Goal: Task Accomplishment & Management: Manage account settings

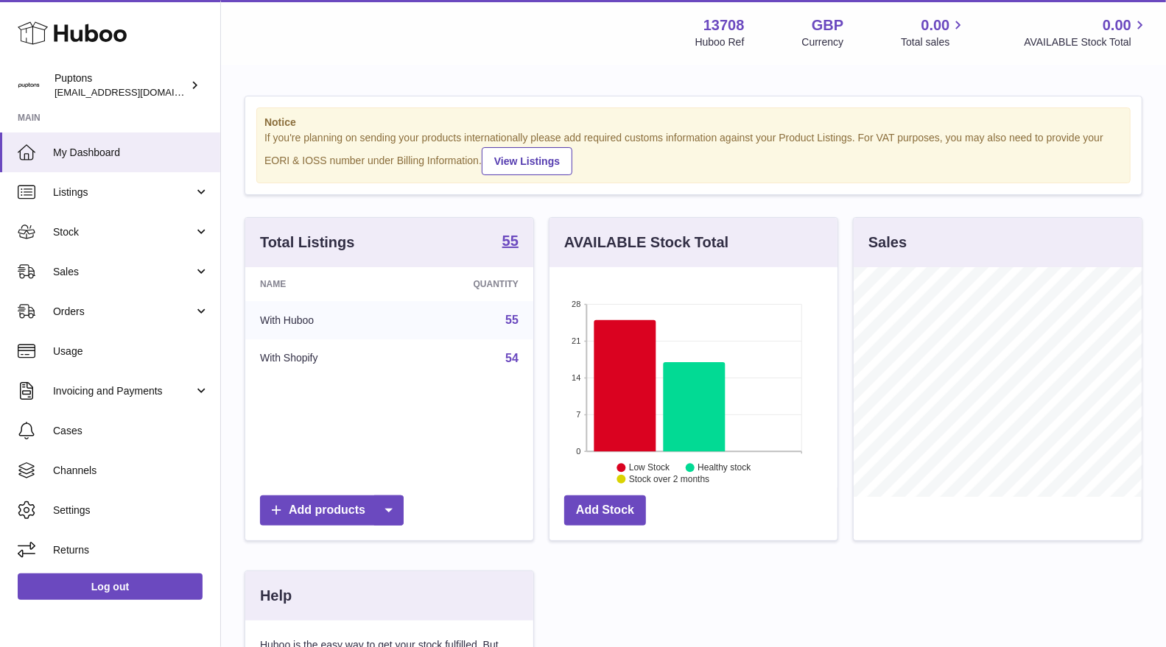
scroll to position [229, 288]
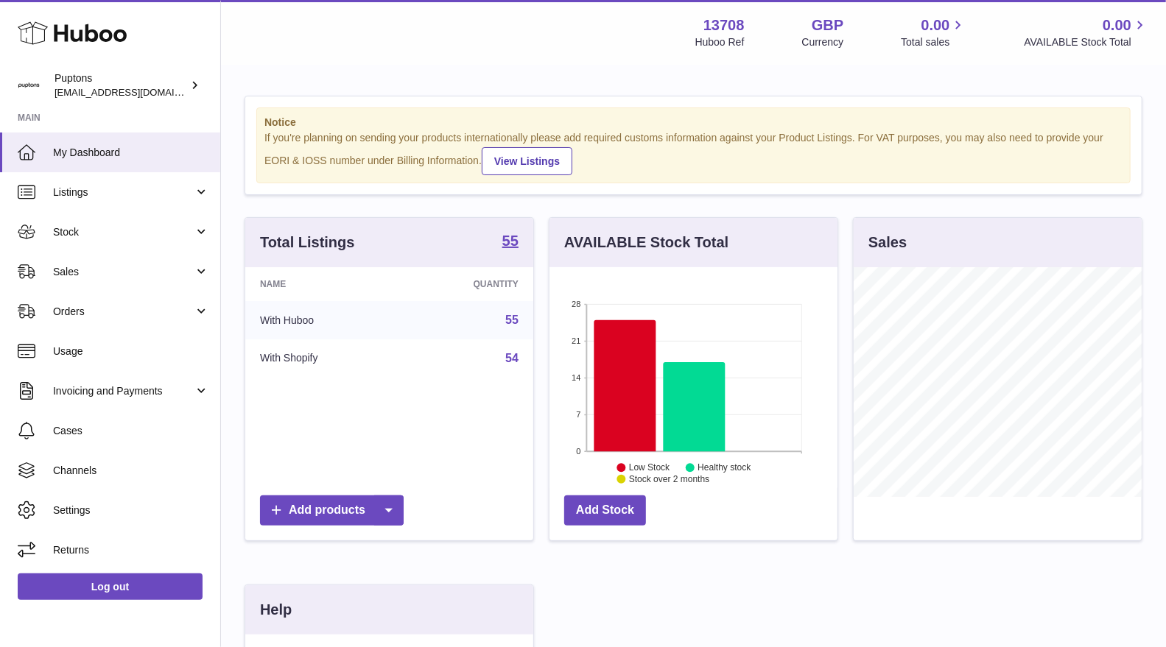
click at [75, 273] on span "Sales" at bounding box center [123, 272] width 141 height 14
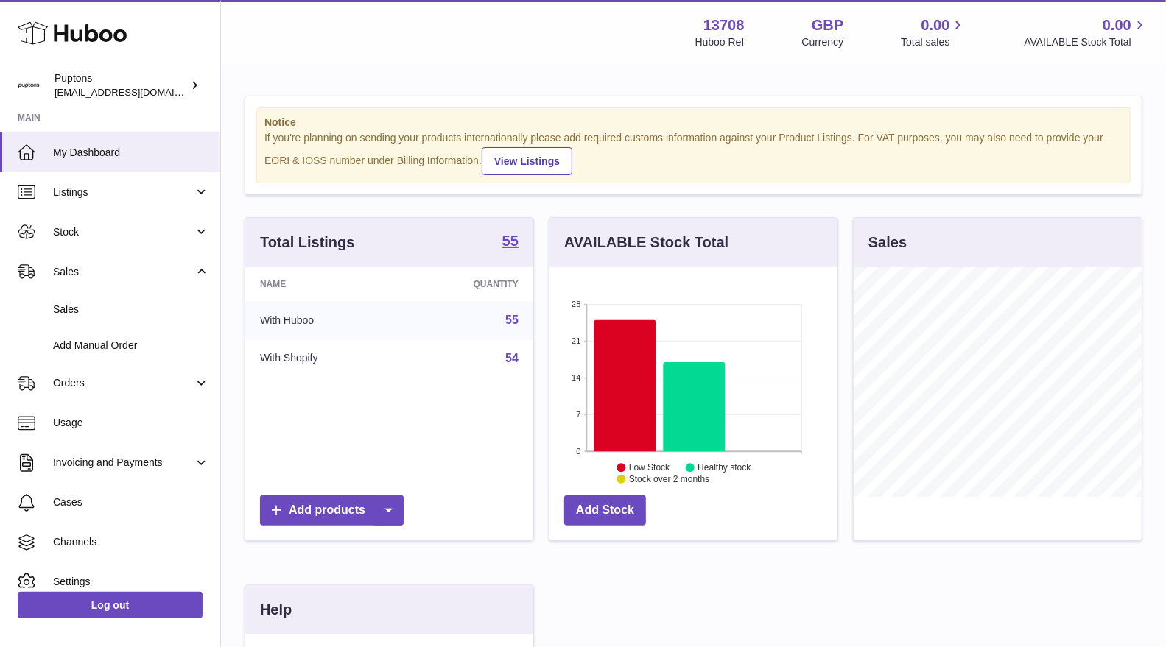
click at [85, 299] on link "Sales" at bounding box center [110, 310] width 220 height 36
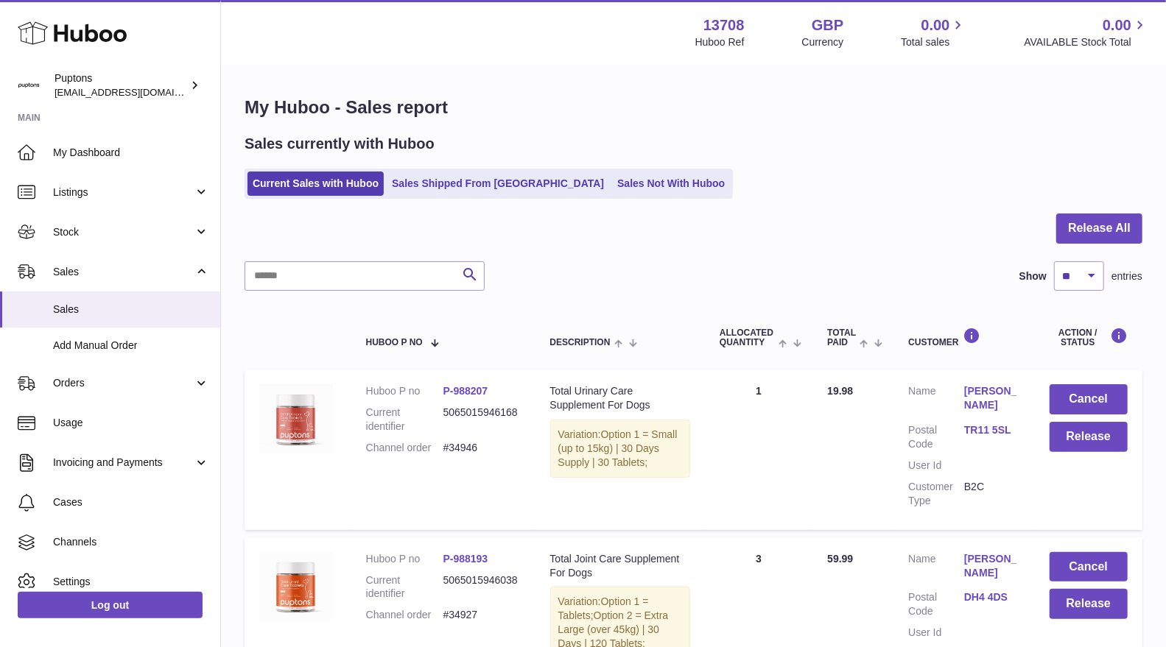
click at [656, 185] on link "Sales Not With Huboo" at bounding box center [671, 184] width 118 height 24
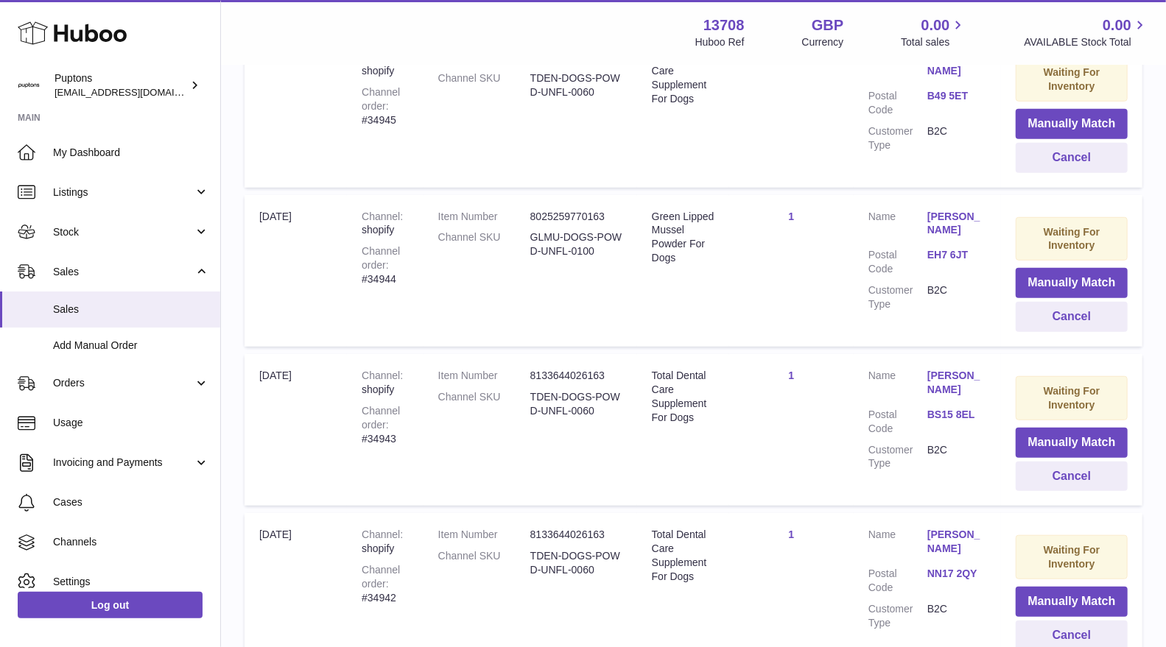
scroll to position [1473, 0]
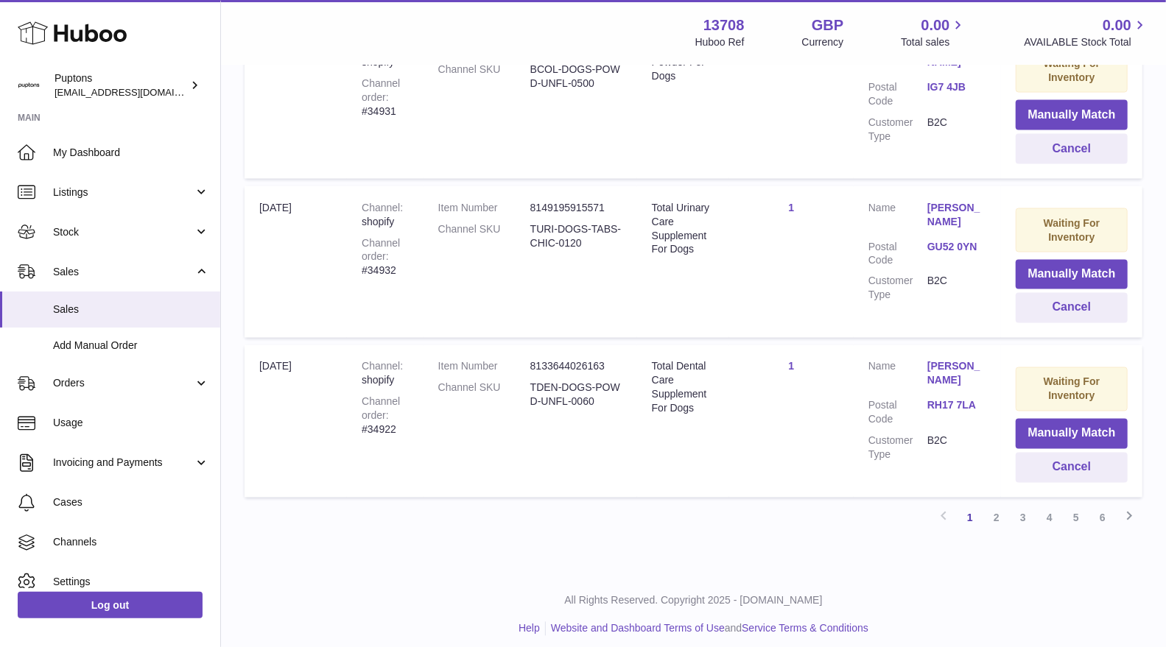
click at [1125, 510] on icon at bounding box center [1129, 517] width 18 height 18
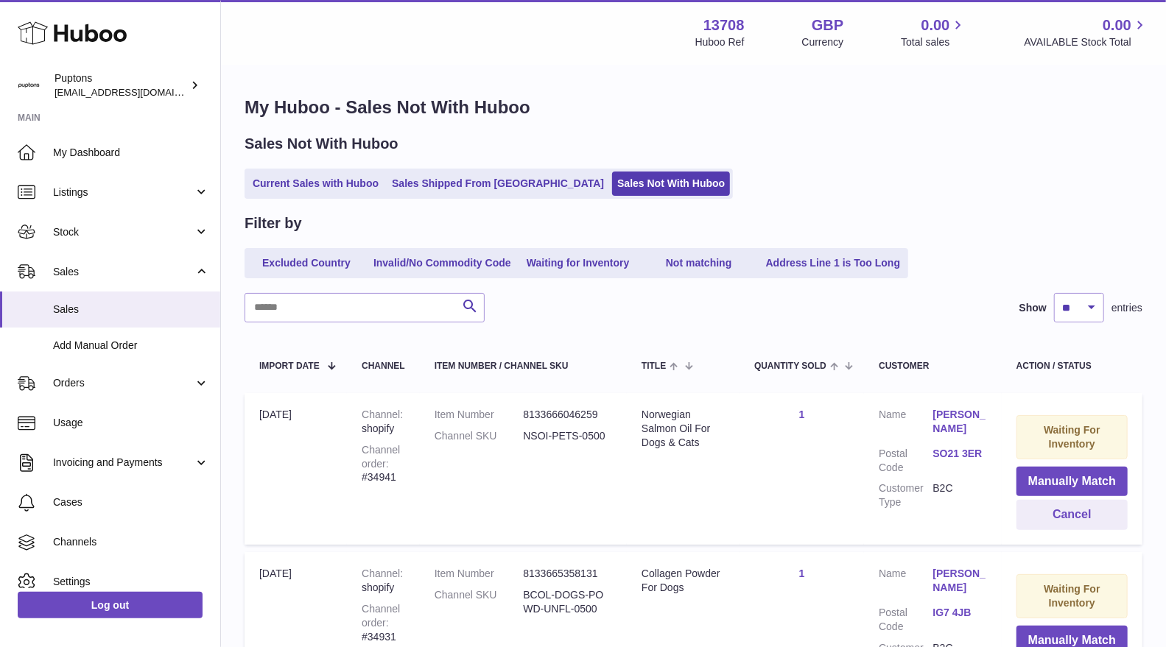
click at [284, 192] on link "Current Sales with Huboo" at bounding box center [316, 184] width 136 height 24
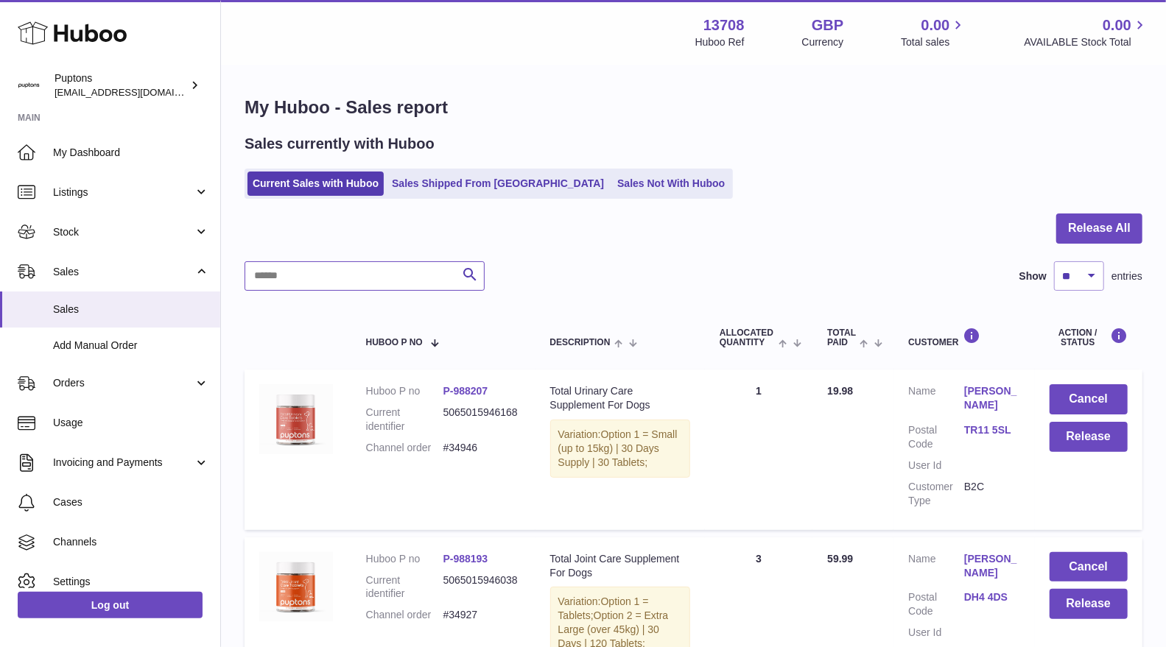
click at [316, 278] on input "text" at bounding box center [365, 275] width 240 height 29
type input "****"
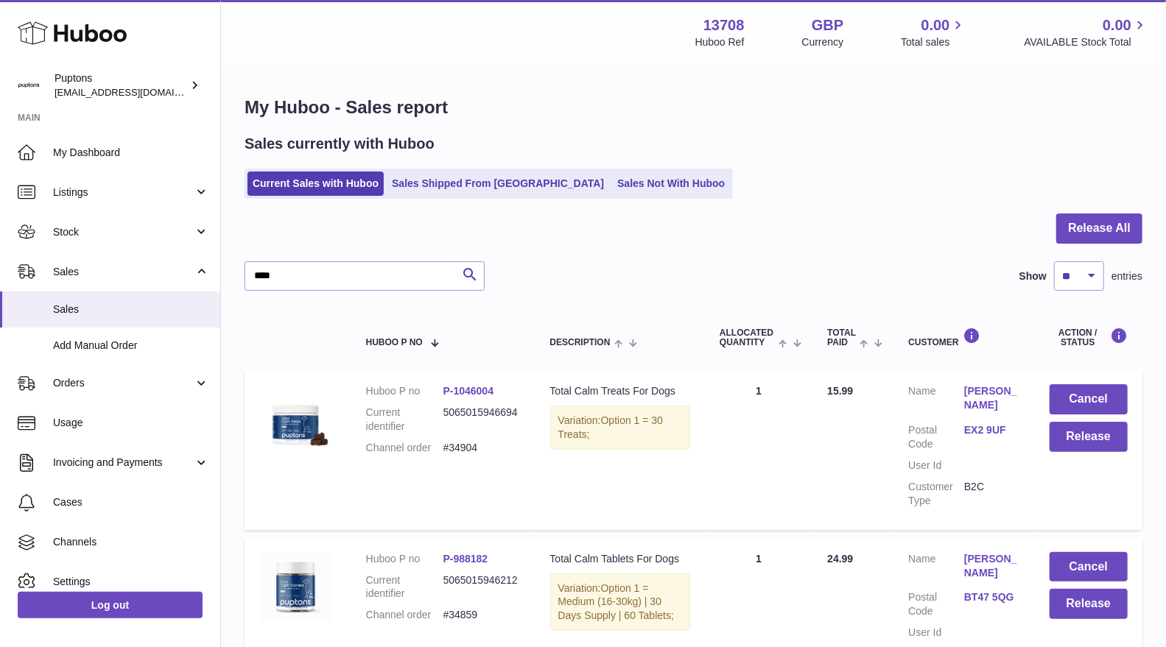
click at [612, 180] on link "Sales Not With Huboo" at bounding box center [671, 184] width 118 height 24
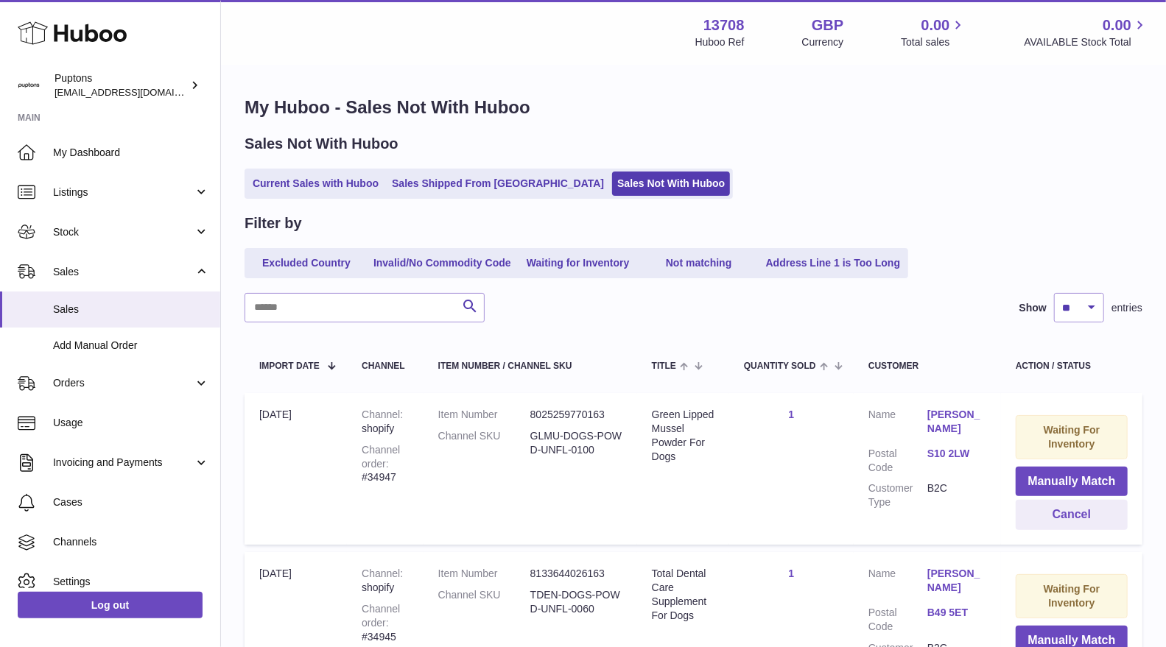
click at [317, 186] on link "Current Sales with Huboo" at bounding box center [316, 184] width 136 height 24
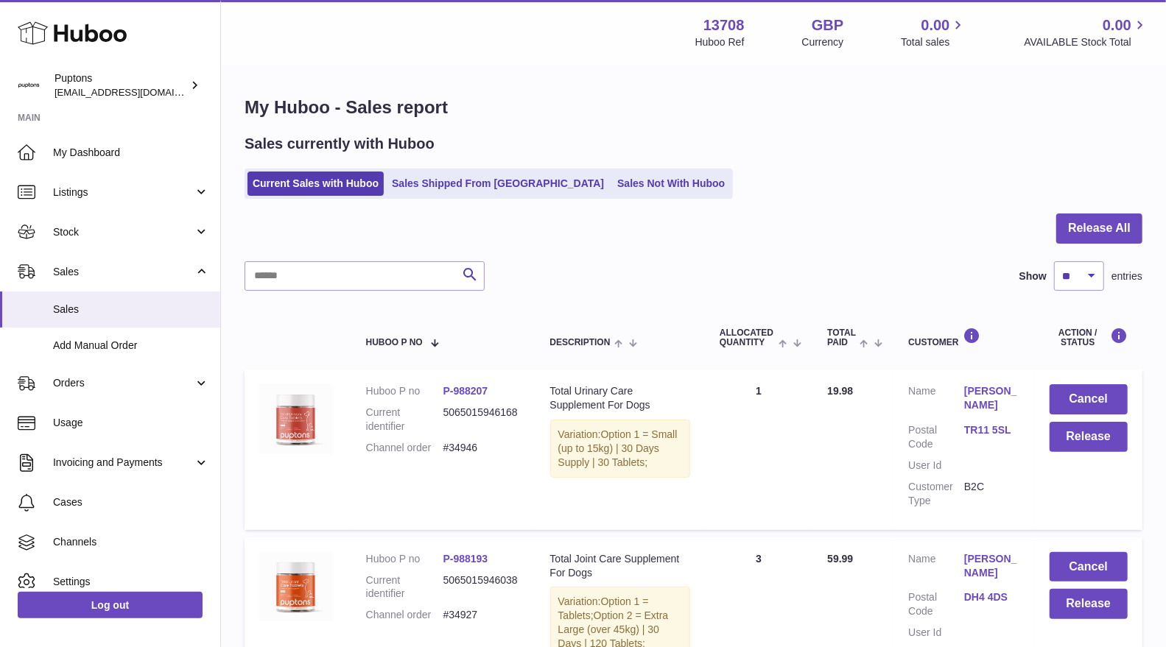
click at [622, 184] on link "Sales Not With Huboo" at bounding box center [671, 184] width 118 height 24
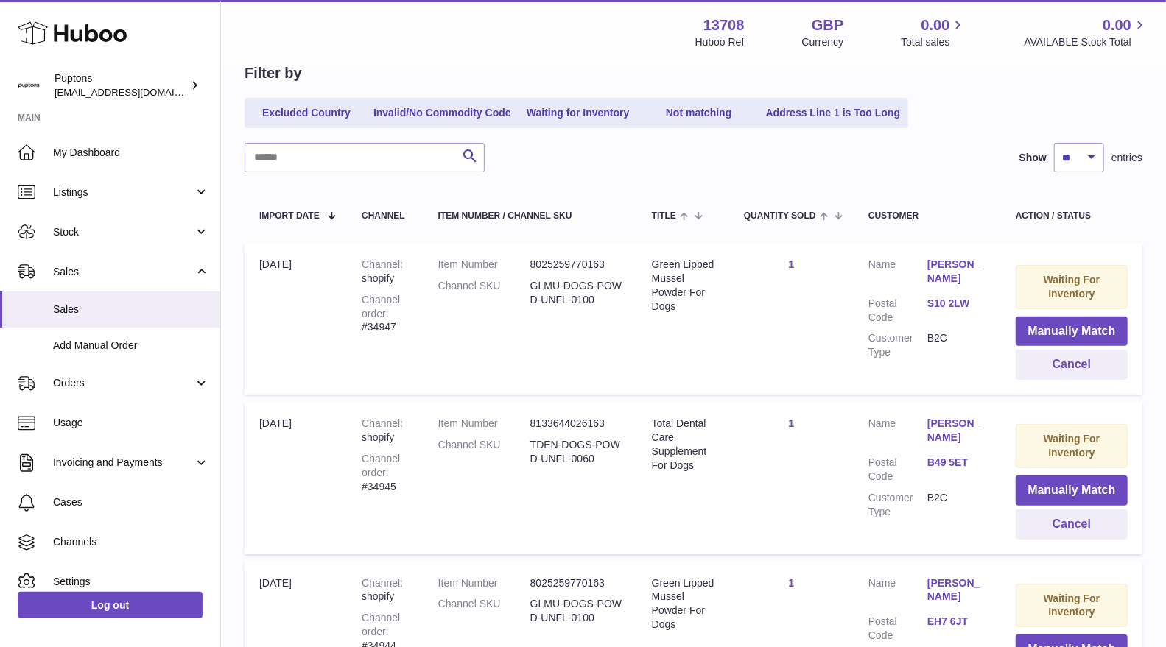
scroll to position [151, 0]
click at [385, 323] on div "Channel order #34947" at bounding box center [385, 313] width 47 height 42
copy div "34947"
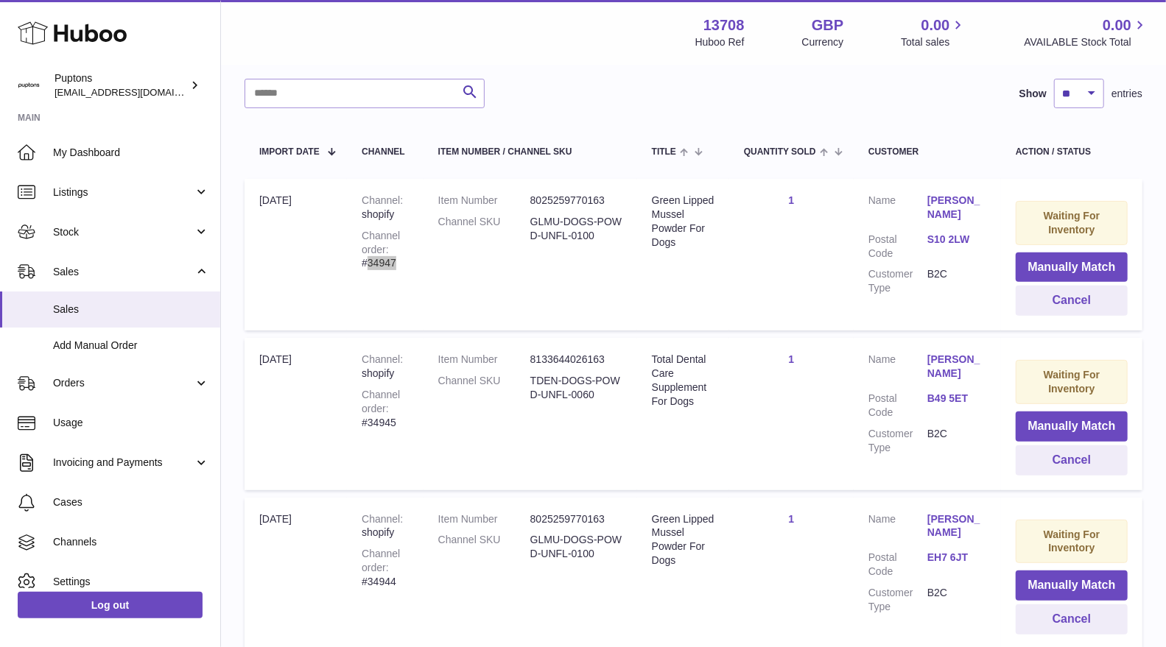
scroll to position [220, 0]
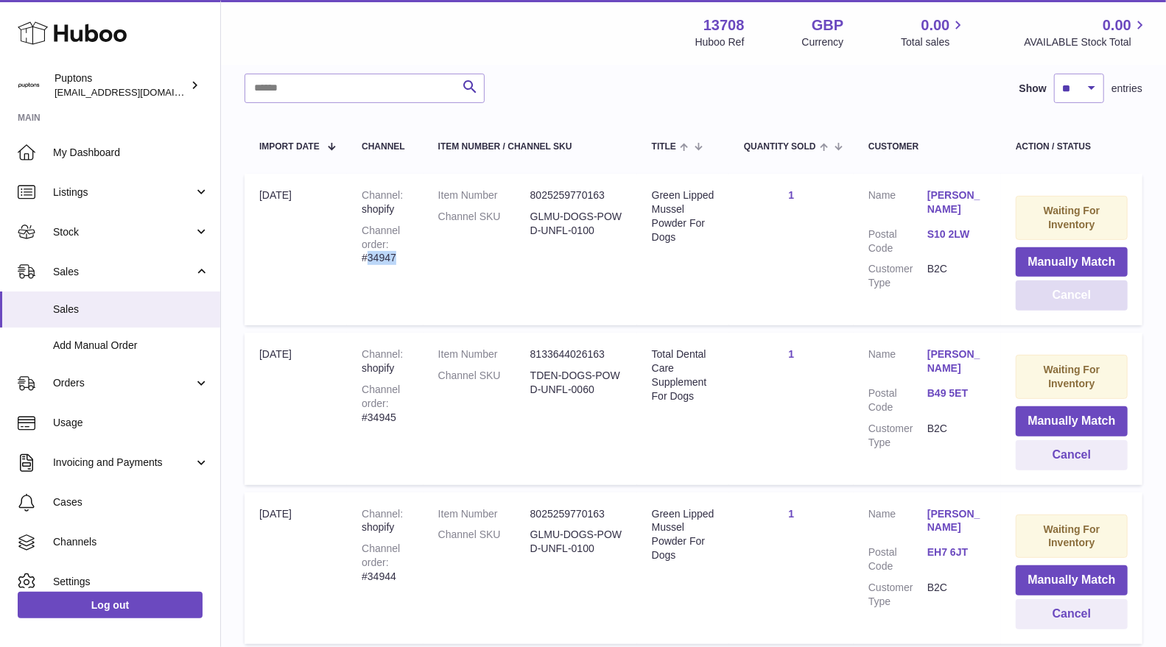
click at [1083, 290] on button "Cancel" at bounding box center [1072, 296] width 112 height 30
click at [364, 253] on div "Channel order #34945" at bounding box center [385, 245] width 47 height 42
click at [376, 255] on div "Channel order #34945" at bounding box center [385, 245] width 47 height 42
copy div "34945"
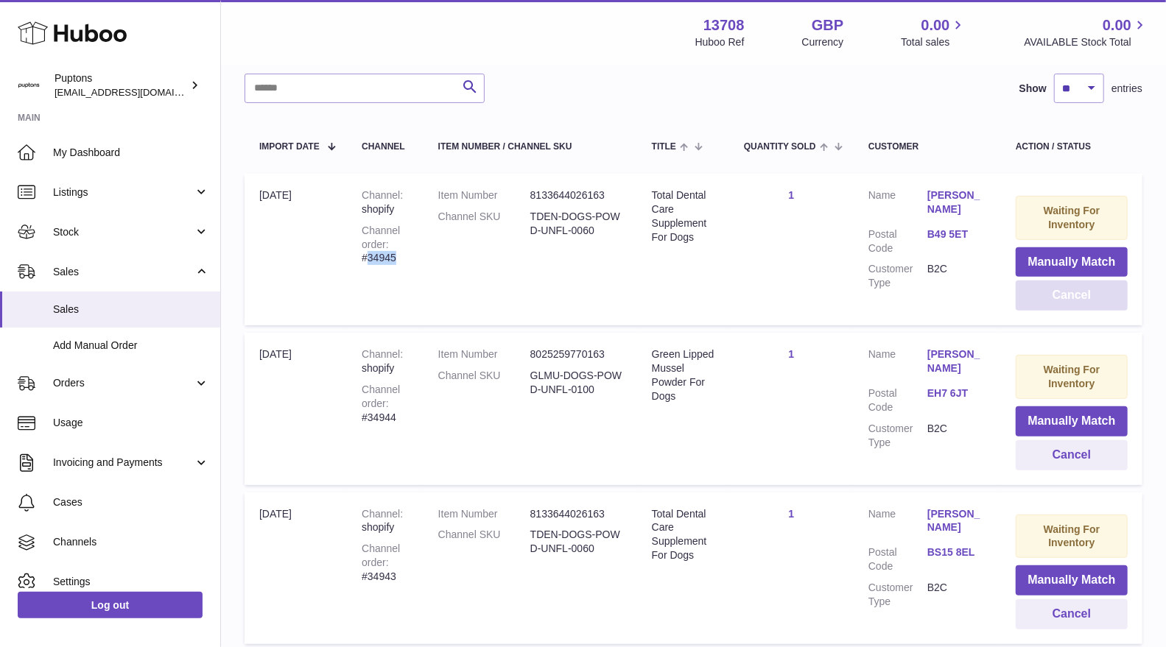
click at [1047, 302] on button "Cancel" at bounding box center [1072, 296] width 112 height 30
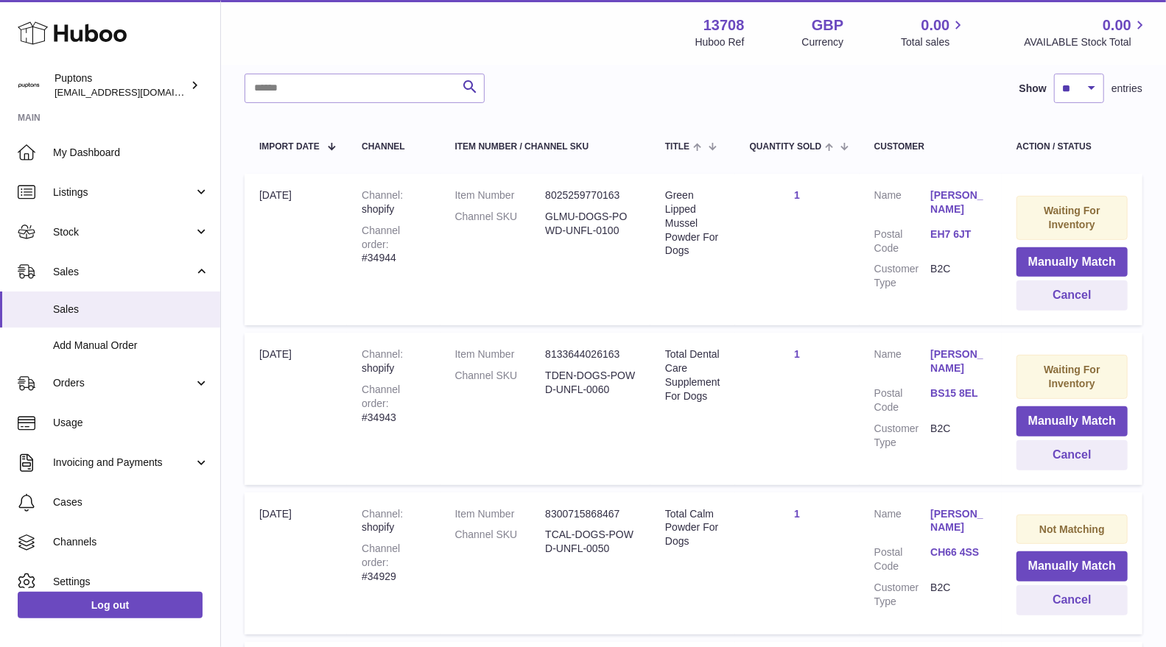
click at [439, 239] on td "Channel shopify Channel order #34944" at bounding box center [393, 250] width 93 height 152
click at [415, 244] on div "Channel order #34944" at bounding box center [393, 245] width 63 height 42
copy div "34944"
click at [1086, 300] on button "Cancel" at bounding box center [1072, 296] width 111 height 30
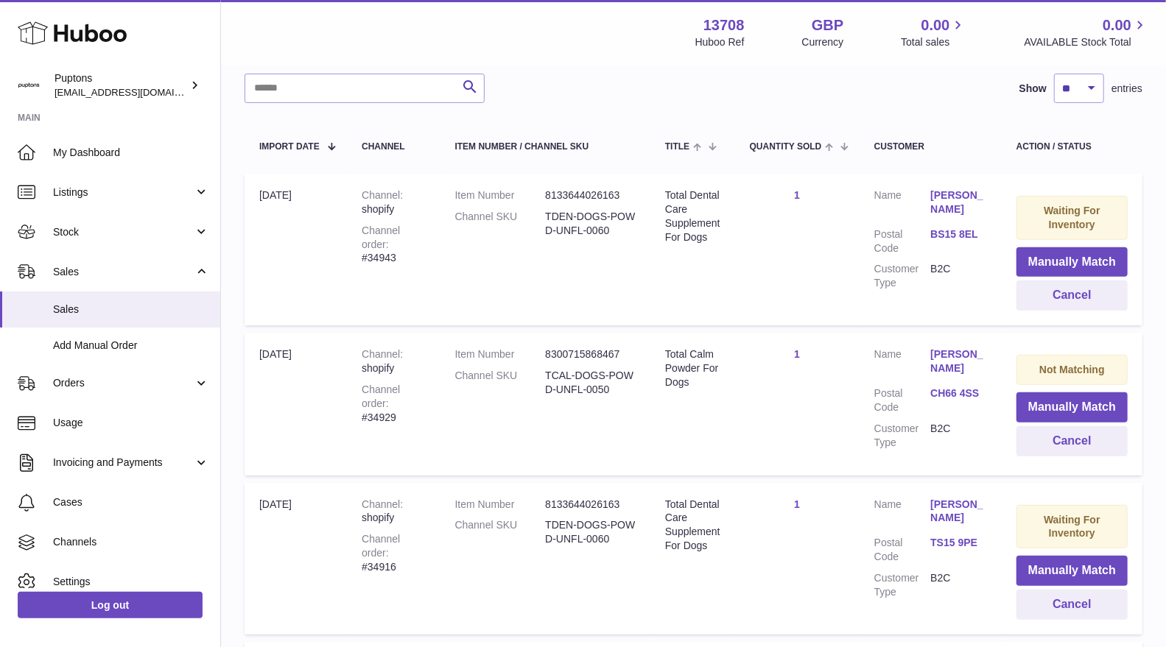
click at [425, 240] on div "Channel order #34943" at bounding box center [393, 245] width 63 height 42
copy div "34943"
drag, startPoint x: 1026, startPoint y: 292, endPoint x: 1001, endPoint y: 296, distance: 25.3
click at [1026, 292] on button "Cancel" at bounding box center [1072, 296] width 111 height 30
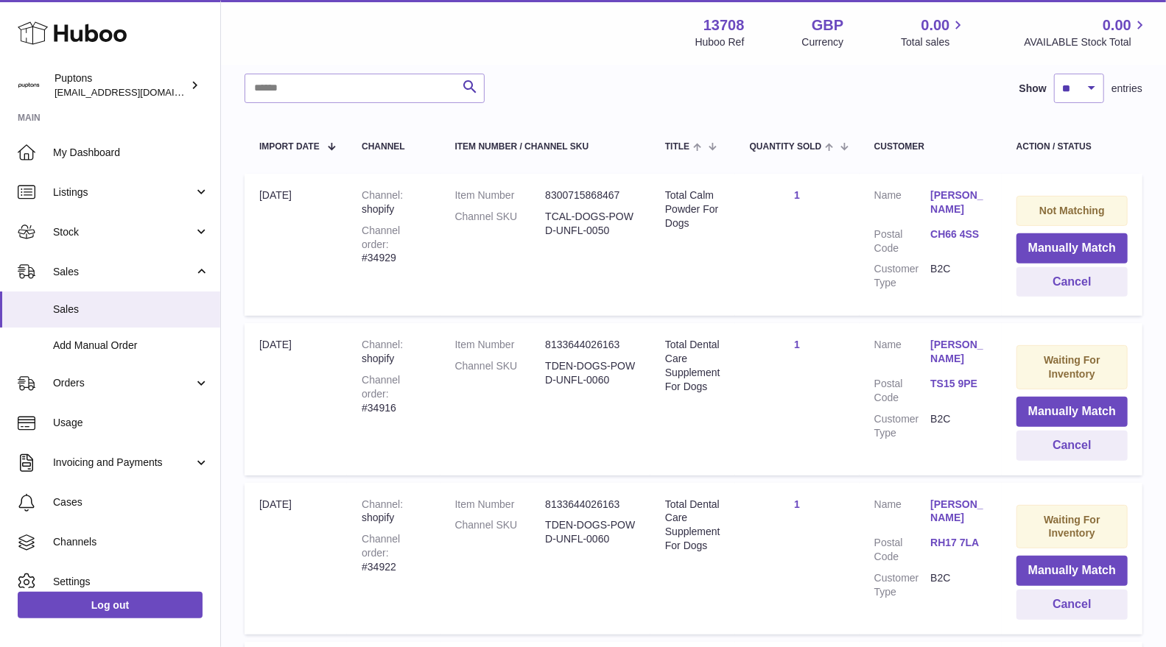
click at [421, 245] on div "Channel order #34929" at bounding box center [393, 245] width 63 height 42
copy div "34929"
drag, startPoint x: 1074, startPoint y: 282, endPoint x: 744, endPoint y: 296, distance: 330.3
click at [1074, 282] on button "Cancel" at bounding box center [1072, 282] width 111 height 30
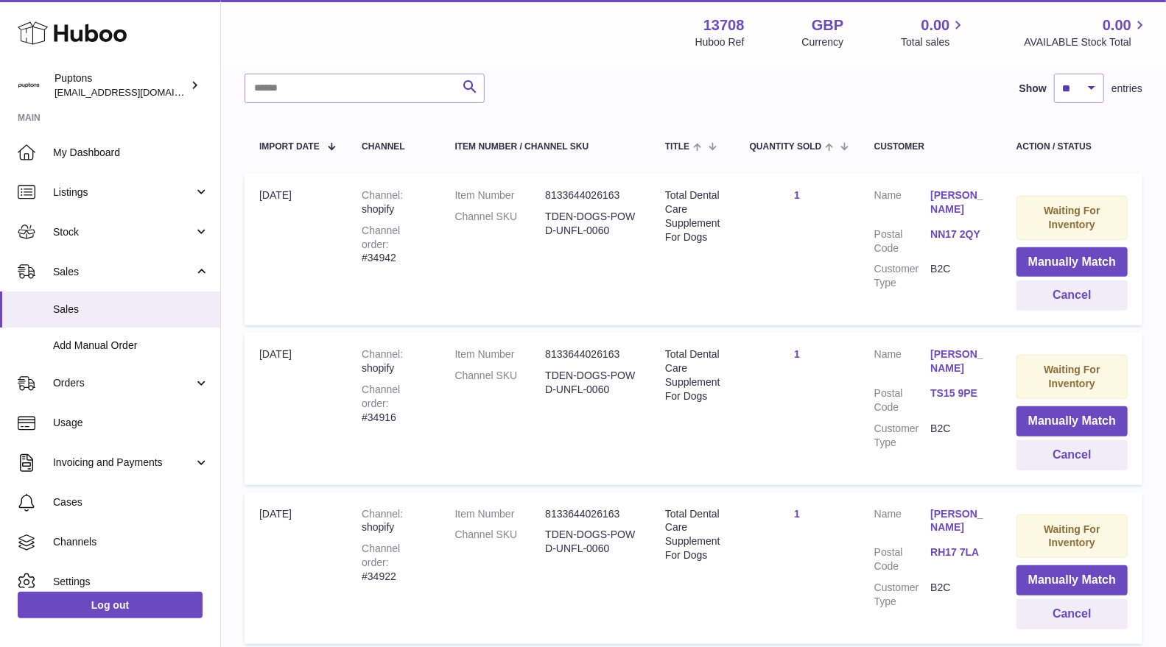
click at [405, 248] on div "Channel order #34942" at bounding box center [393, 245] width 63 height 42
copy div "34942"
drag, startPoint x: 1074, startPoint y: 292, endPoint x: 1035, endPoint y: 292, distance: 39.0
click at [1074, 292] on button "Cancel" at bounding box center [1072, 296] width 111 height 30
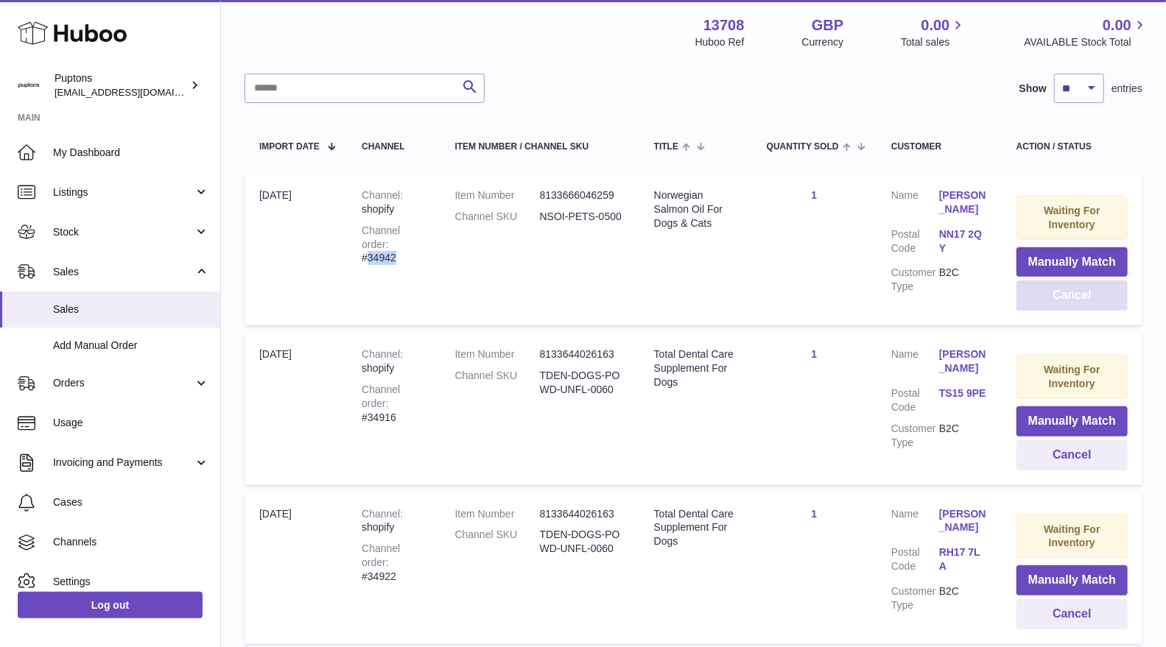
scroll to position [0, 0]
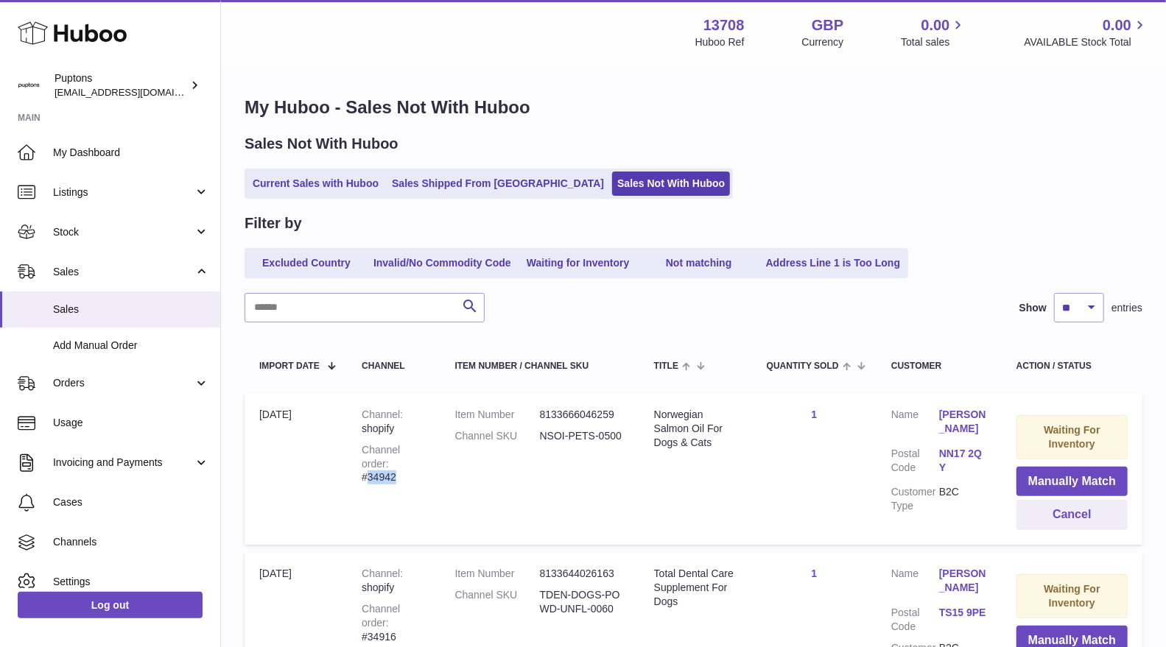
click at [326, 177] on link "Current Sales with Huboo" at bounding box center [316, 184] width 136 height 24
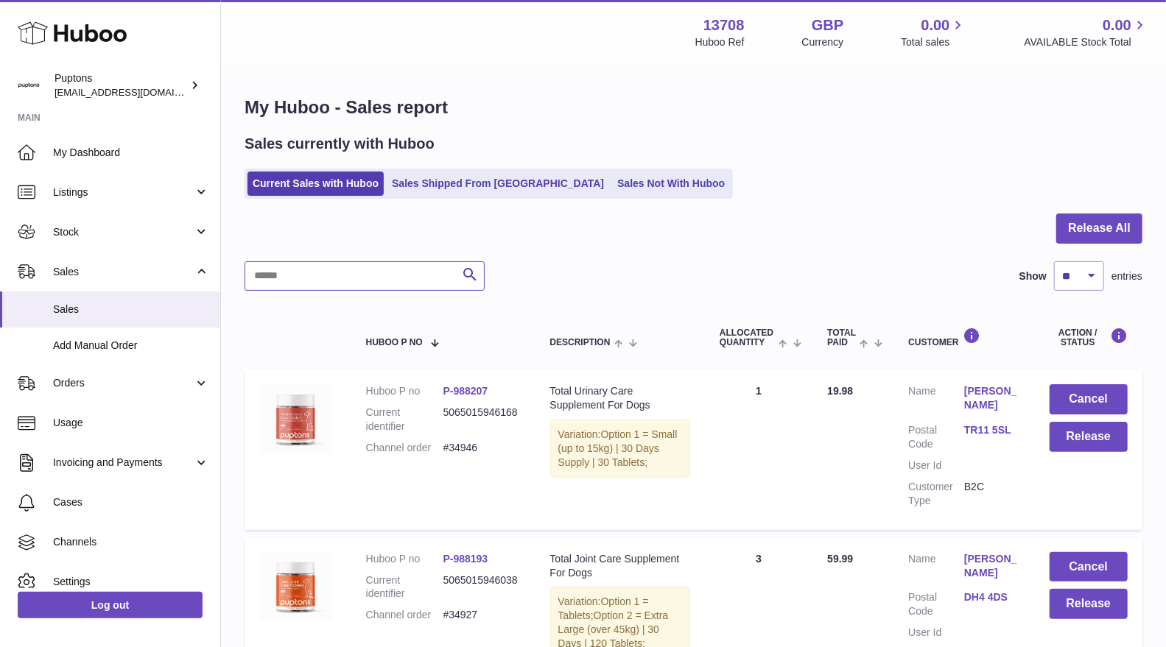
click at [351, 273] on input "text" at bounding box center [365, 275] width 240 height 29
paste input "*****"
type input "*****"
click at [0, 271] on div at bounding box center [0, 323] width 0 height 647
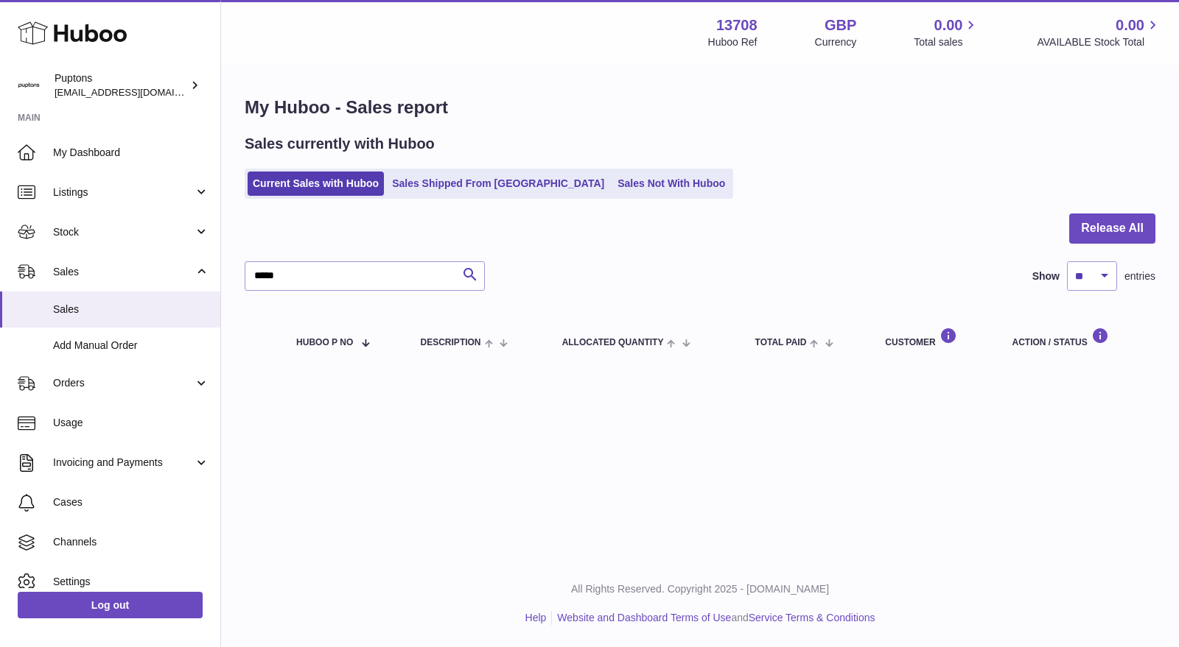
click at [612, 189] on link "Sales Not With Huboo" at bounding box center [671, 184] width 118 height 24
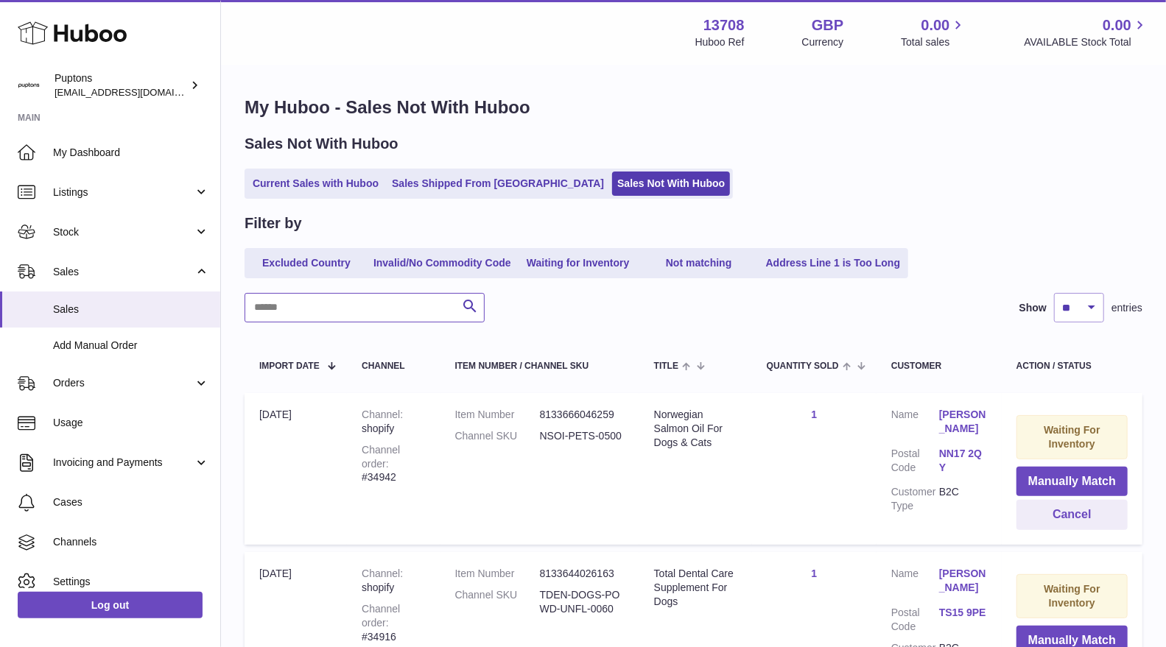
click at [270, 305] on input "text" at bounding box center [365, 307] width 240 height 29
paste input "*****"
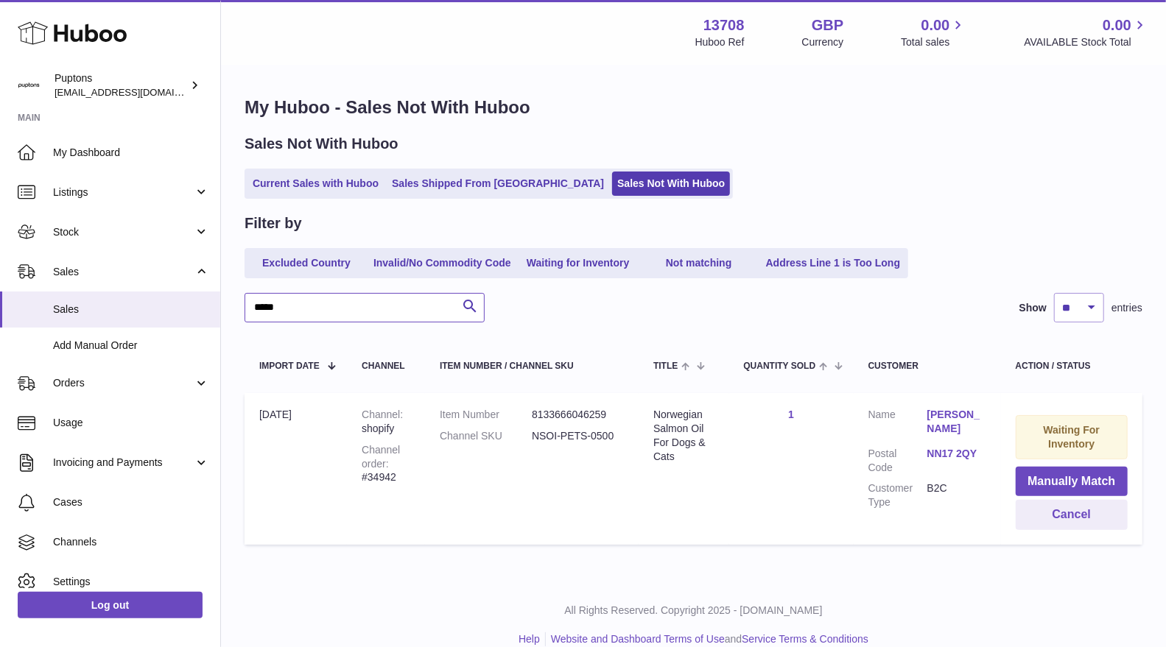
type input "*****"
click at [1061, 510] on button "Cancel" at bounding box center [1072, 515] width 112 height 30
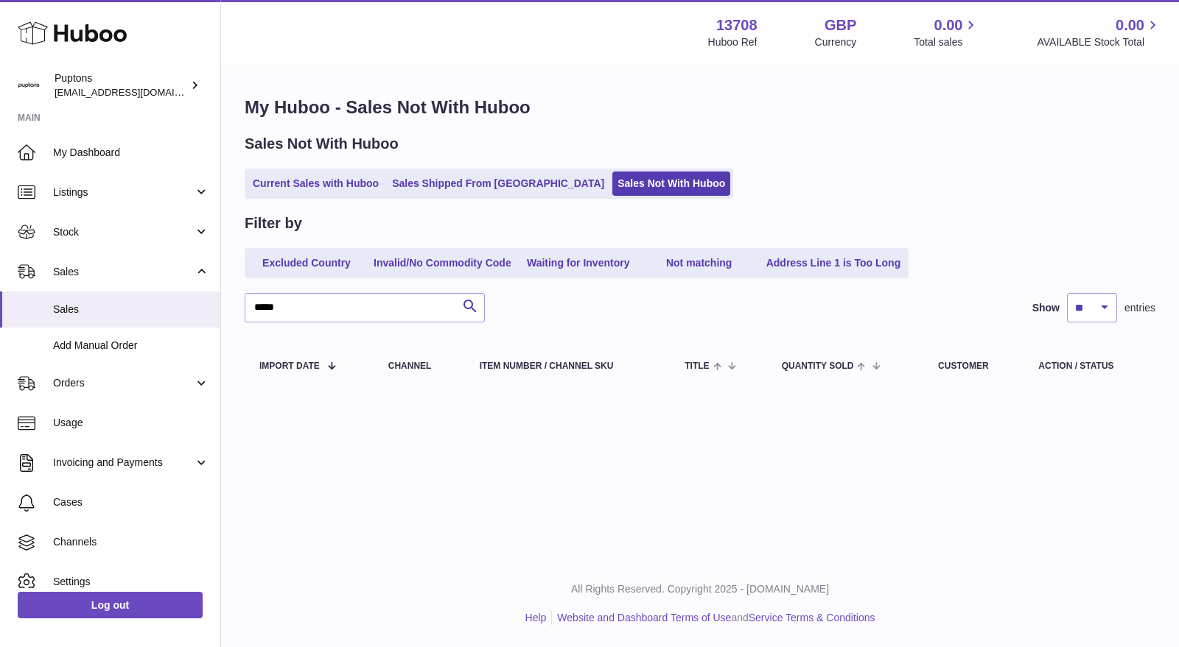
click at [329, 175] on link "Current Sales with Huboo" at bounding box center [316, 184] width 136 height 24
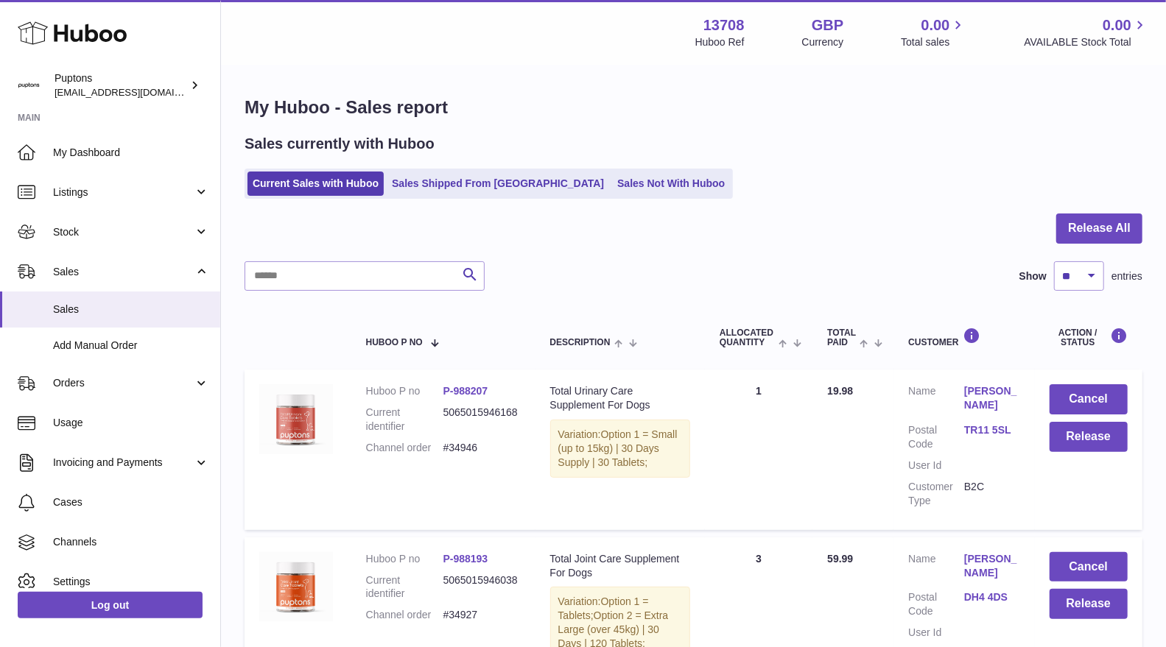
click at [612, 192] on link "Sales Not With Huboo" at bounding box center [671, 184] width 118 height 24
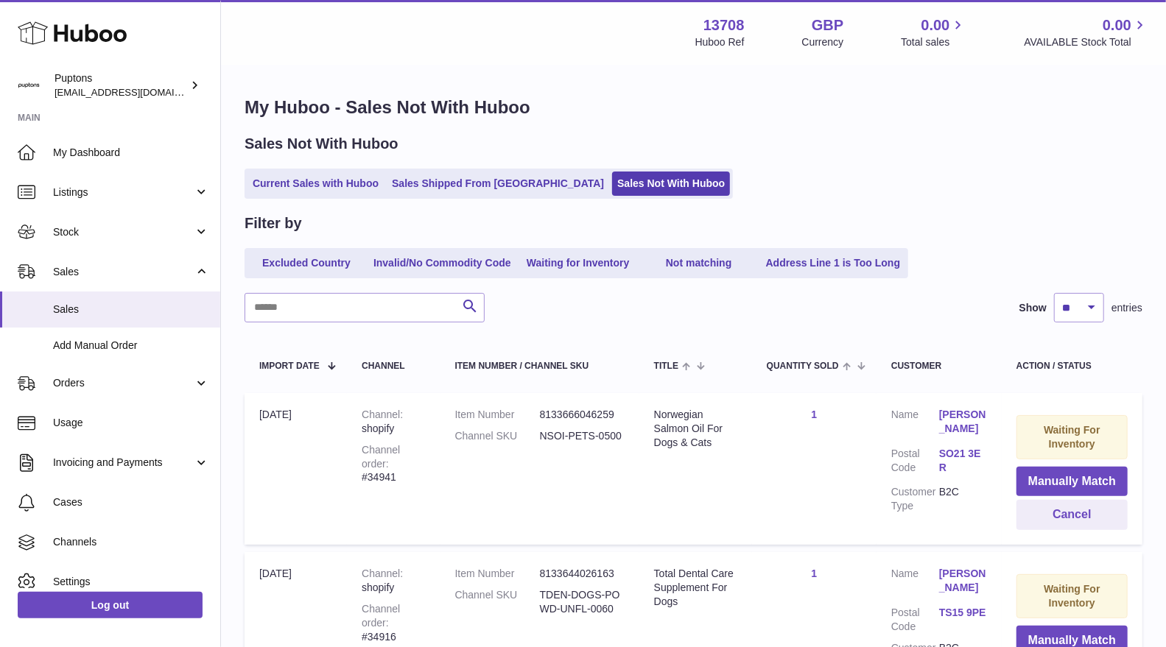
click at [415, 463] on div "Channel order #34941" at bounding box center [393, 464] width 63 height 42
copy div "34941"
click at [1056, 514] on button "Cancel" at bounding box center [1072, 515] width 111 height 30
click at [409, 463] on div "Channel order #34936" at bounding box center [393, 464] width 63 height 42
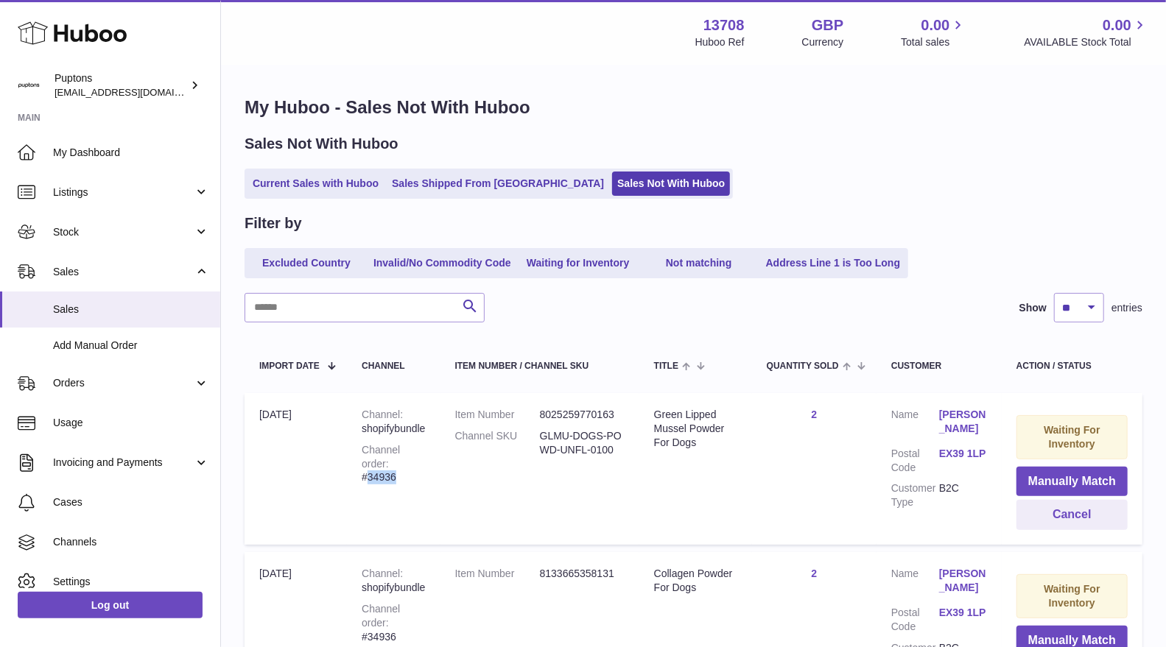
click at [409, 463] on div "Channel order #34936" at bounding box center [393, 464] width 63 height 42
copy div "34936"
click at [411, 311] on input "text" at bounding box center [365, 307] width 240 height 29
paste input "*****"
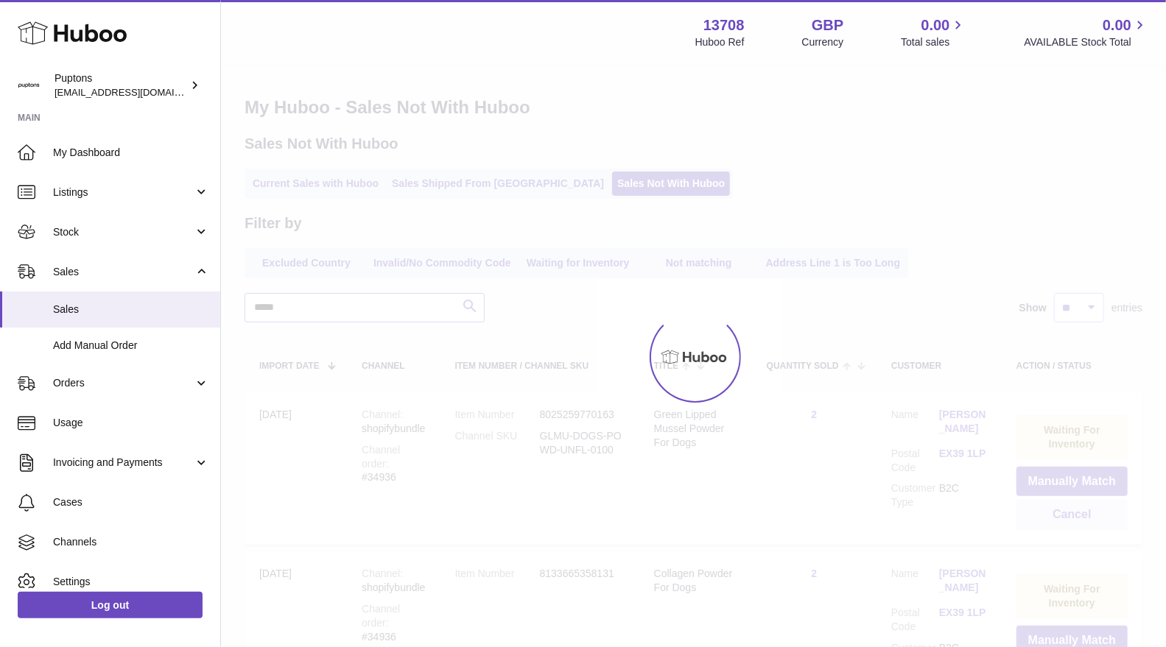
type input "*****"
click at [463, 307] on div at bounding box center [693, 356] width 945 height 581
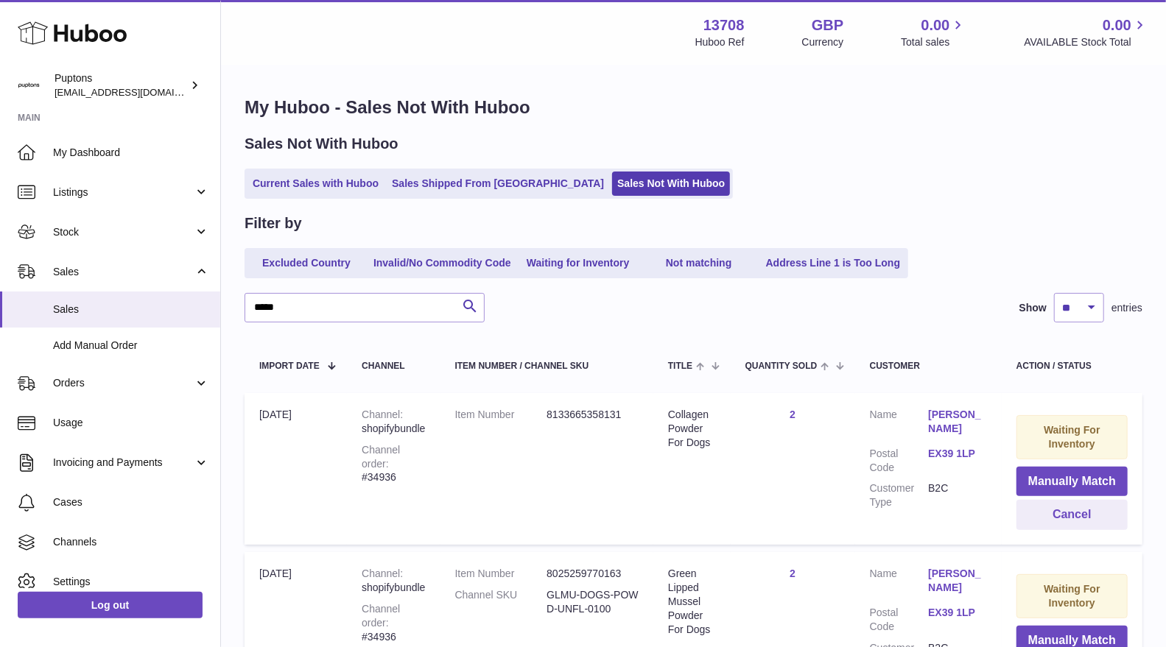
click at [287, 182] on link "Current Sales with Huboo" at bounding box center [316, 184] width 136 height 24
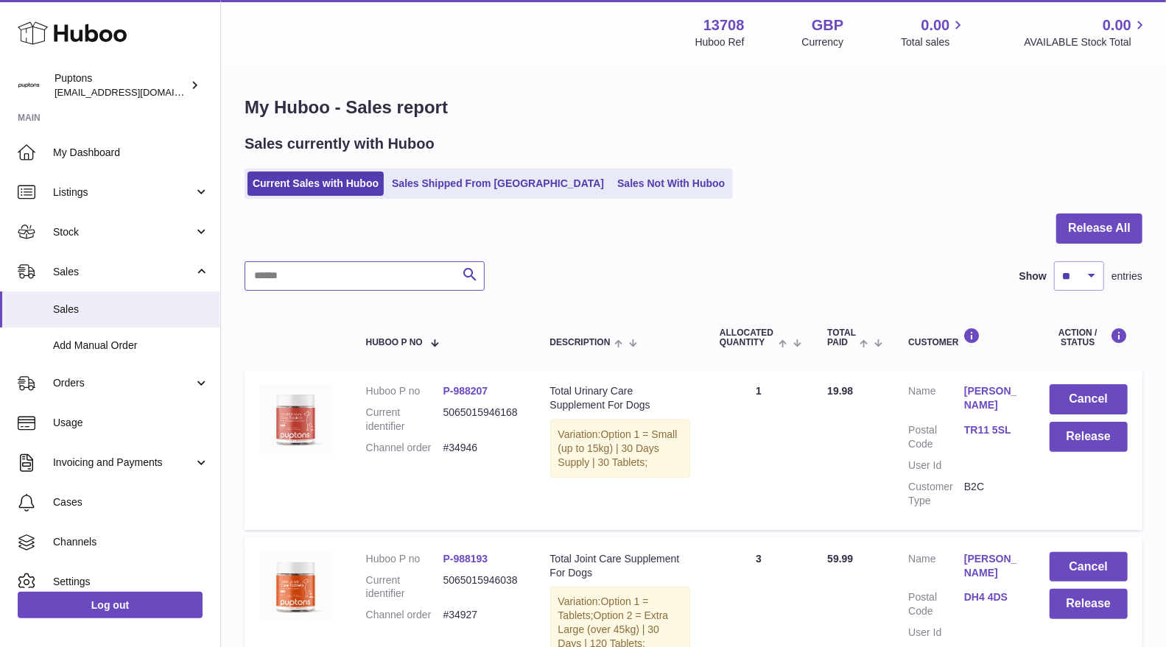
click at [321, 281] on input "text" at bounding box center [365, 275] width 240 height 29
paste input "*****"
type input "*****"
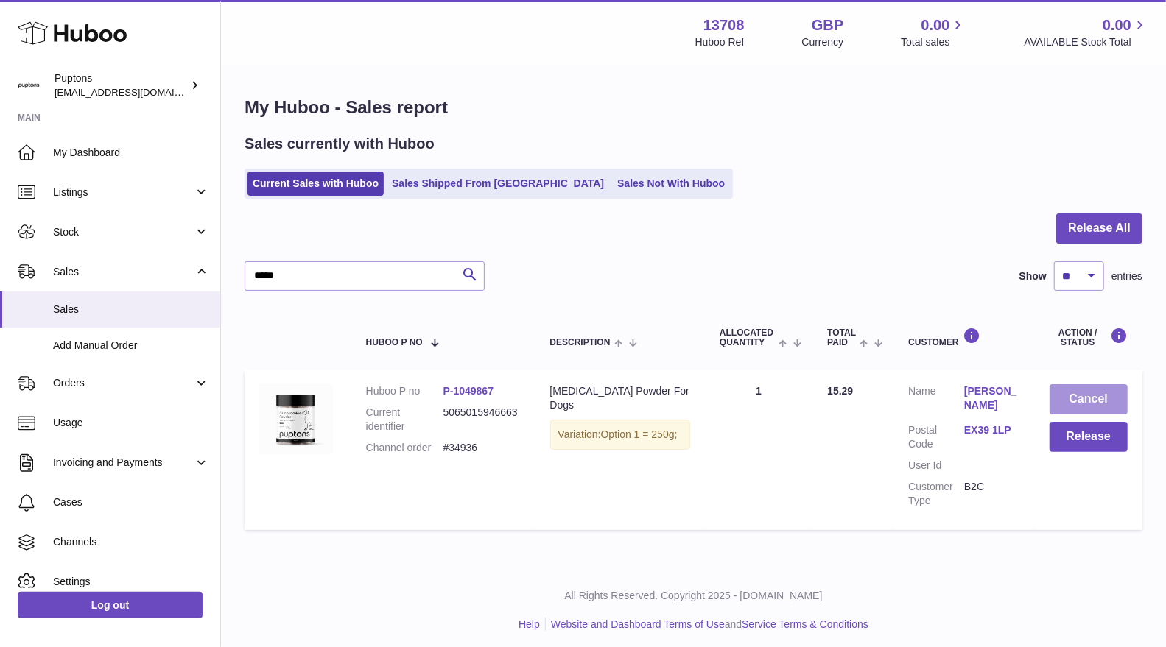
click at [1084, 395] on button "Cancel" at bounding box center [1089, 400] width 78 height 30
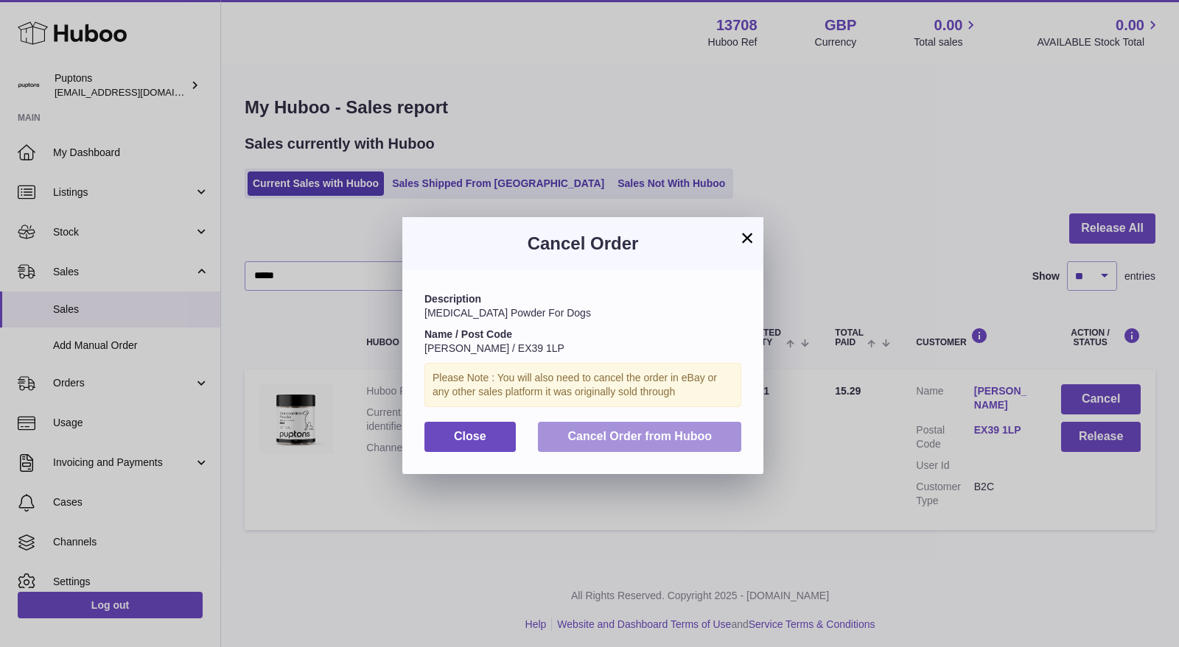
click at [645, 438] on span "Cancel Order from Huboo" at bounding box center [639, 436] width 144 height 13
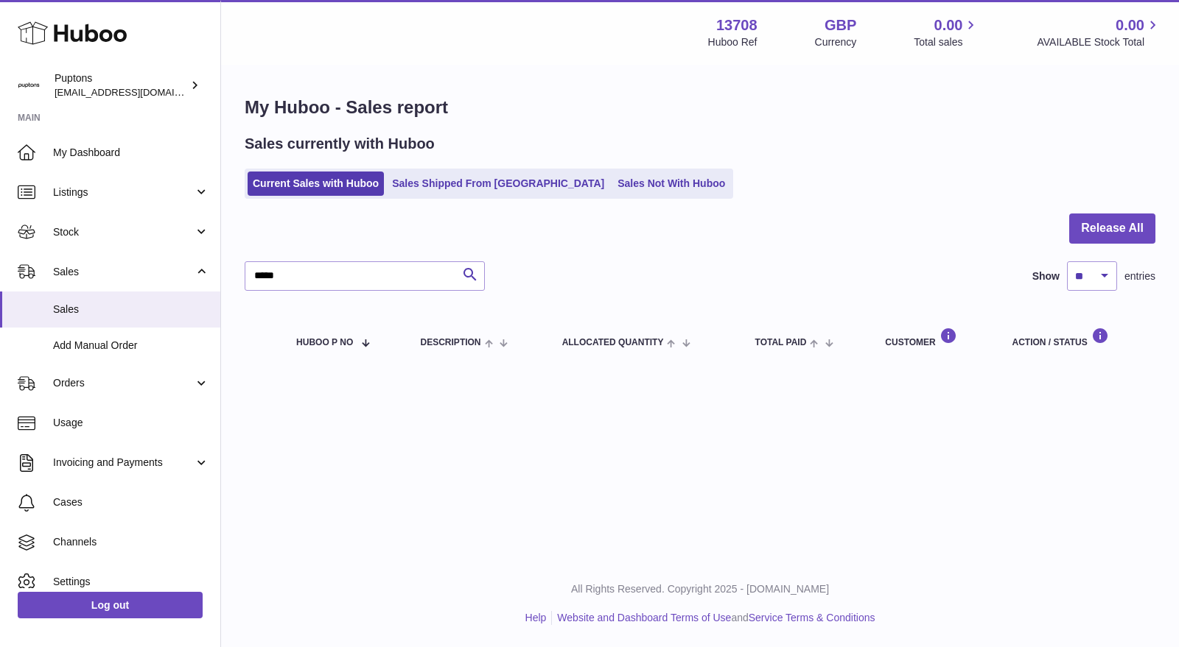
click at [612, 183] on link "Sales Not With Huboo" at bounding box center [671, 184] width 118 height 24
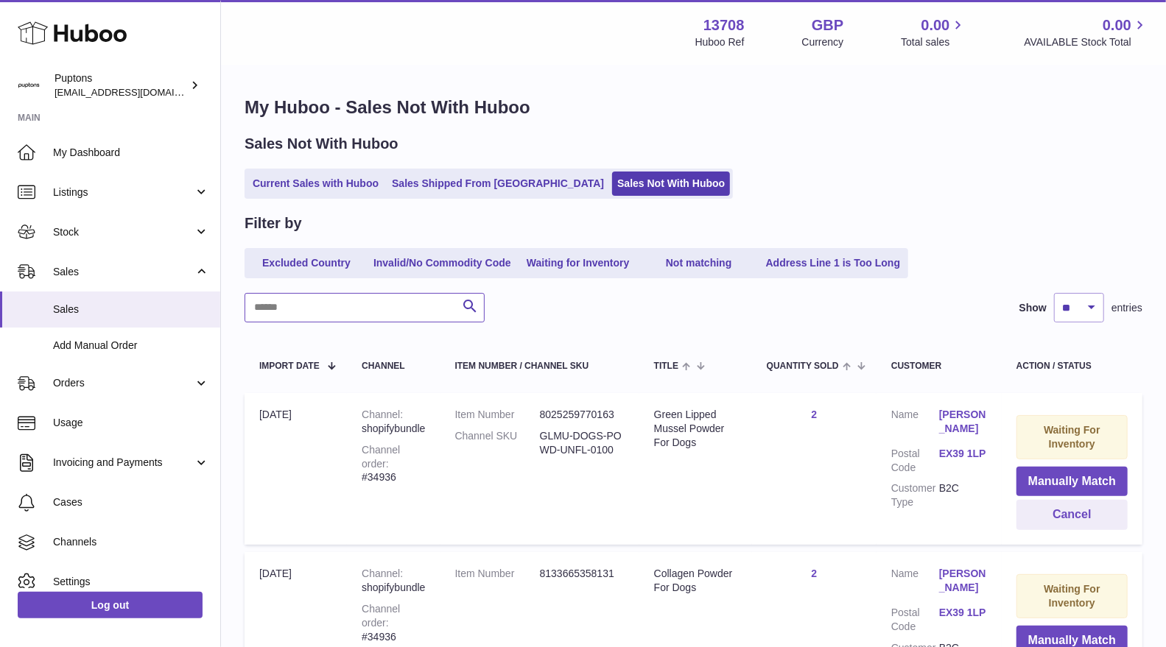
click at [314, 307] on input "text" at bounding box center [365, 307] width 240 height 29
paste input "*****"
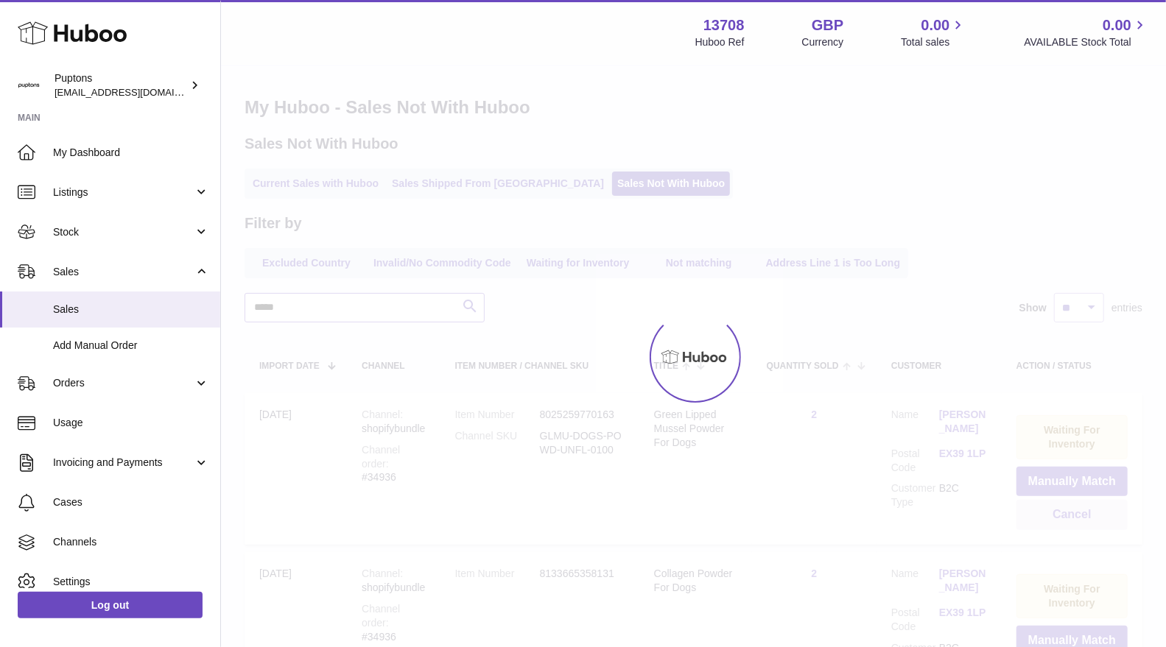
type input "*****"
click at [469, 304] on icon "submit" at bounding box center [470, 307] width 18 height 18
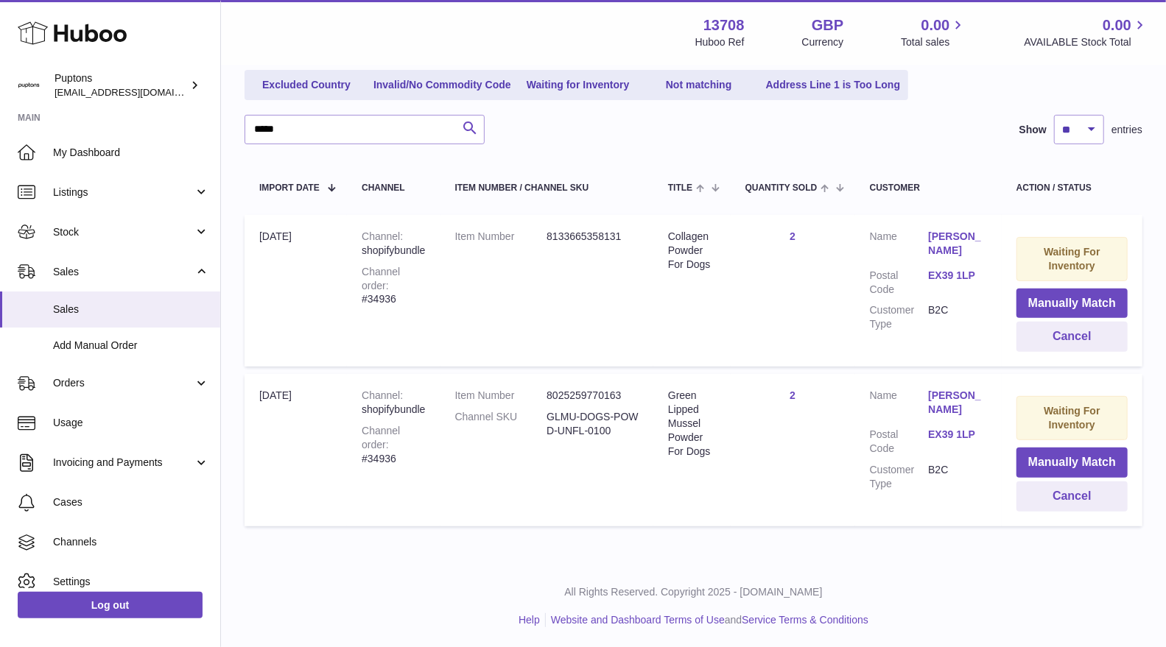
scroll to position [178, 0]
click at [1077, 329] on button "Cancel" at bounding box center [1072, 337] width 111 height 30
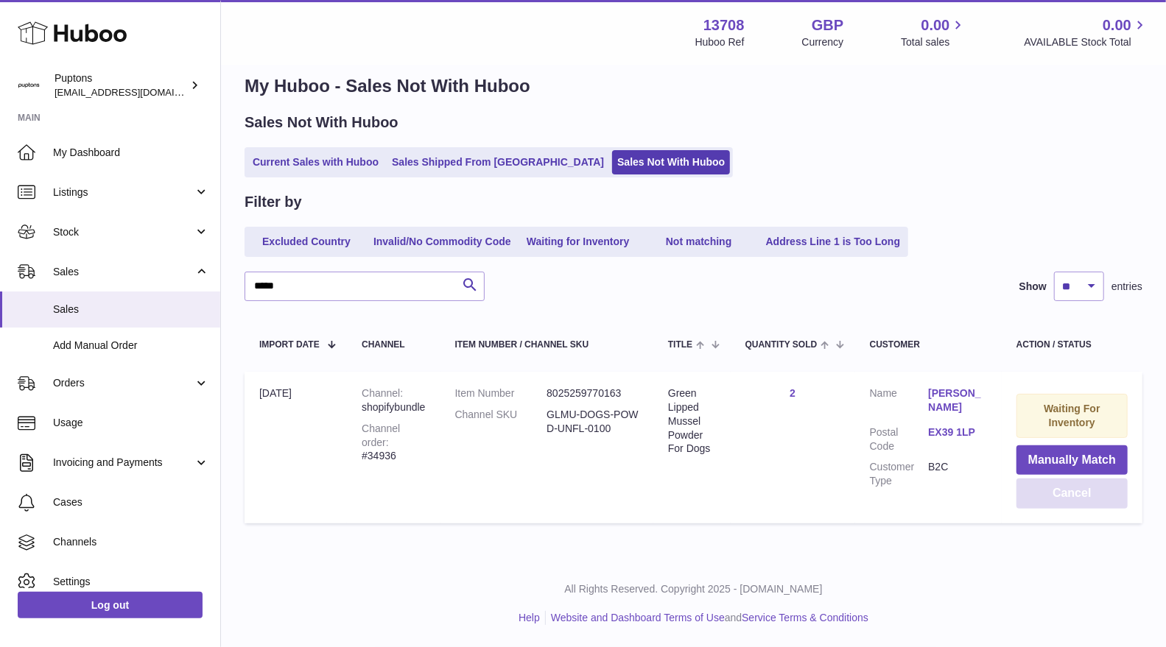
scroll to position [21, 0]
click at [1053, 488] on button "Cancel" at bounding box center [1072, 495] width 111 height 30
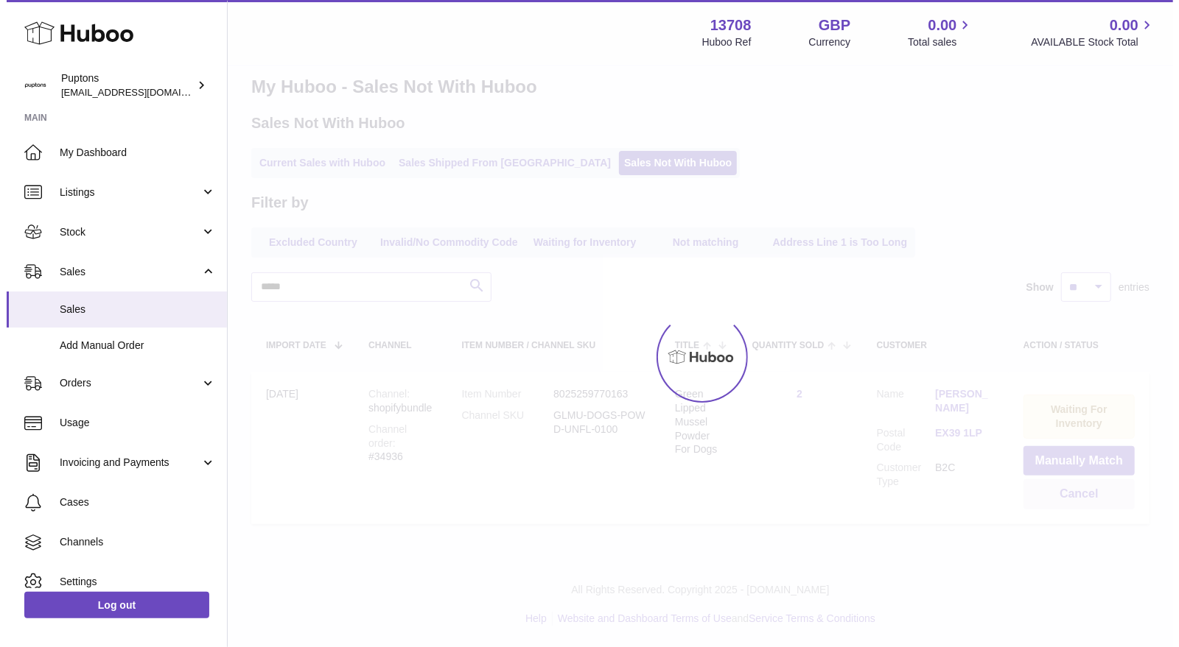
scroll to position [0, 0]
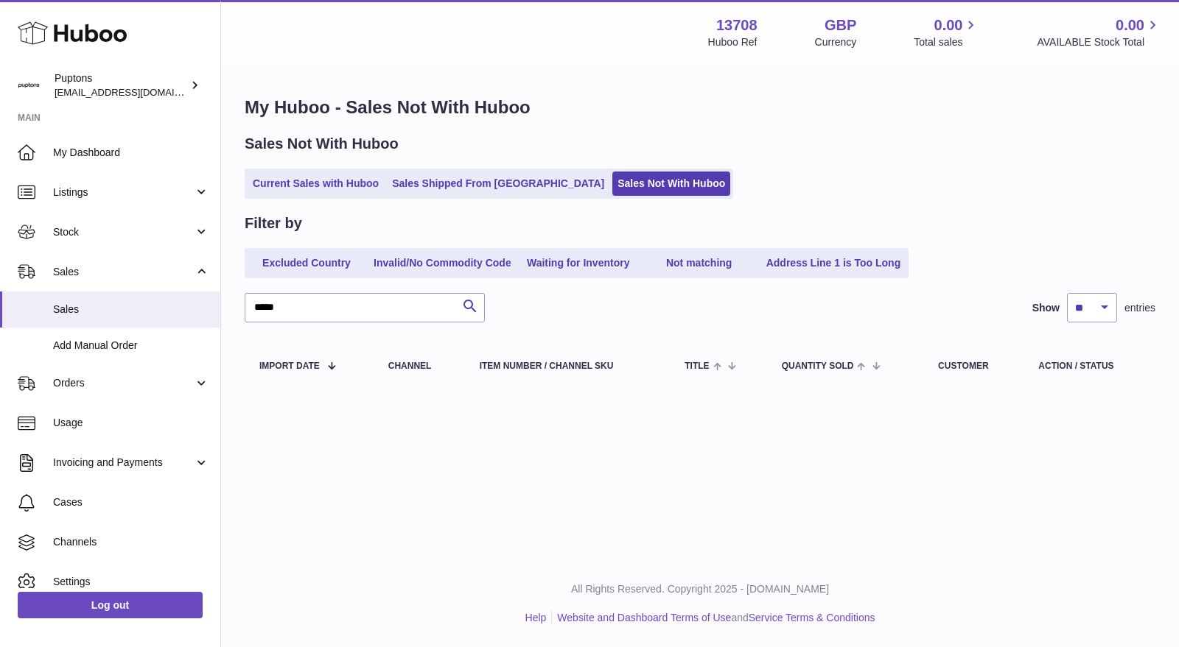
click at [612, 189] on link "Sales Not With Huboo" at bounding box center [671, 184] width 118 height 24
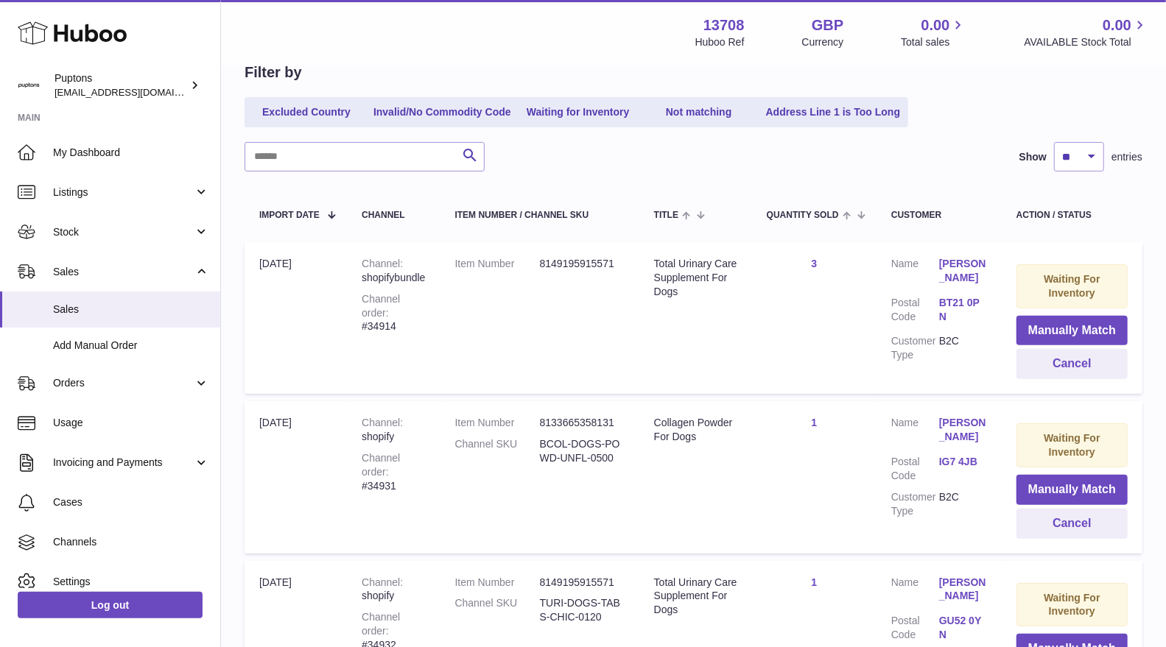
scroll to position [169, 0]
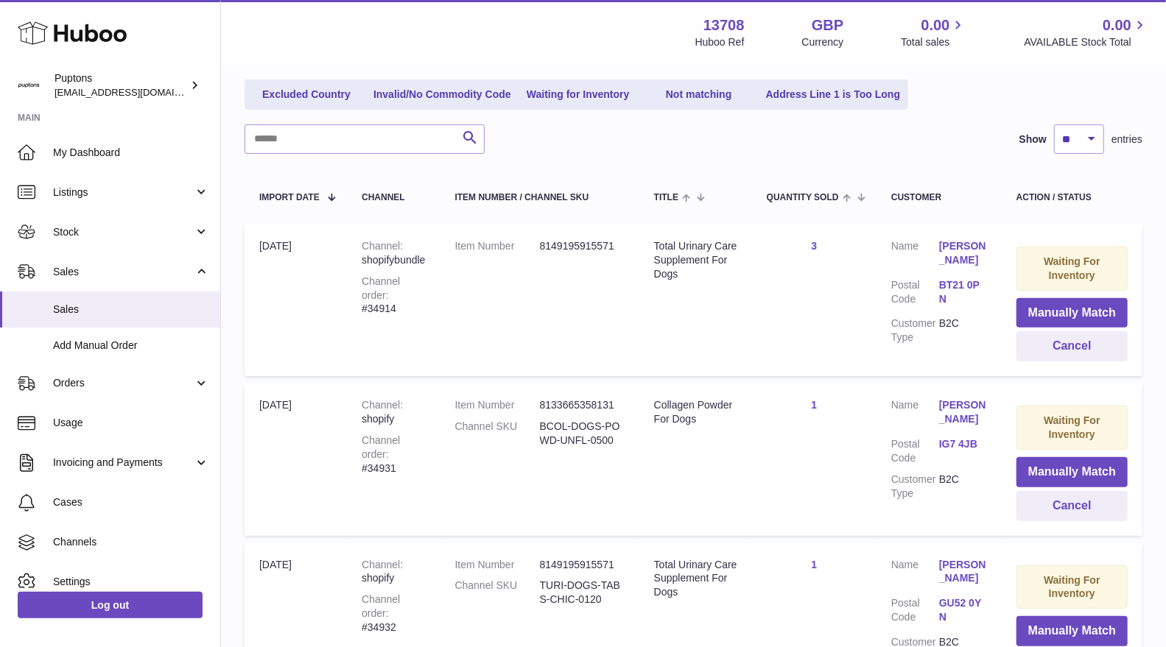
click at [401, 302] on td "Channel shopifybundle Channel order #34914" at bounding box center [393, 301] width 93 height 152
copy div "34914"
drag, startPoint x: 1034, startPoint y: 343, endPoint x: 1022, endPoint y: 343, distance: 11.8
click at [1034, 343] on button "Cancel" at bounding box center [1072, 346] width 111 height 30
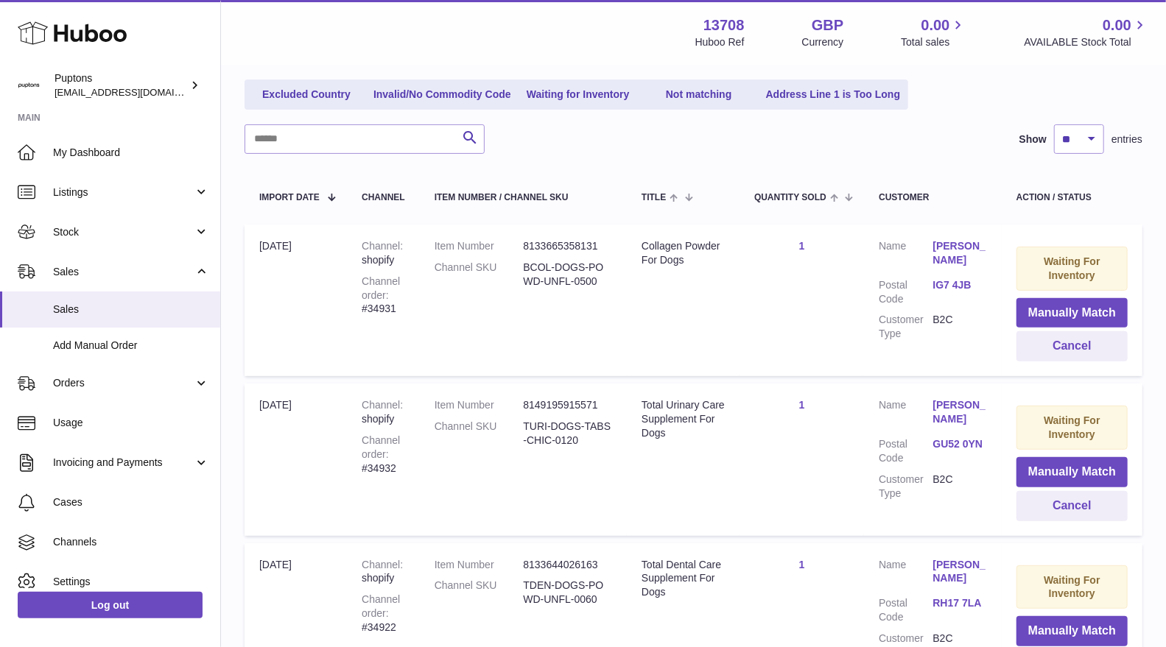
click at [380, 314] on div "Channel order #34931" at bounding box center [383, 296] width 43 height 42
copy div "34931"
click at [1046, 342] on button "Cancel" at bounding box center [1072, 346] width 111 height 30
click at [396, 313] on div "Channel order #34932" at bounding box center [383, 296] width 43 height 42
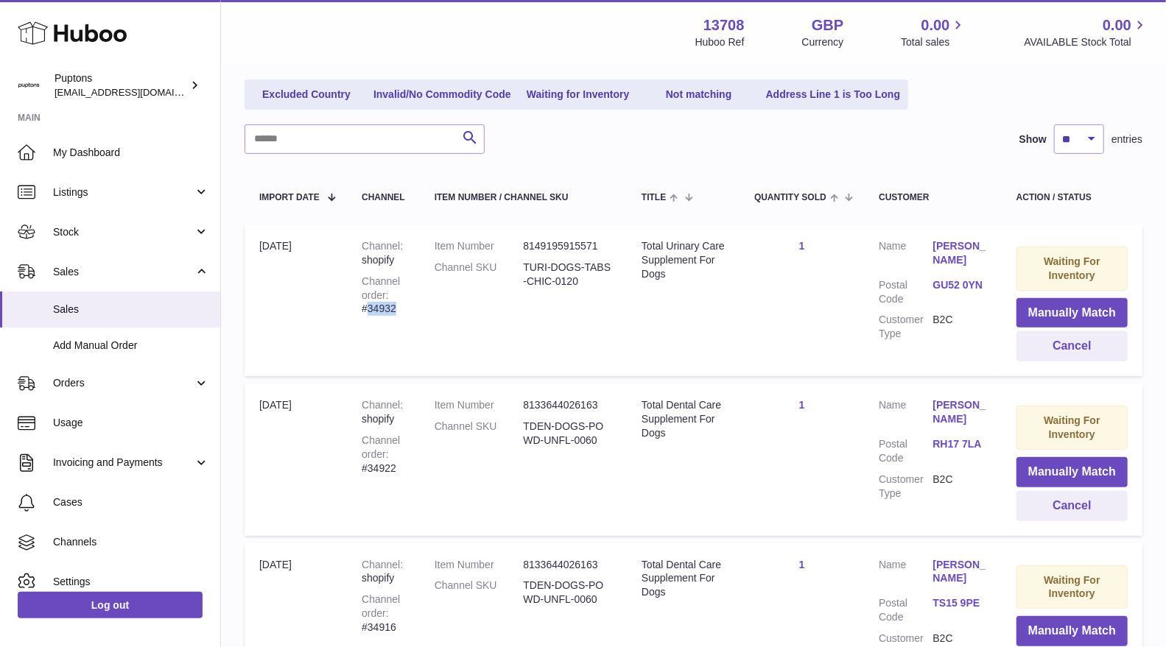
click at [396, 313] on div "Channel order #34932" at bounding box center [383, 296] width 43 height 42
copy div "34932"
click at [1033, 348] on button "Cancel" at bounding box center [1072, 346] width 111 height 30
click at [392, 307] on div "Channel order #34922" at bounding box center [383, 296] width 43 height 42
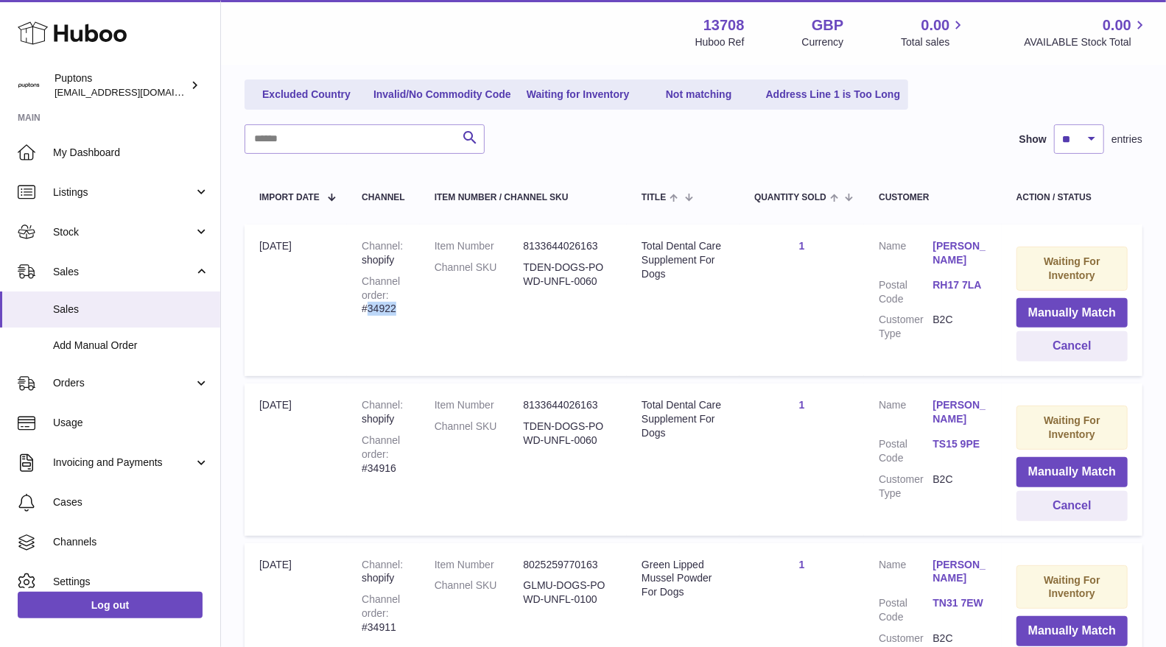
copy div "34922"
click at [1039, 340] on button "Cancel" at bounding box center [1072, 346] width 111 height 30
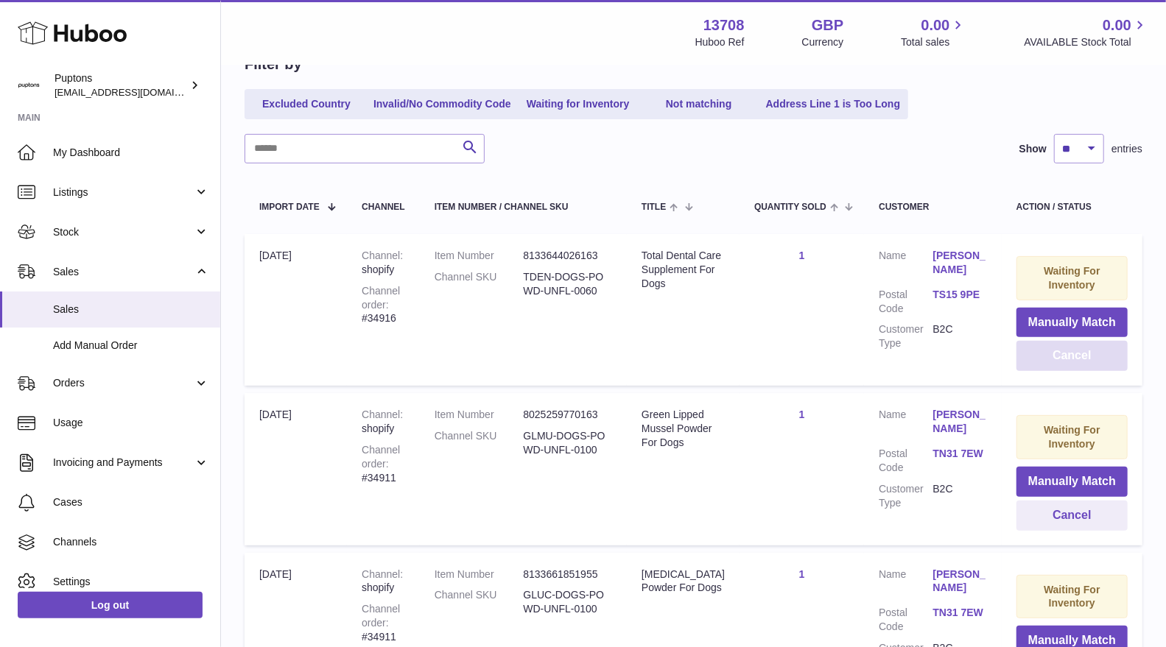
scroll to position [172, 0]
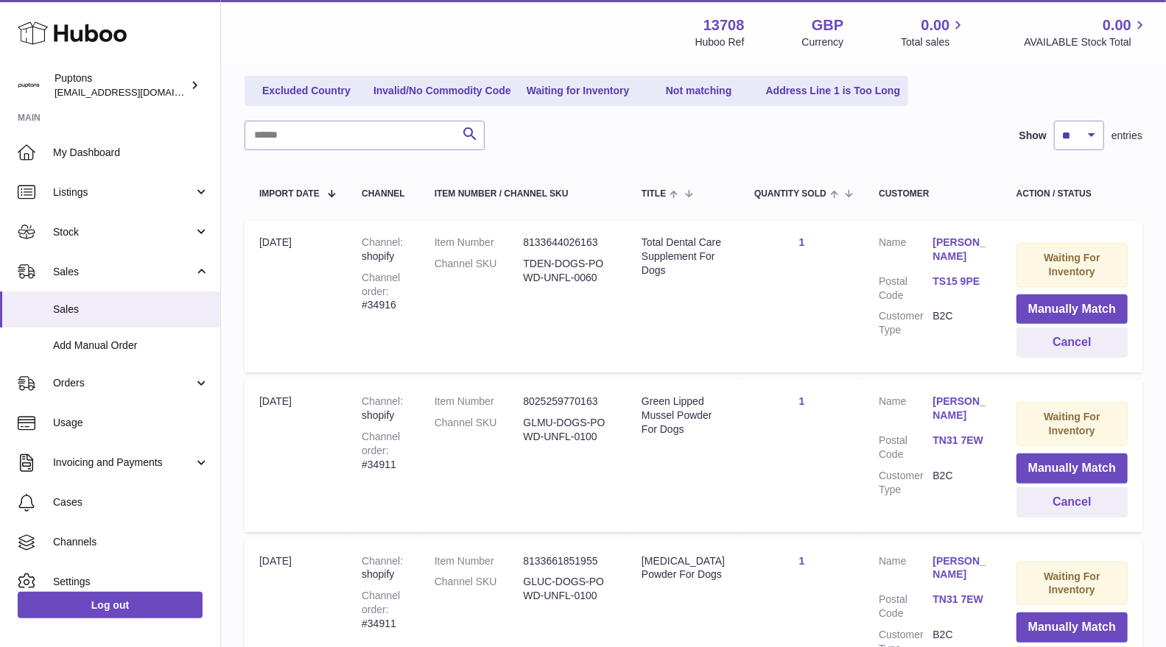
click at [396, 306] on div "Channel order #34916" at bounding box center [383, 292] width 43 height 42
click at [370, 305] on div "Channel order #34916" at bounding box center [383, 292] width 43 height 42
copy div "34916"
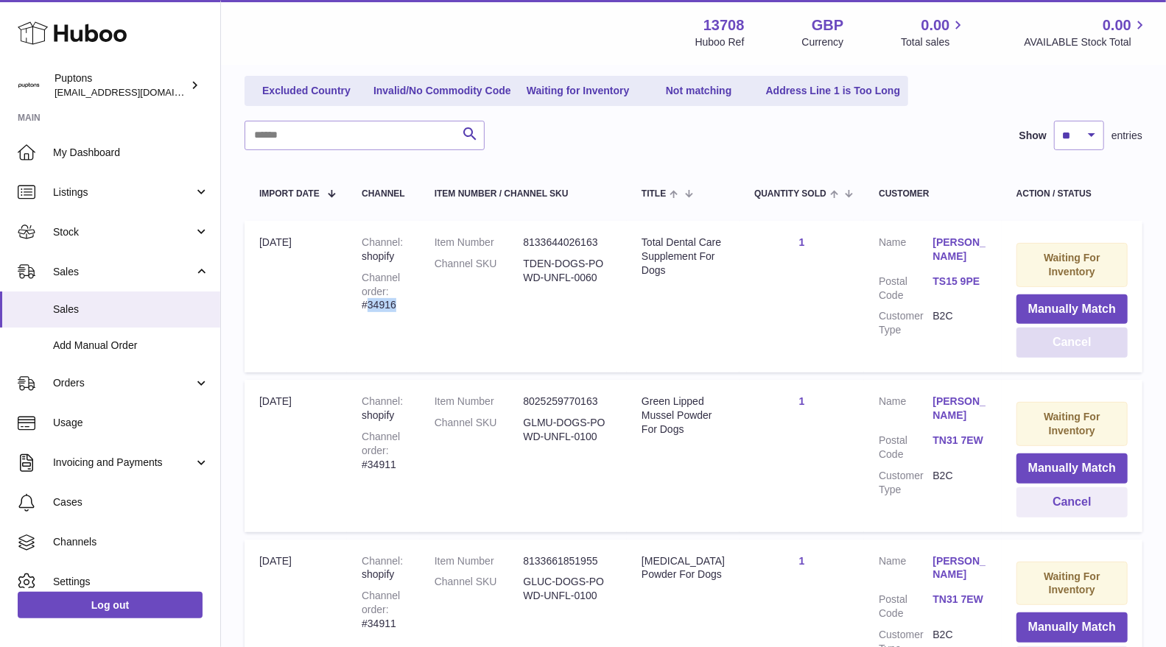
click at [1064, 344] on button "Cancel" at bounding box center [1072, 343] width 111 height 30
click at [381, 308] on div "Channel order #34911" at bounding box center [383, 292] width 43 height 42
copy div "34911"
click at [1068, 350] on button "Cancel" at bounding box center [1072, 343] width 111 height 30
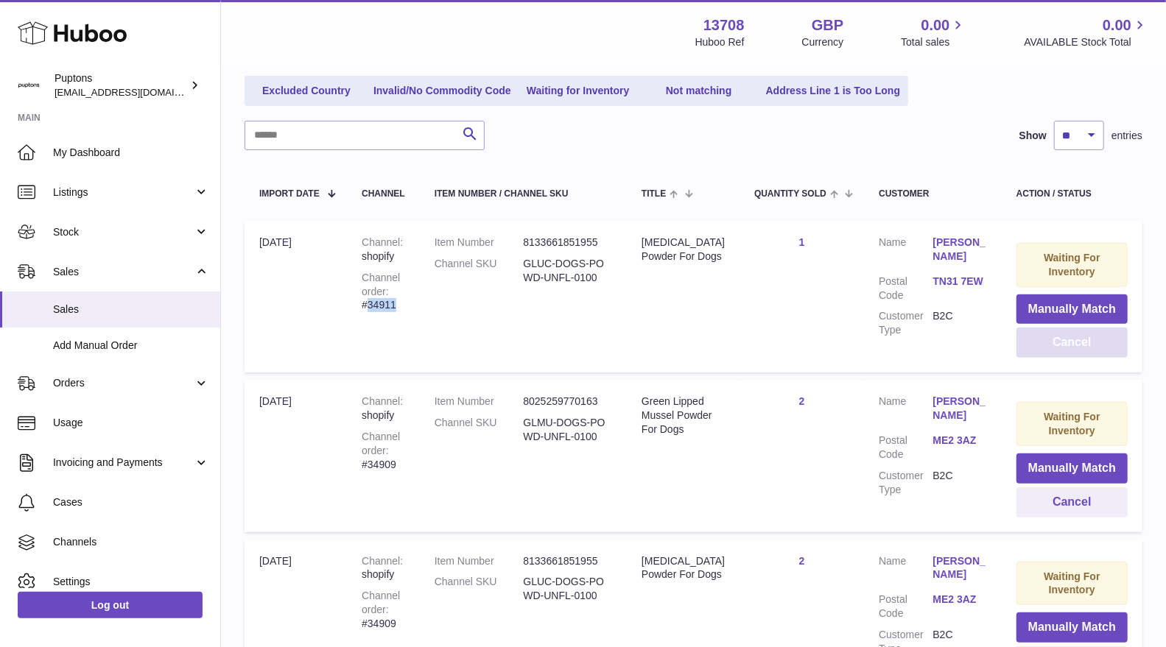
click at [1068, 350] on button "Cancel" at bounding box center [1072, 343] width 111 height 30
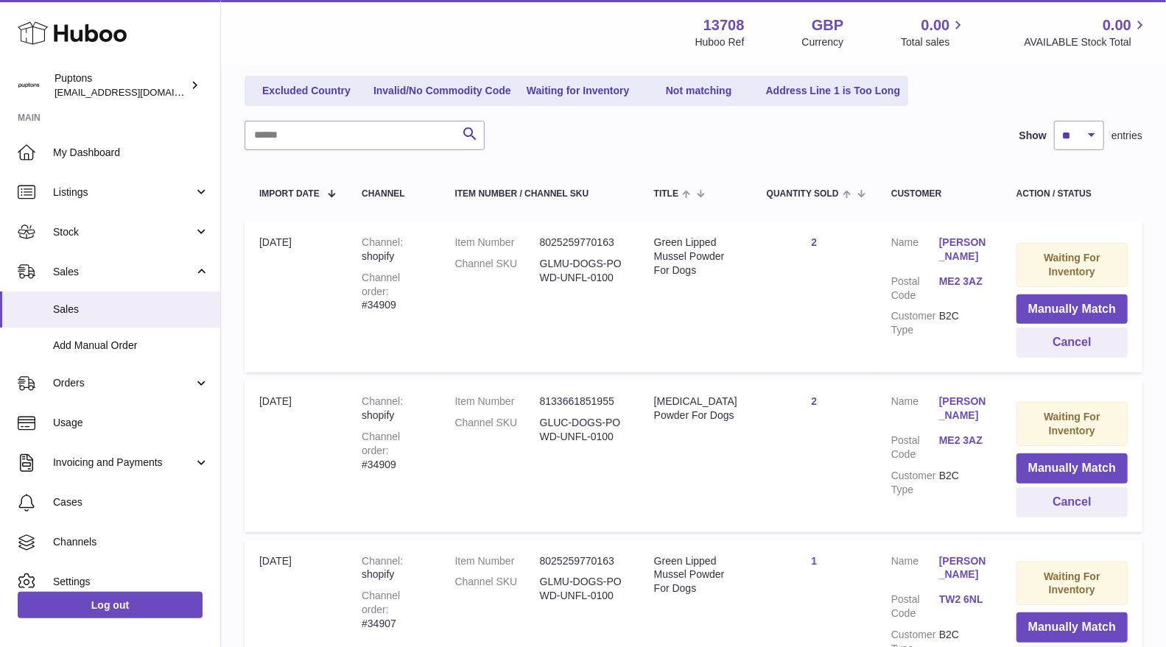
scroll to position [6, 0]
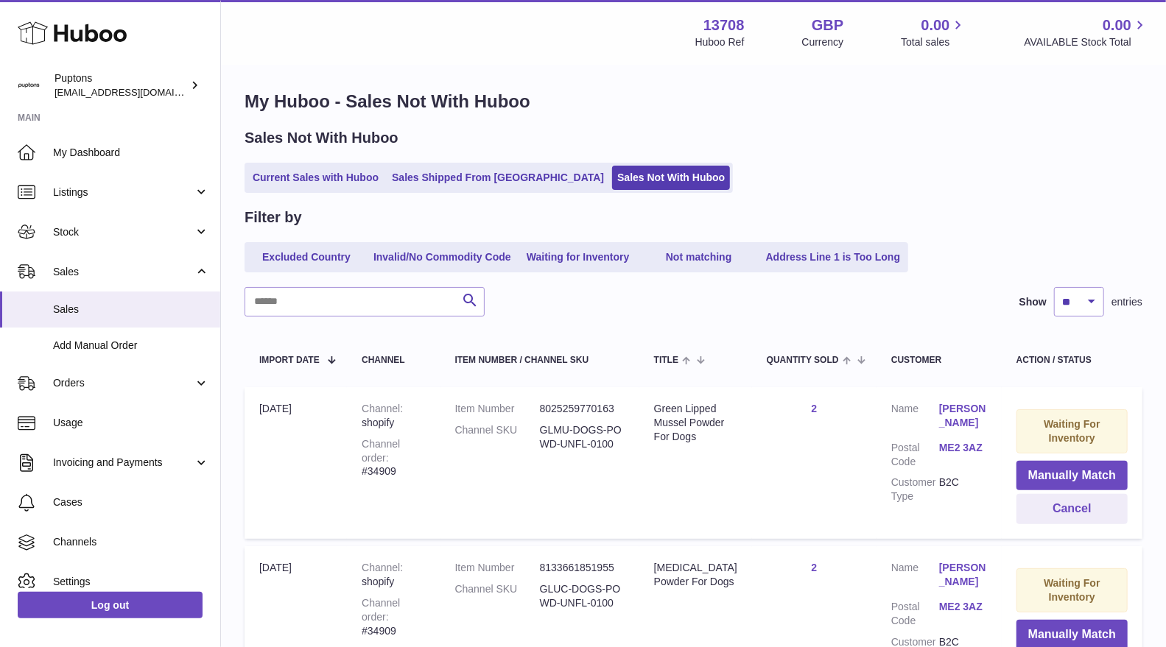
click at [306, 174] on link "Current Sales with Huboo" at bounding box center [316, 178] width 136 height 24
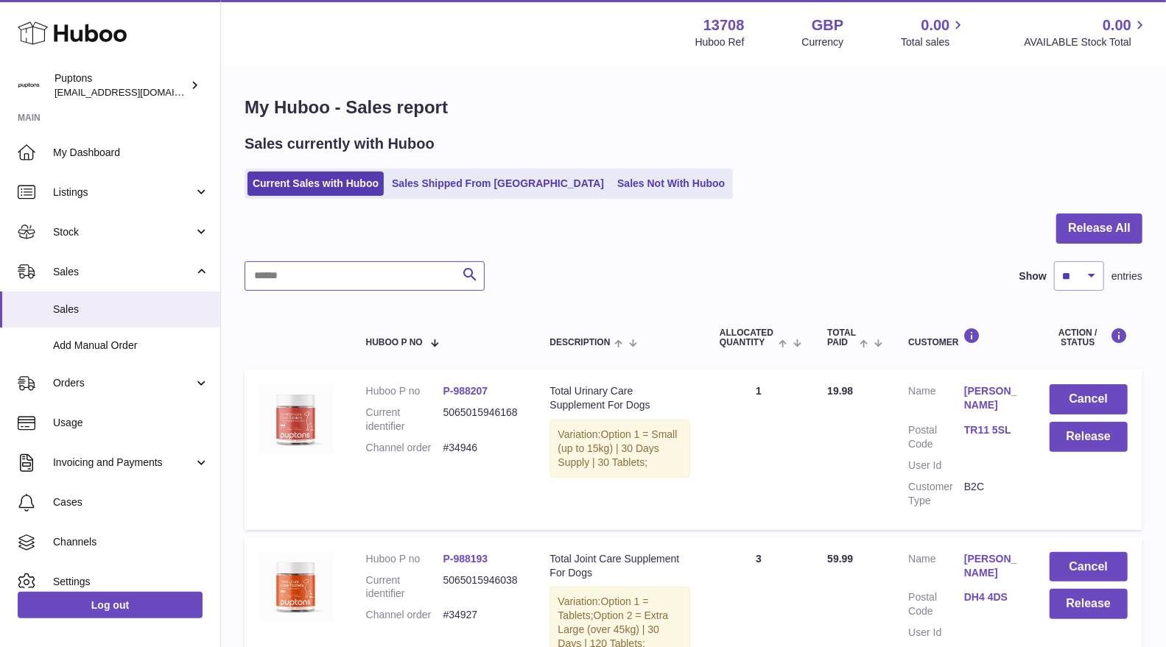
click at [380, 289] on input "text" at bounding box center [365, 275] width 240 height 29
paste input "*****"
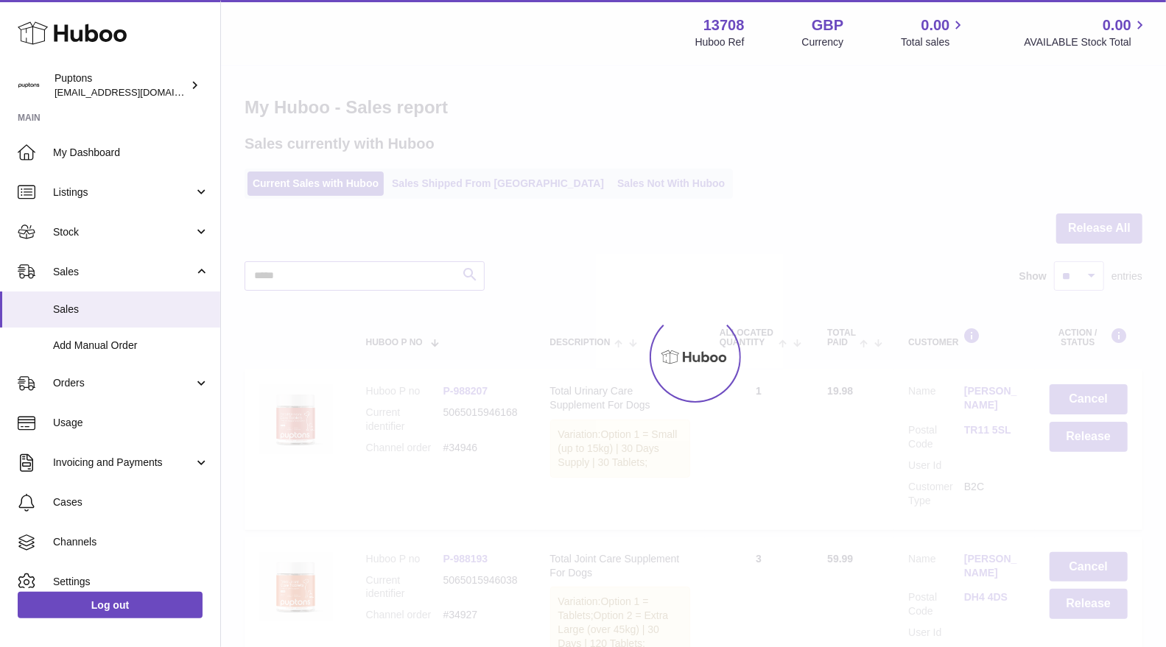
type input "*****"
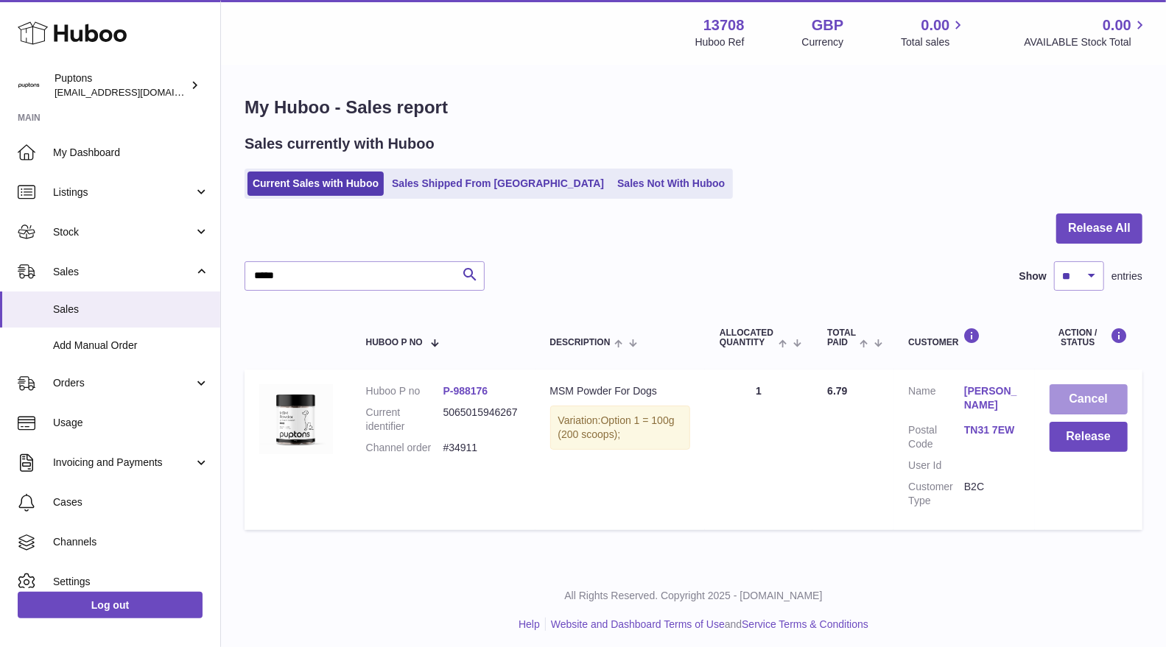
click at [1077, 404] on button "Cancel" at bounding box center [1089, 400] width 78 height 30
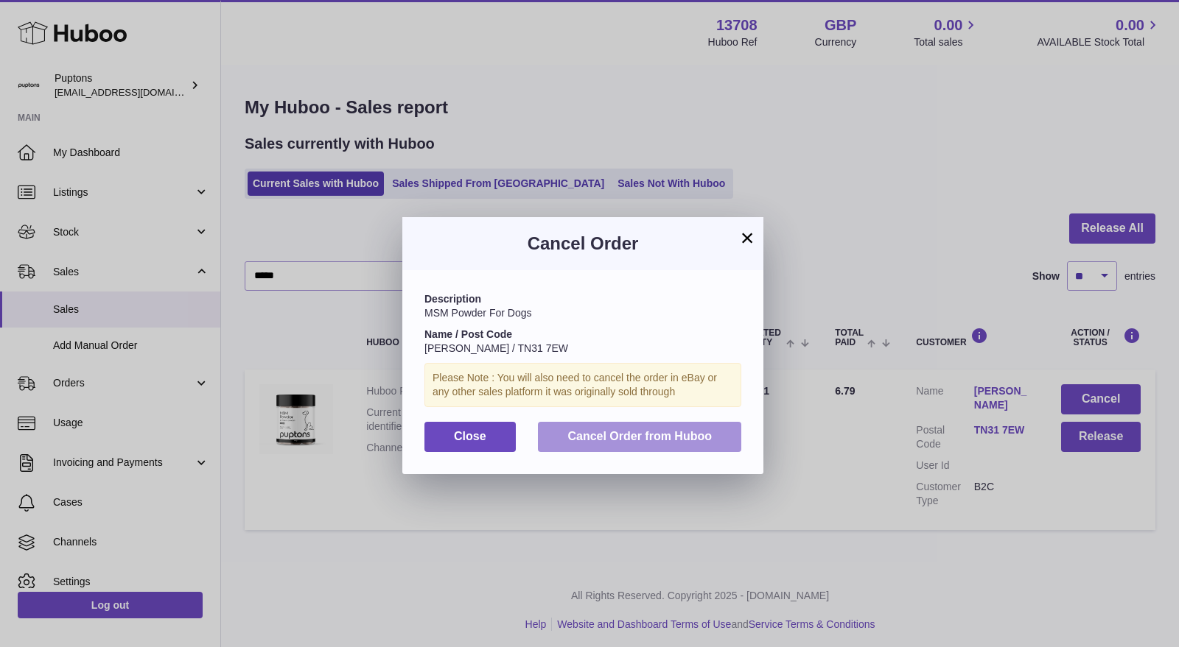
click at [691, 432] on span "Cancel Order from Huboo" at bounding box center [639, 436] width 144 height 13
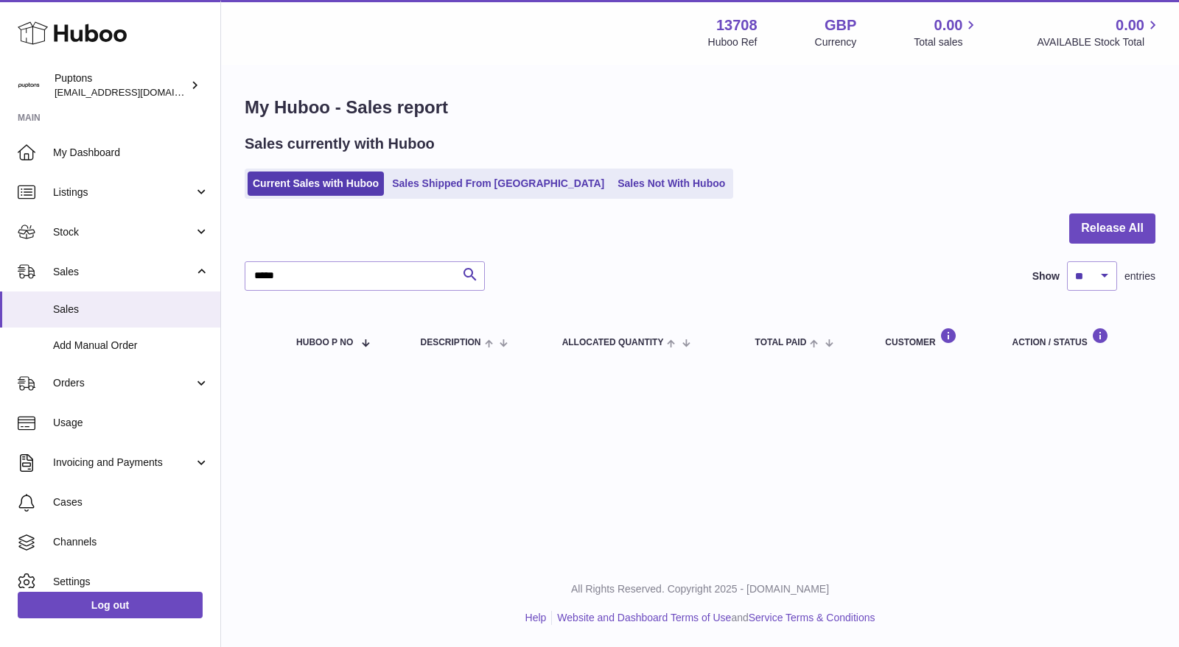
click at [612, 184] on link "Sales Not With Huboo" at bounding box center [671, 184] width 118 height 24
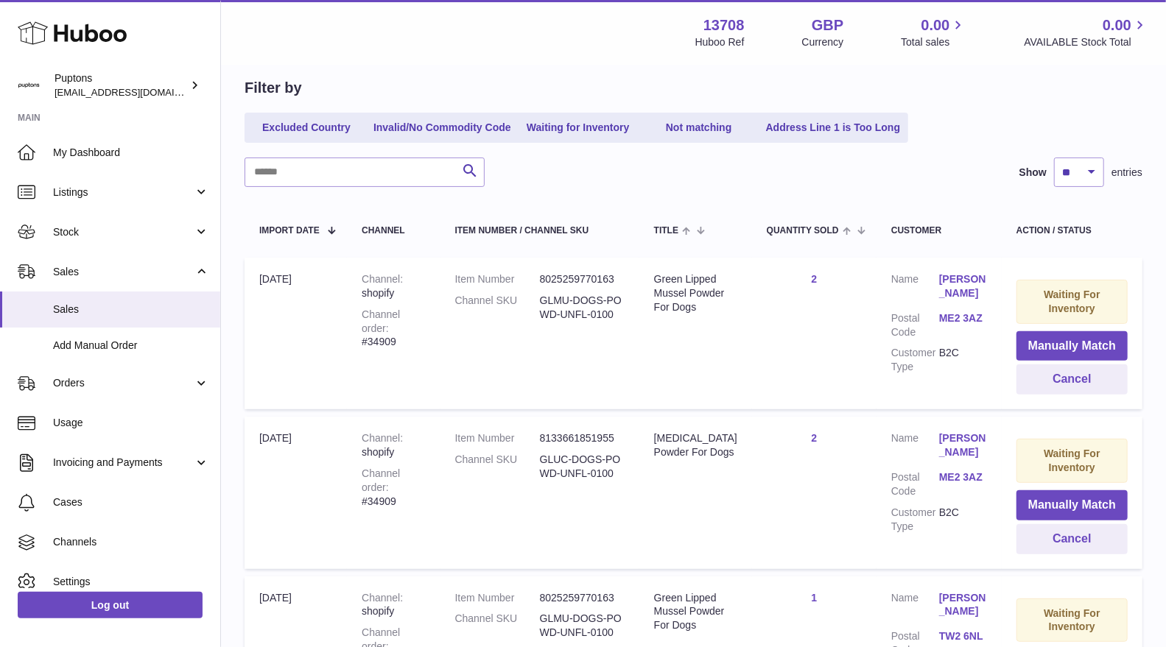
scroll to position [138, 0]
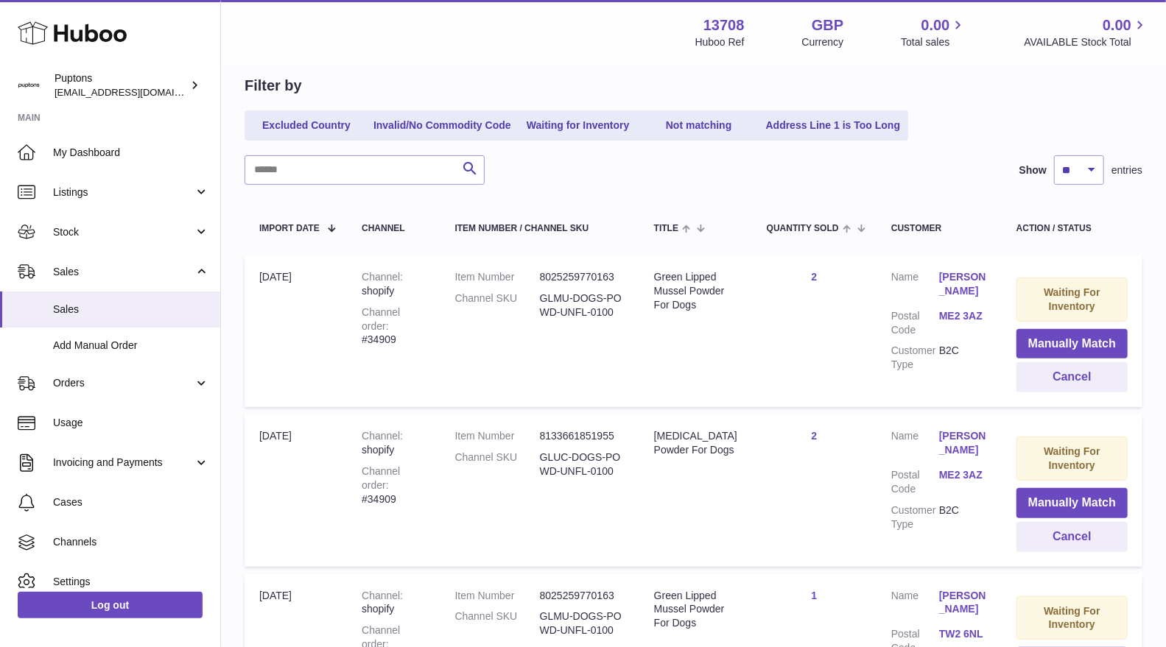
click at [418, 331] on div "Channel order #34909" at bounding box center [393, 327] width 63 height 42
copy div "34909"
click at [1048, 381] on button "Cancel" at bounding box center [1072, 377] width 111 height 30
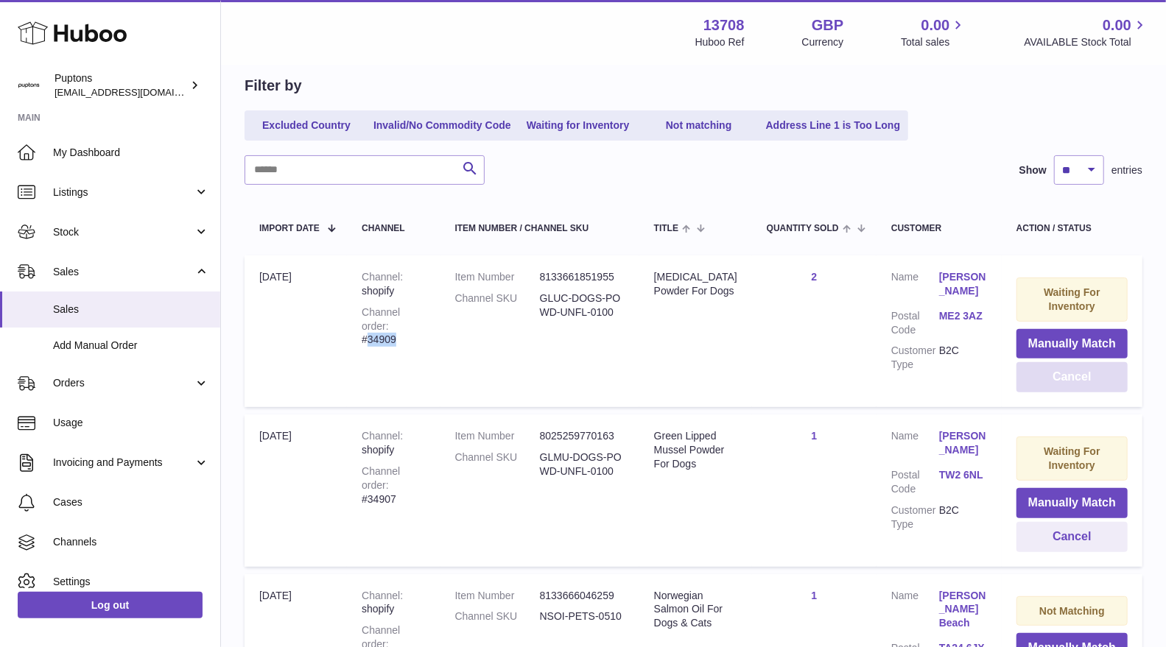
click at [1048, 381] on button "Cancel" at bounding box center [1072, 377] width 111 height 30
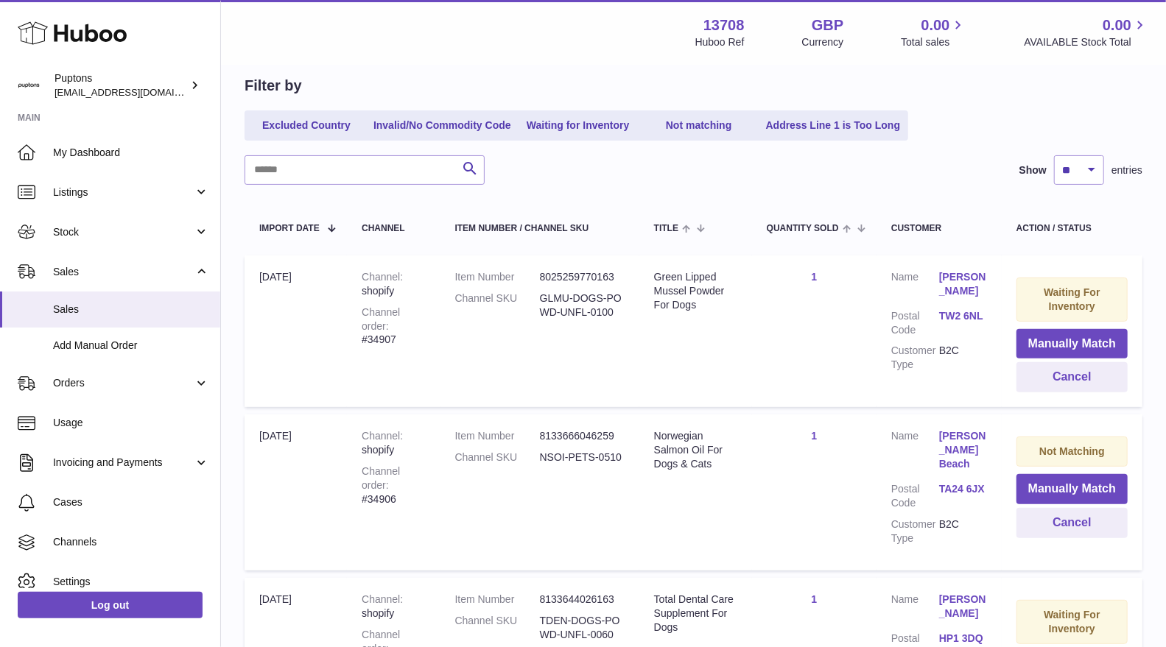
click at [306, 137] on ul "Excluded Country Invalid/No Commodity Code Waiting for Inventory Not matching A…" at bounding box center [577, 125] width 664 height 30
click at [304, 126] on link "Excluded Country" at bounding box center [307, 125] width 118 height 24
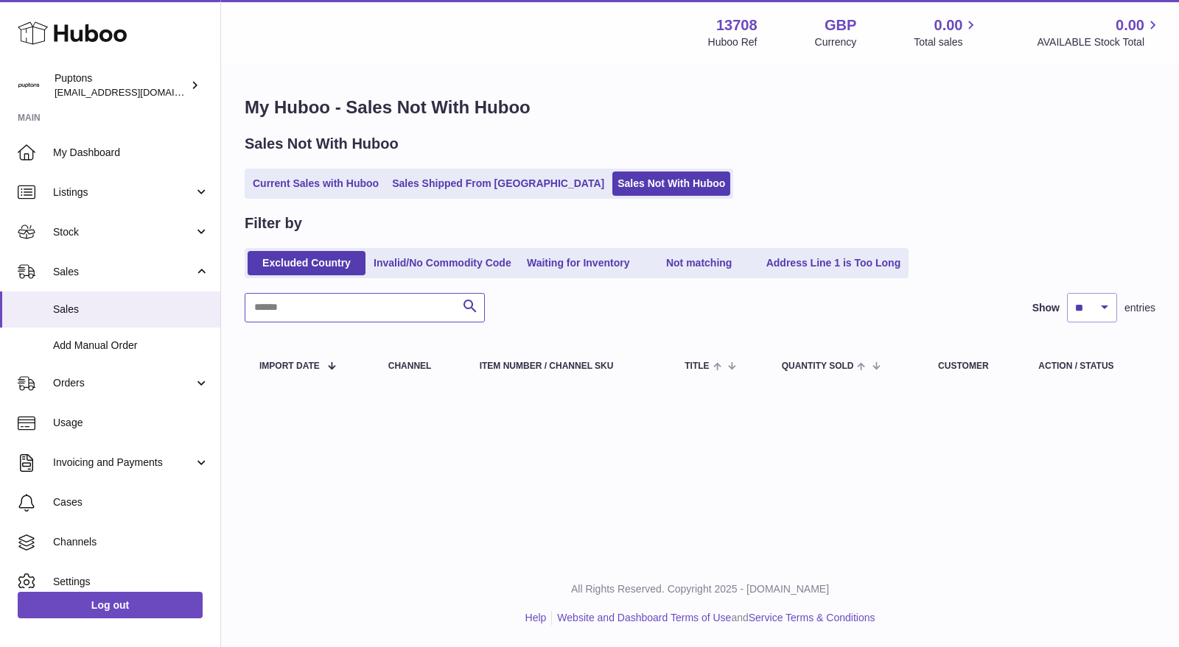
click at [365, 314] on input "text" at bounding box center [365, 307] width 240 height 29
click at [309, 189] on link "Current Sales with Huboo" at bounding box center [316, 184] width 136 height 24
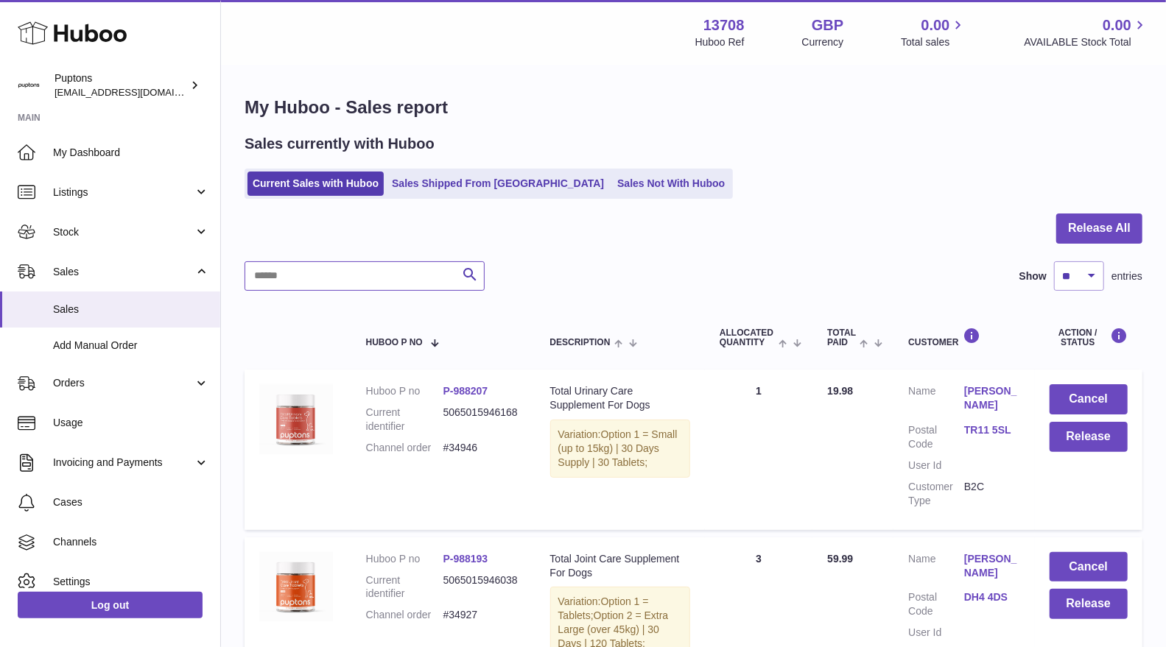
click at [306, 274] on input "text" at bounding box center [365, 275] width 240 height 29
paste input "*****"
type input "*****"
click at [0, 280] on div at bounding box center [0, 323] width 0 height 647
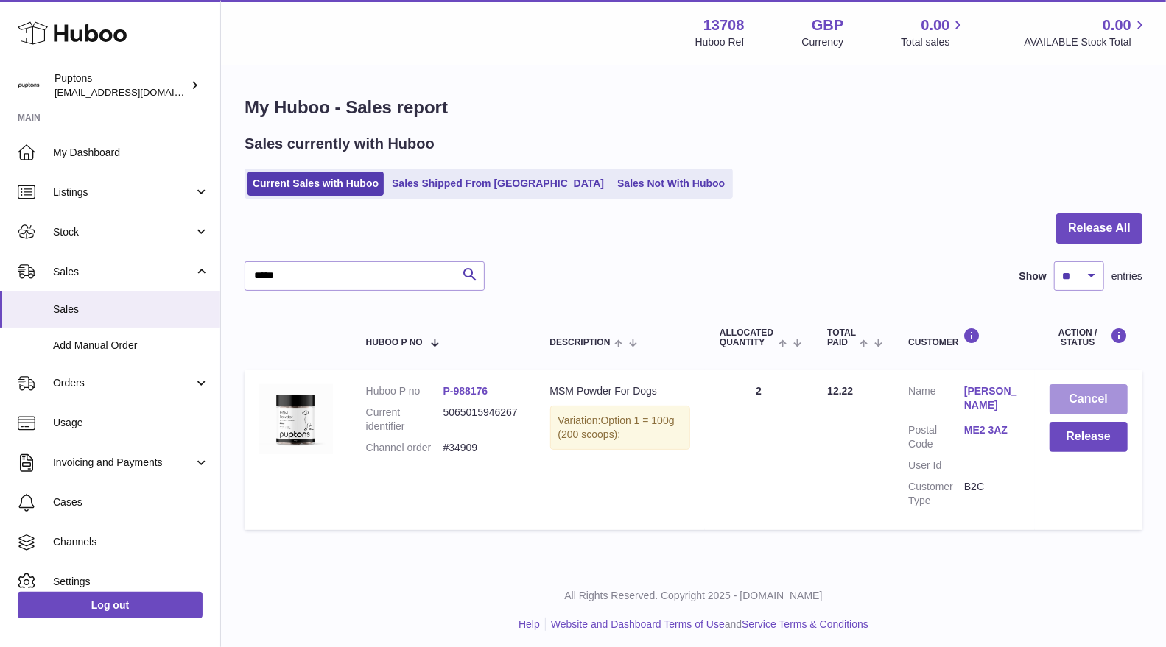
click at [1087, 390] on button "Cancel" at bounding box center [1089, 400] width 78 height 30
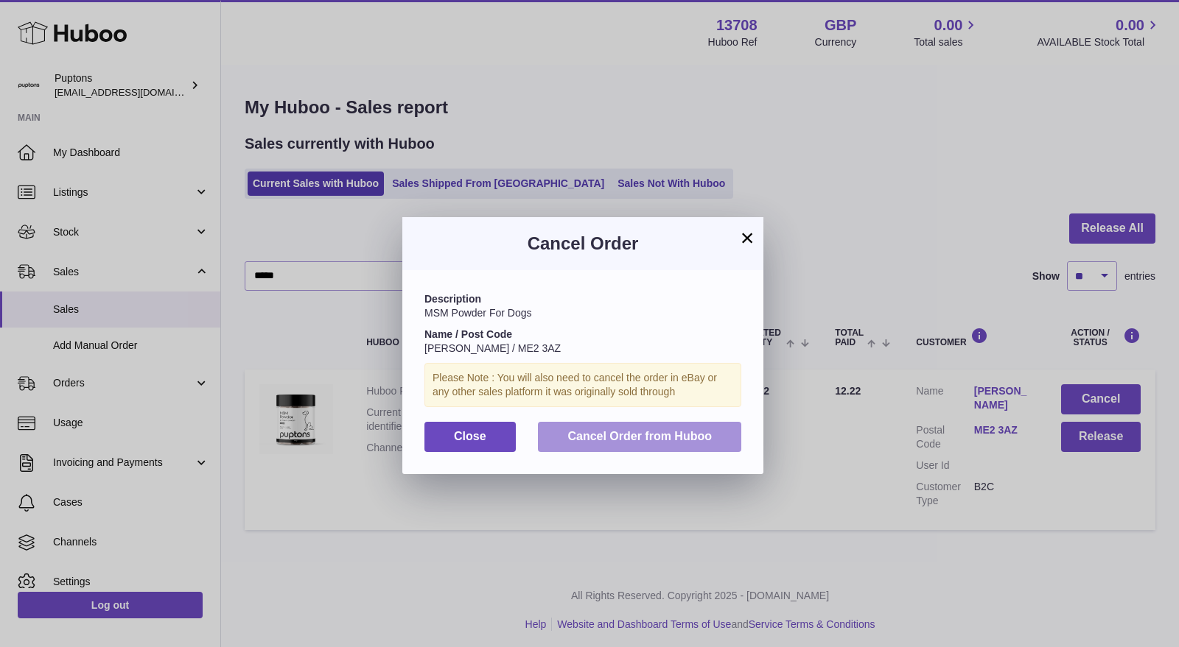
click at [621, 426] on button "Cancel Order from Huboo" at bounding box center [639, 437] width 203 height 30
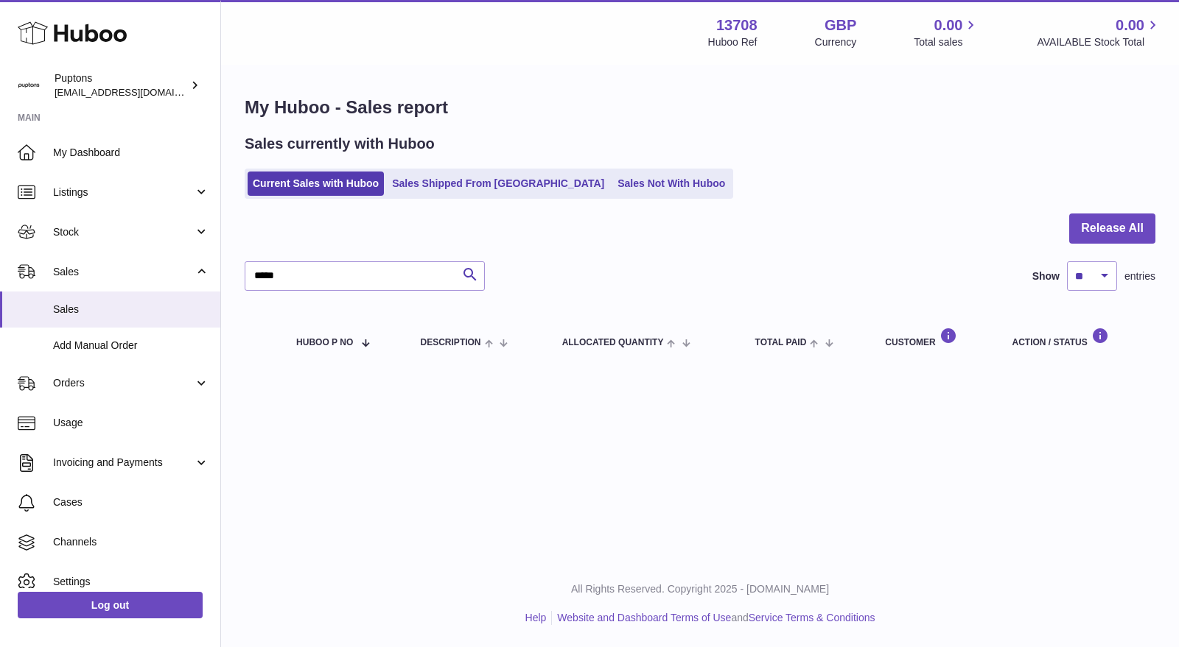
click at [614, 192] on link "Sales Not With Huboo" at bounding box center [671, 184] width 118 height 24
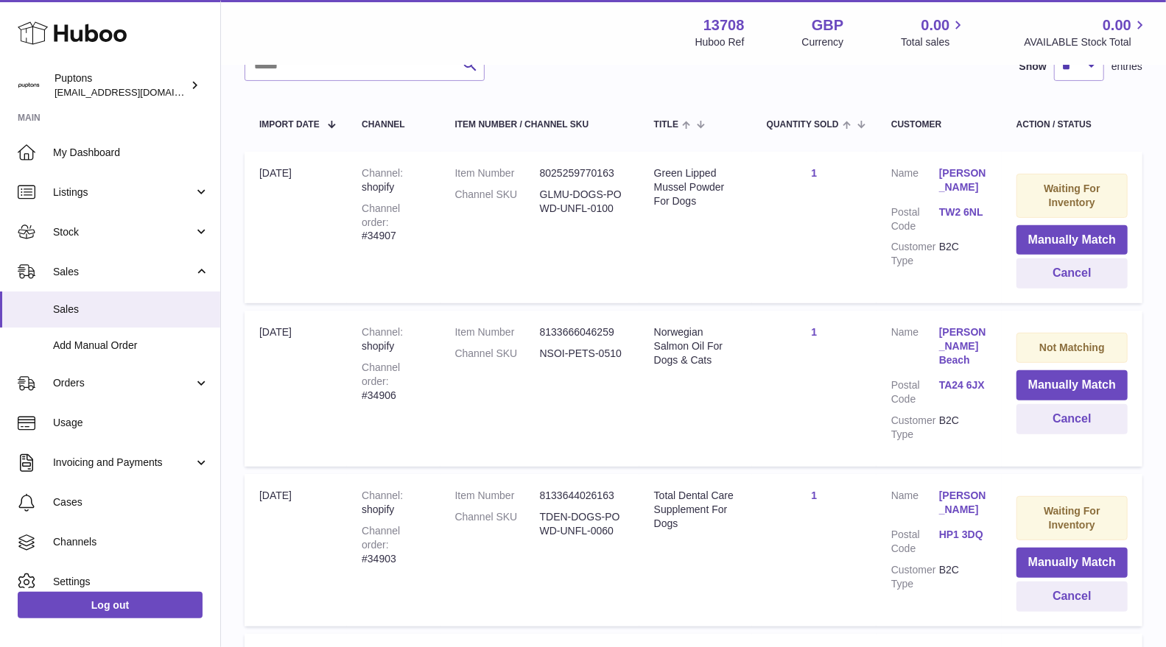
scroll to position [253, 0]
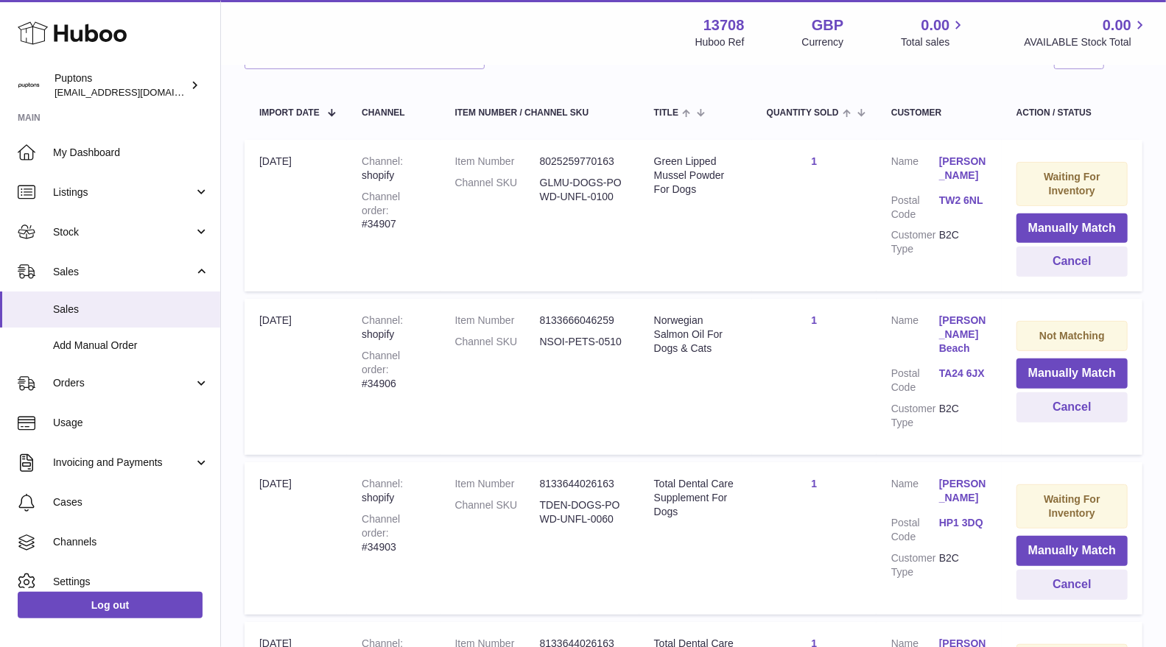
click at [424, 206] on div "Channel order #34907" at bounding box center [393, 211] width 63 height 42
copy div "34907"
drag, startPoint x: 1050, startPoint y: 268, endPoint x: 926, endPoint y: 249, distance: 125.2
click at [1050, 268] on button "Cancel" at bounding box center [1072, 262] width 111 height 30
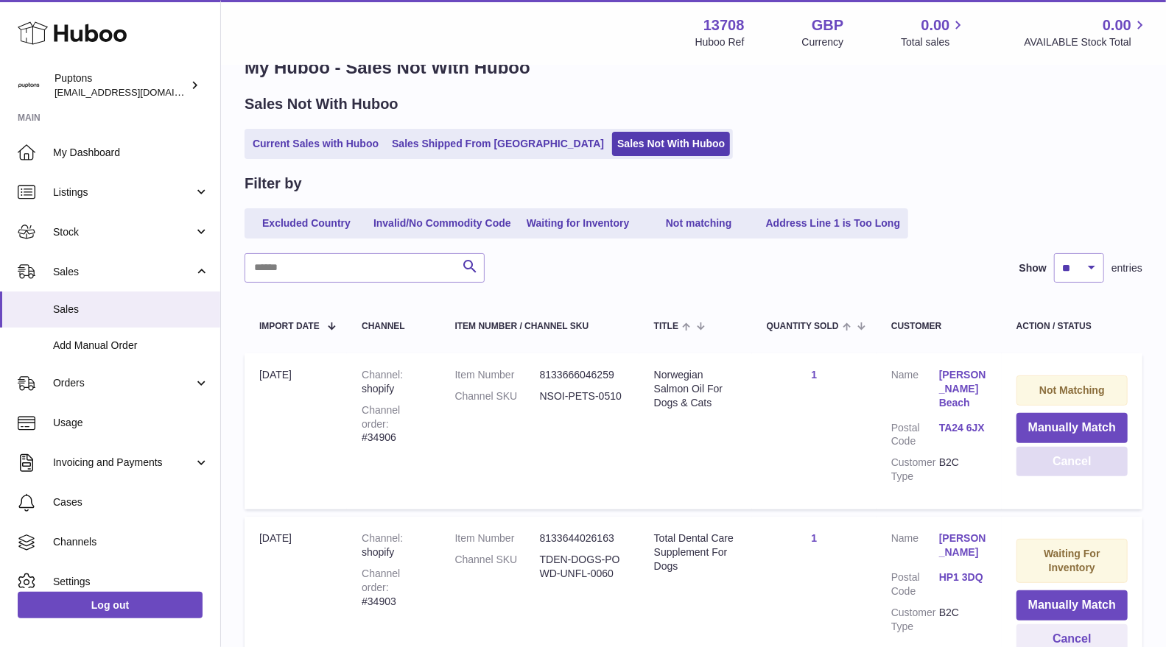
scroll to position [39, 0]
click at [284, 146] on link "Current Sales with Huboo" at bounding box center [316, 145] width 136 height 24
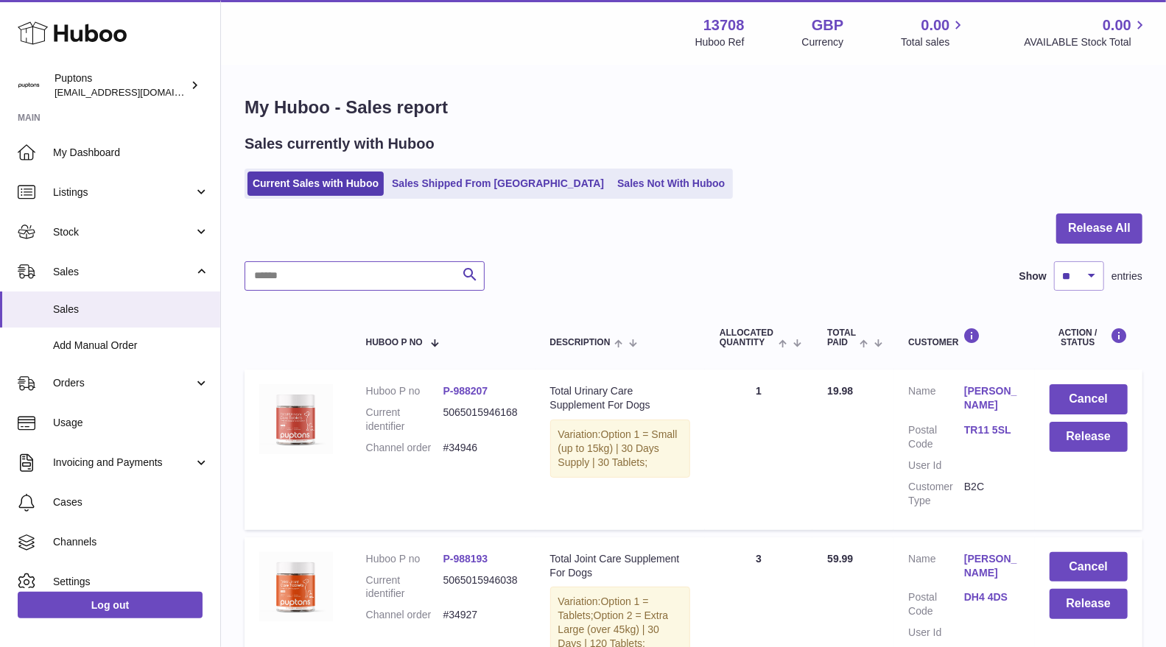
click at [354, 266] on input "text" at bounding box center [365, 275] width 240 height 29
paste input "*****"
type input "*****"
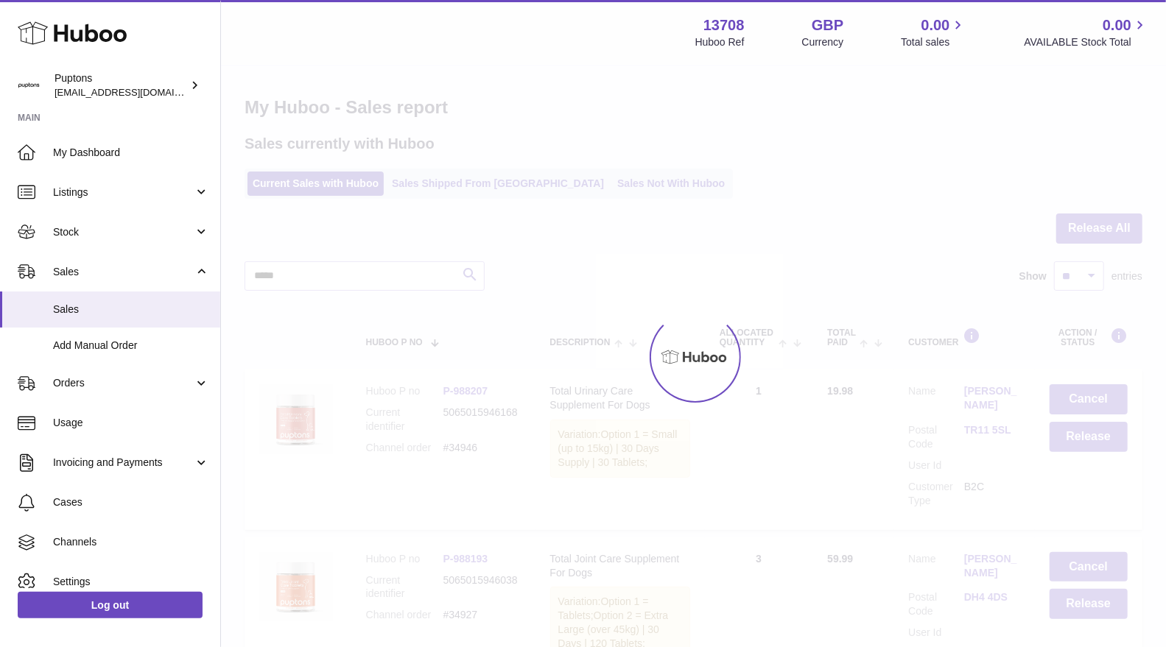
click at [474, 273] on div at bounding box center [693, 356] width 945 height 581
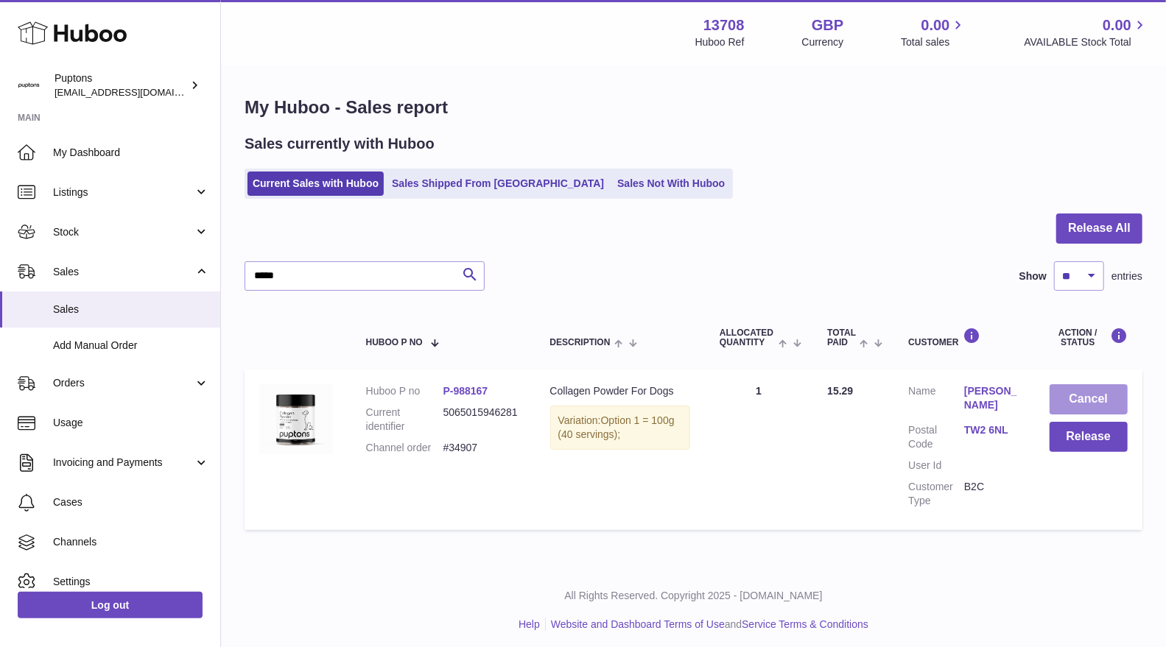
click at [1090, 401] on button "Cancel" at bounding box center [1089, 400] width 78 height 30
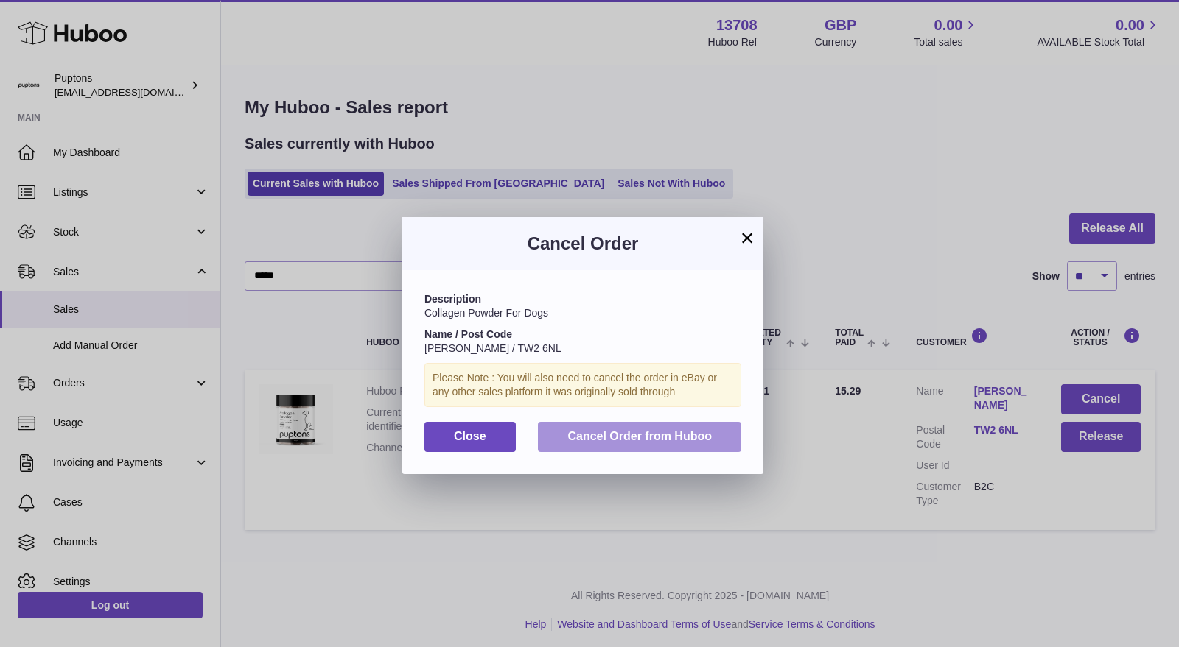
click at [589, 430] on span "Cancel Order from Huboo" at bounding box center [639, 436] width 144 height 13
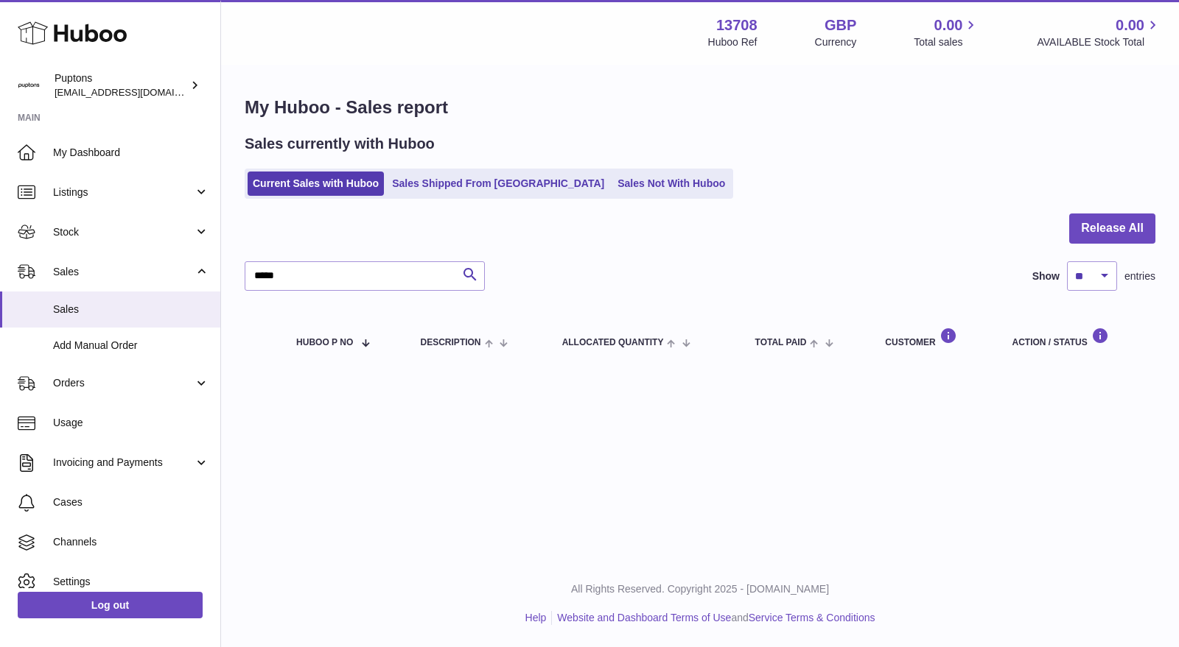
click at [612, 190] on link "Sales Not With Huboo" at bounding box center [671, 184] width 118 height 24
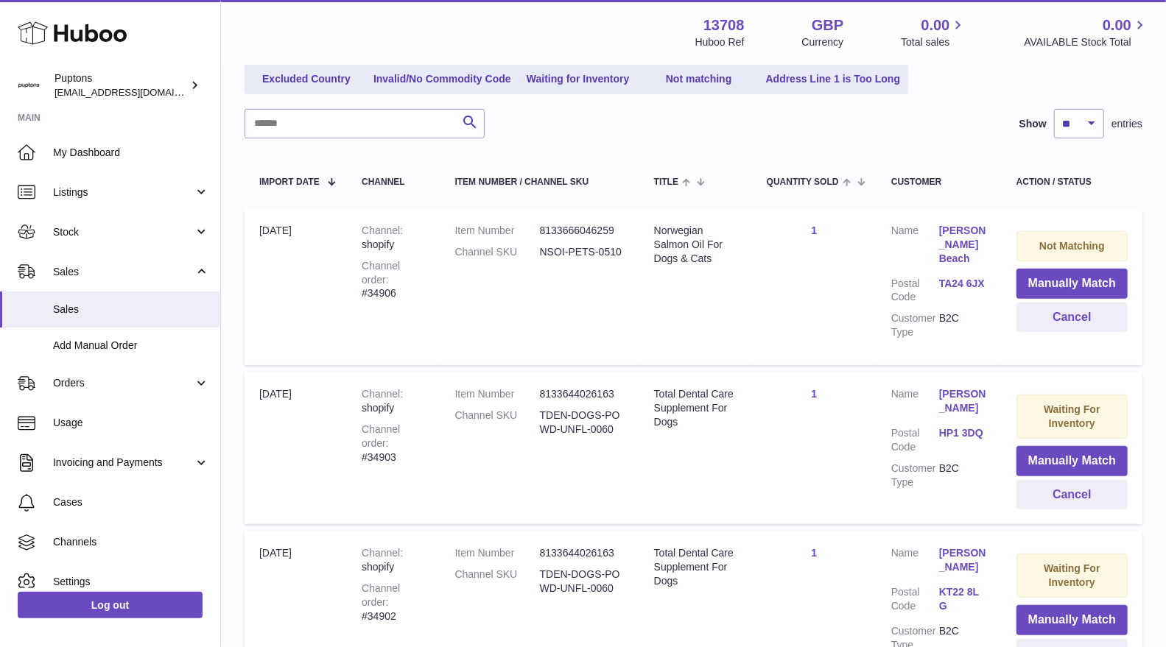
scroll to position [220, 0]
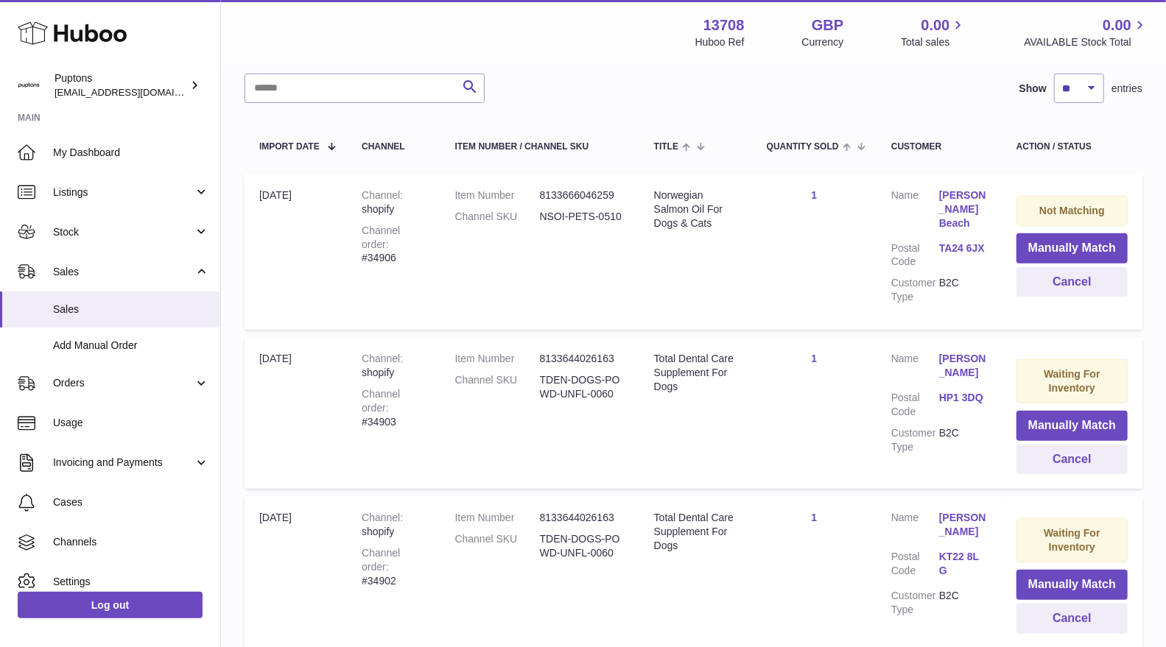
click at [409, 240] on div "Channel order #34906" at bounding box center [393, 245] width 63 height 42
copy div "34906"
click at [1062, 277] on button "Cancel" at bounding box center [1072, 282] width 111 height 30
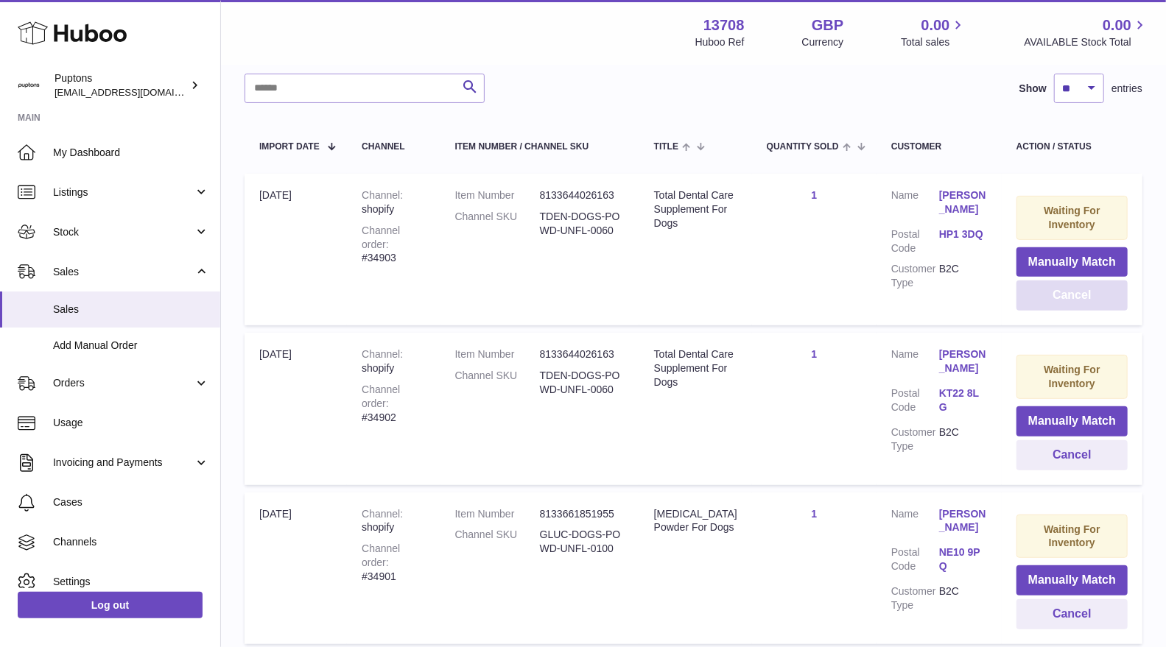
scroll to position [0, 0]
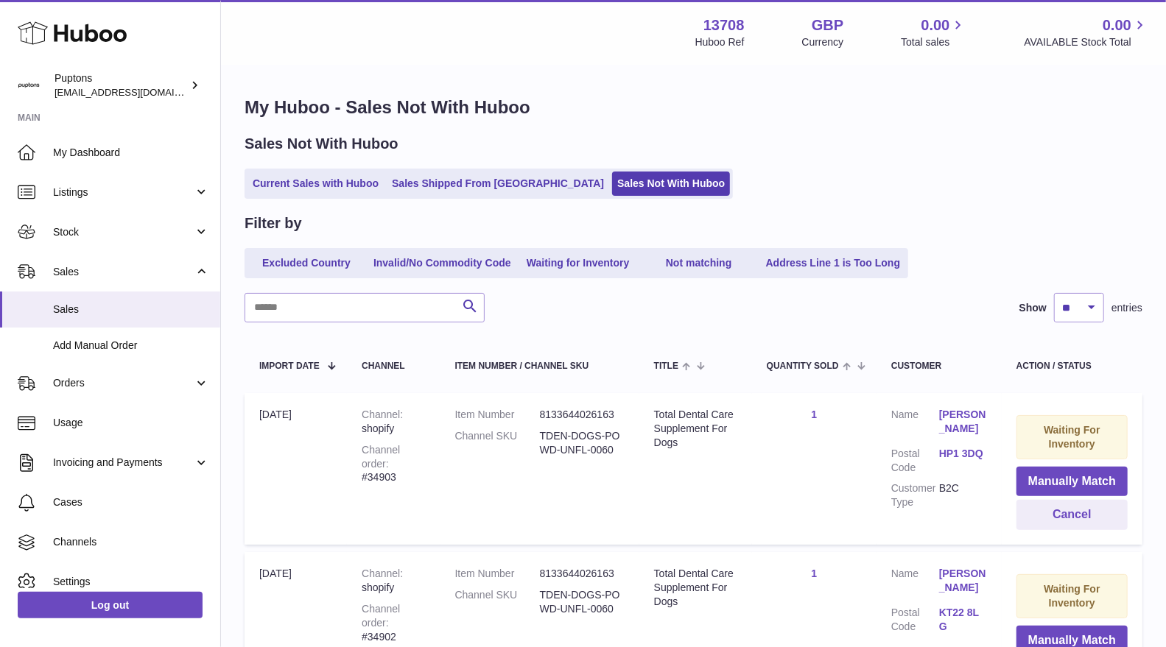
click at [308, 186] on link "Current Sales with Huboo" at bounding box center [316, 184] width 136 height 24
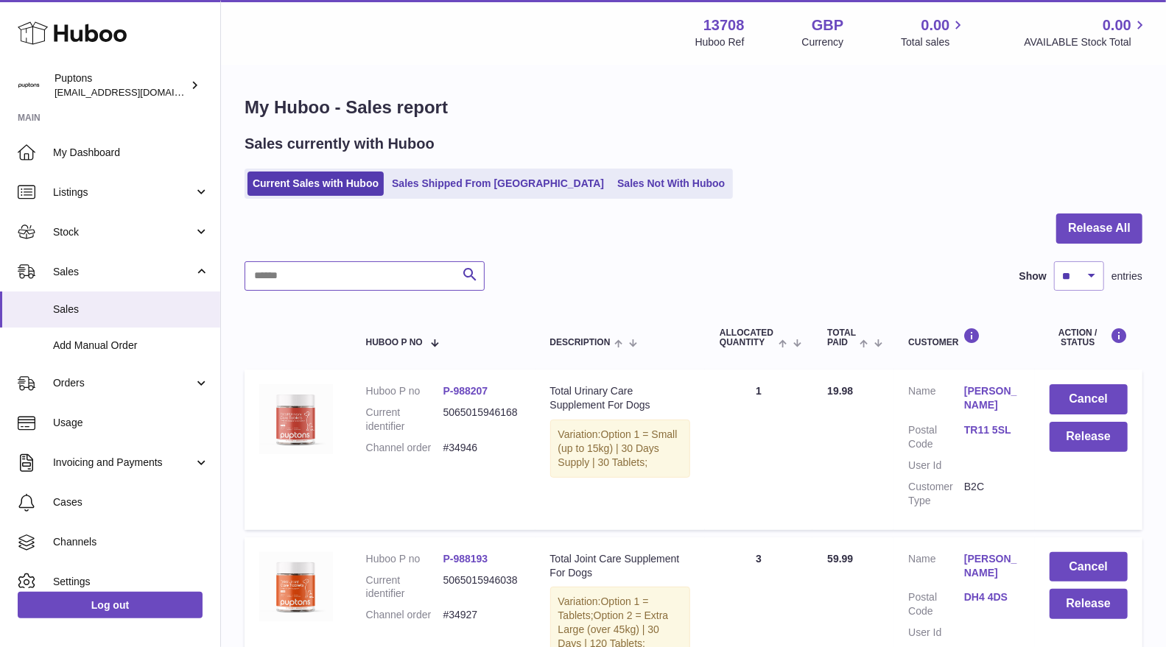
click at [390, 289] on input "text" at bounding box center [365, 275] width 240 height 29
paste input "*****"
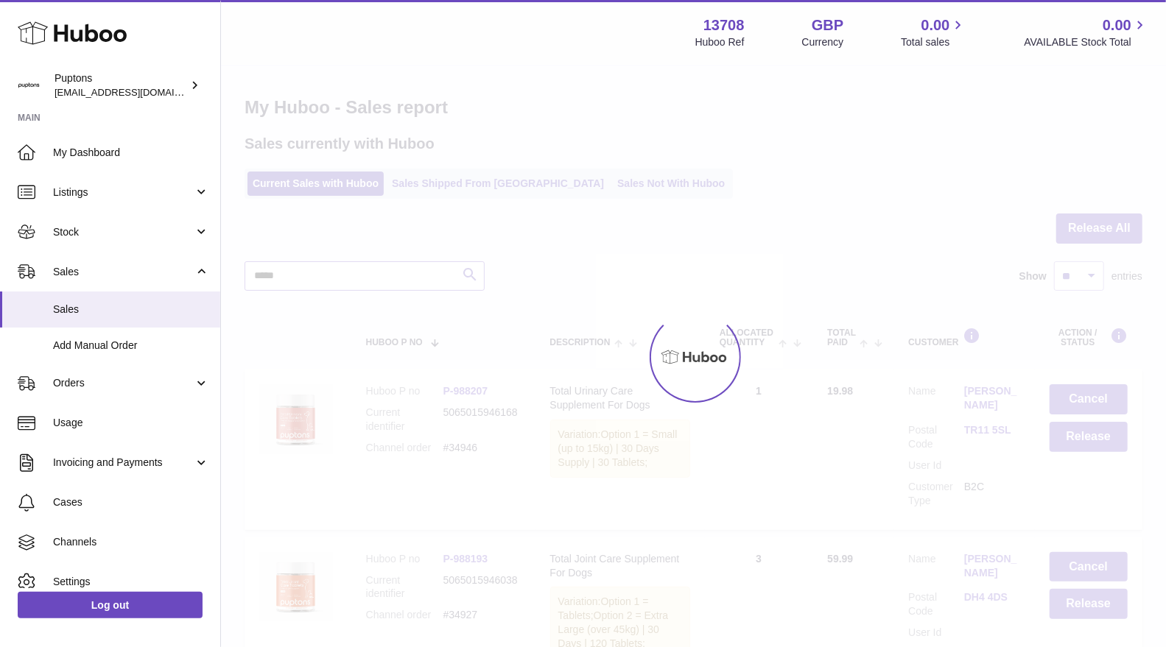
type input "*****"
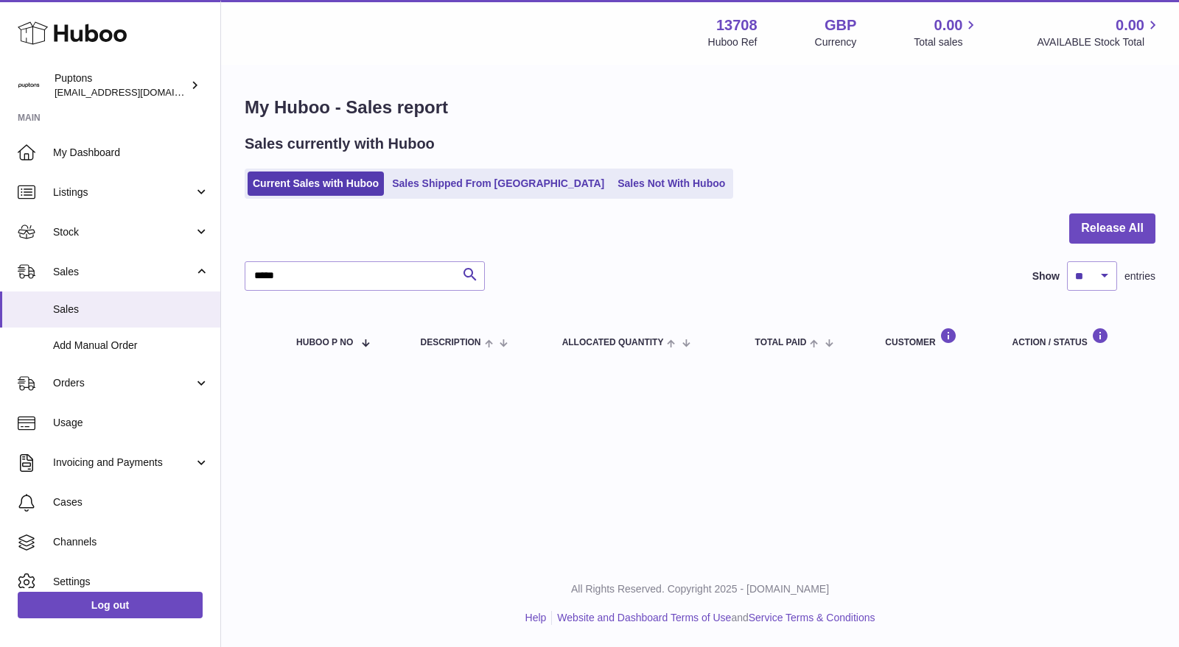
click at [633, 192] on link "Sales Not With Huboo" at bounding box center [671, 184] width 118 height 24
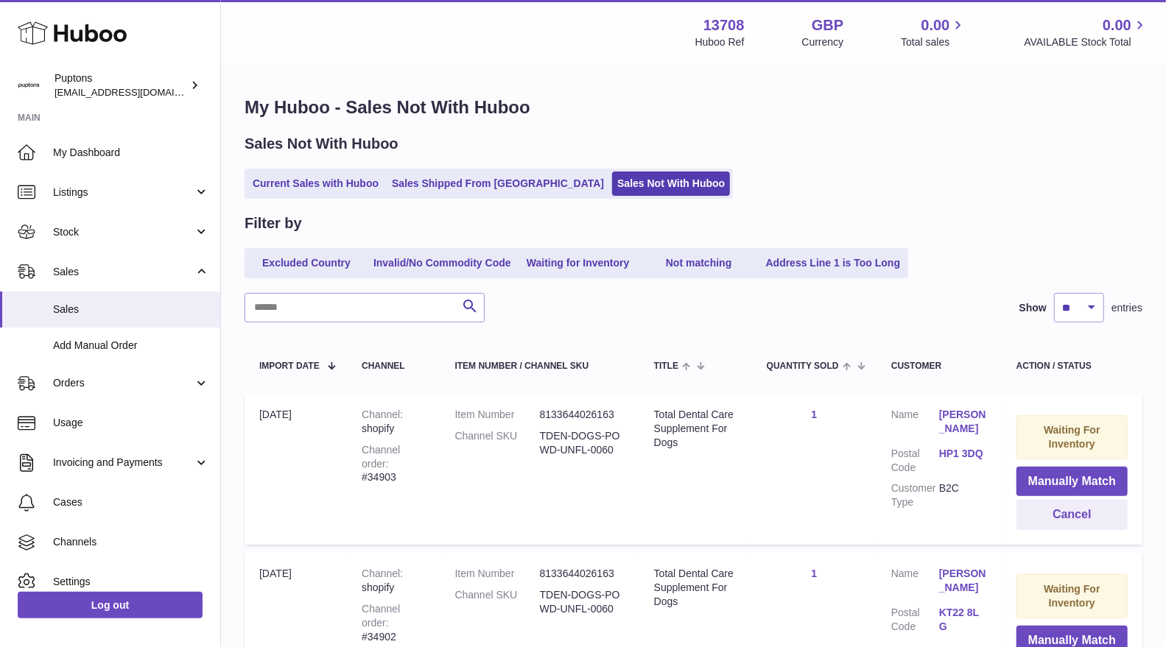
click at [421, 271] on link "Invalid/No Commodity Code" at bounding box center [442, 263] width 148 height 24
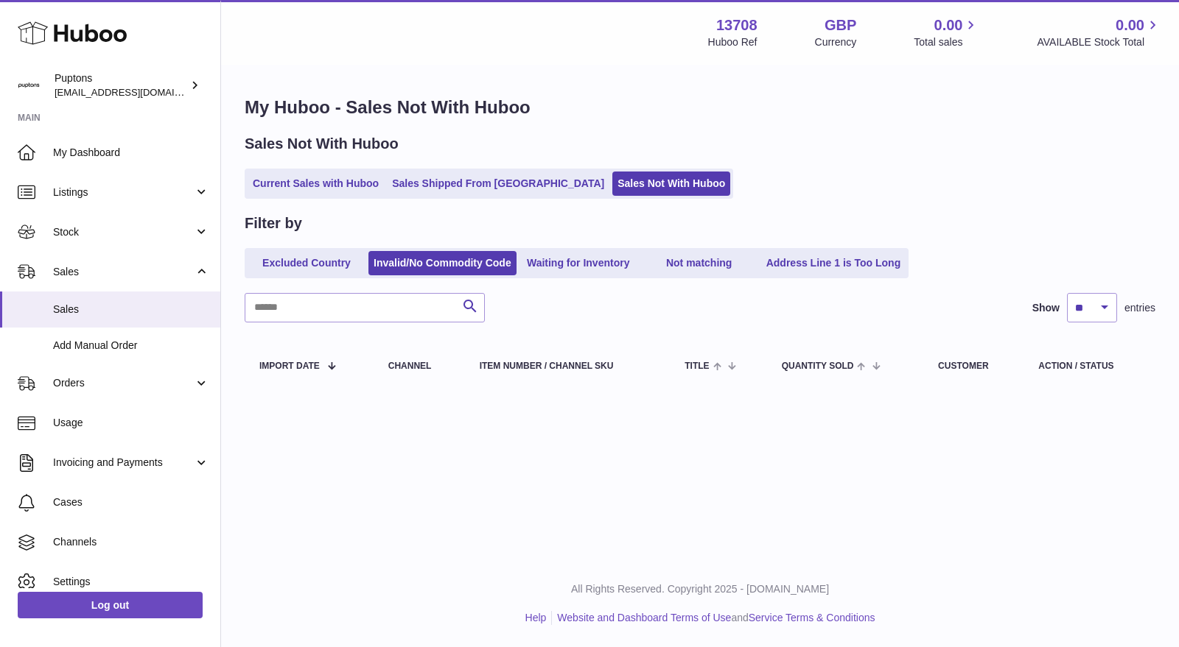
click at [591, 203] on div "My Huboo - Sales Not With Huboo Sales Not With Huboo Current Sales with Huboo S…" at bounding box center [700, 244] width 958 height 357
click at [612, 193] on link "Sales Not With Huboo" at bounding box center [671, 184] width 118 height 24
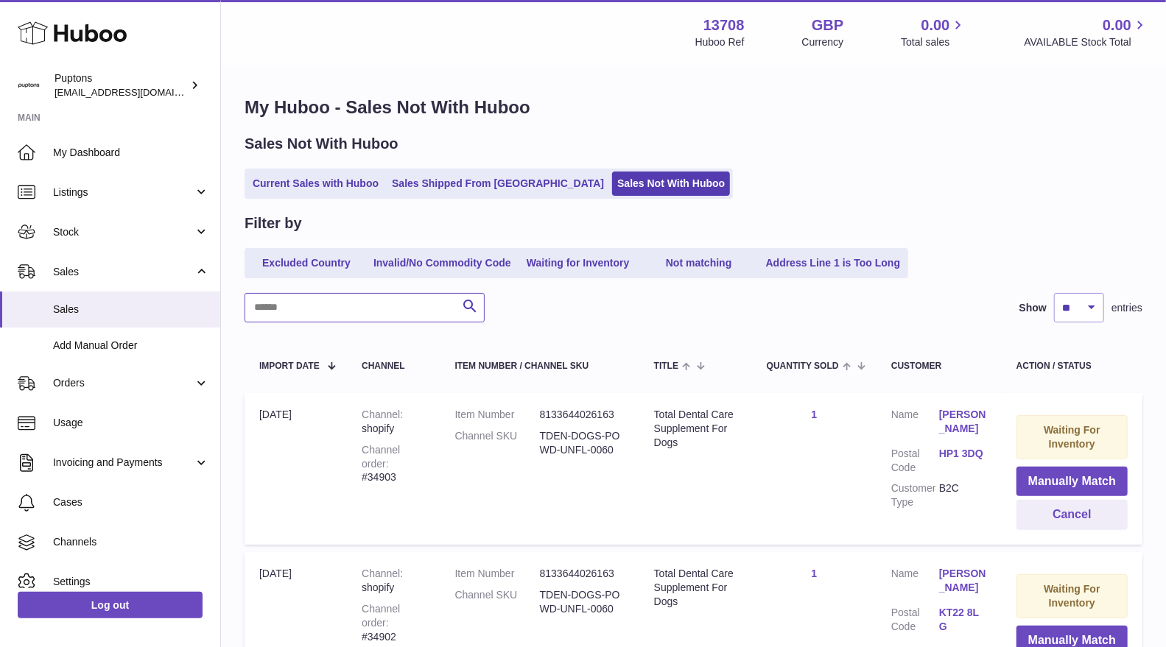
click at [319, 309] on input "text" at bounding box center [365, 307] width 240 height 29
paste input "*****"
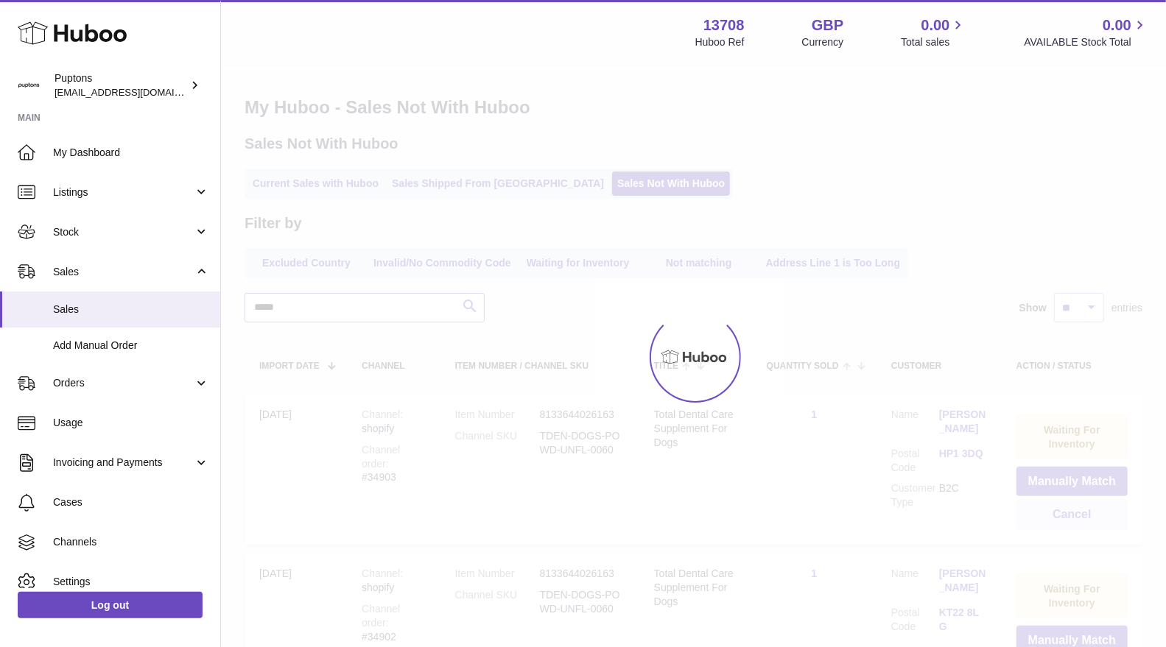
type input "*****"
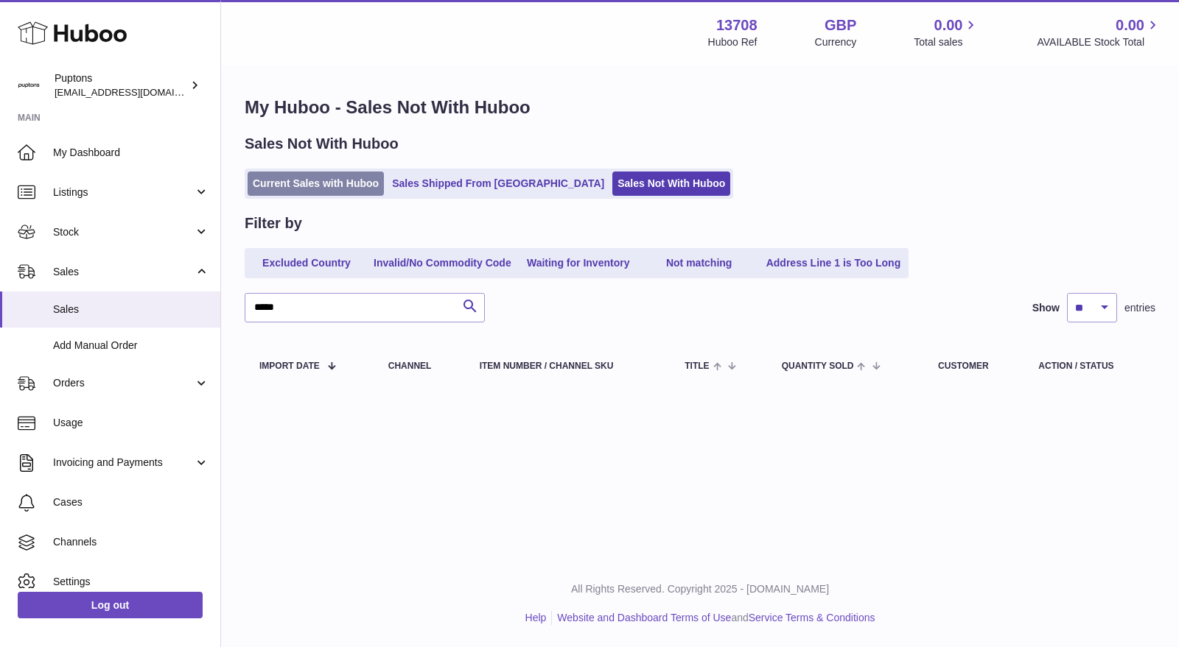
click at [345, 180] on link "Current Sales with Huboo" at bounding box center [316, 184] width 136 height 24
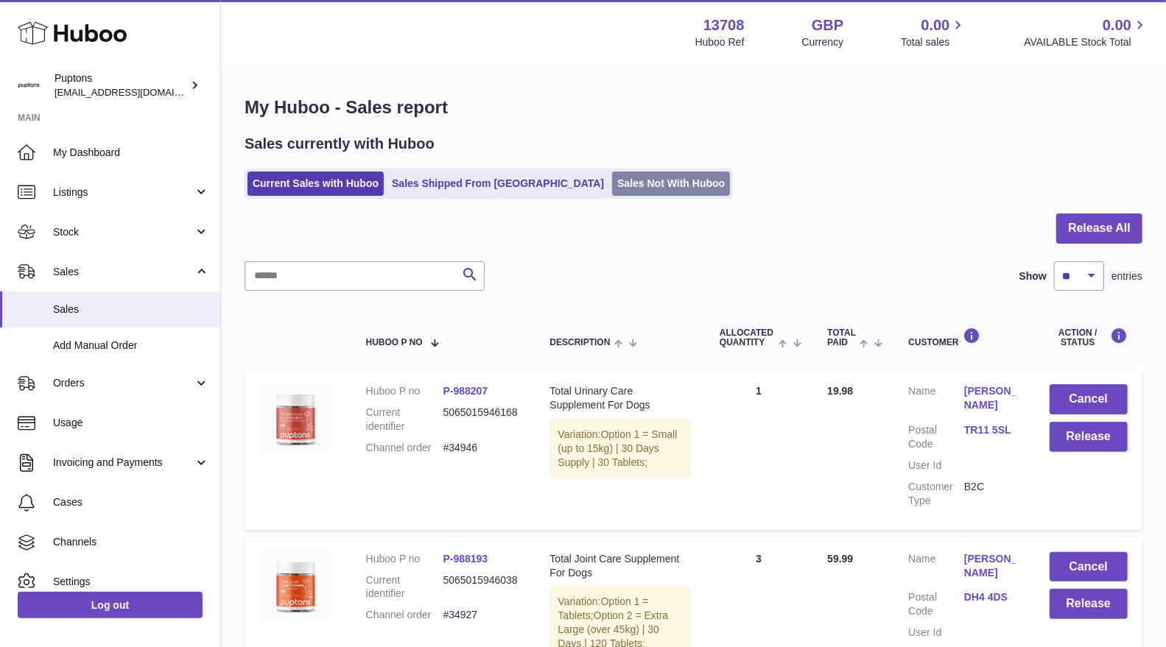
click at [612, 186] on link "Sales Not With Huboo" at bounding box center [671, 184] width 118 height 24
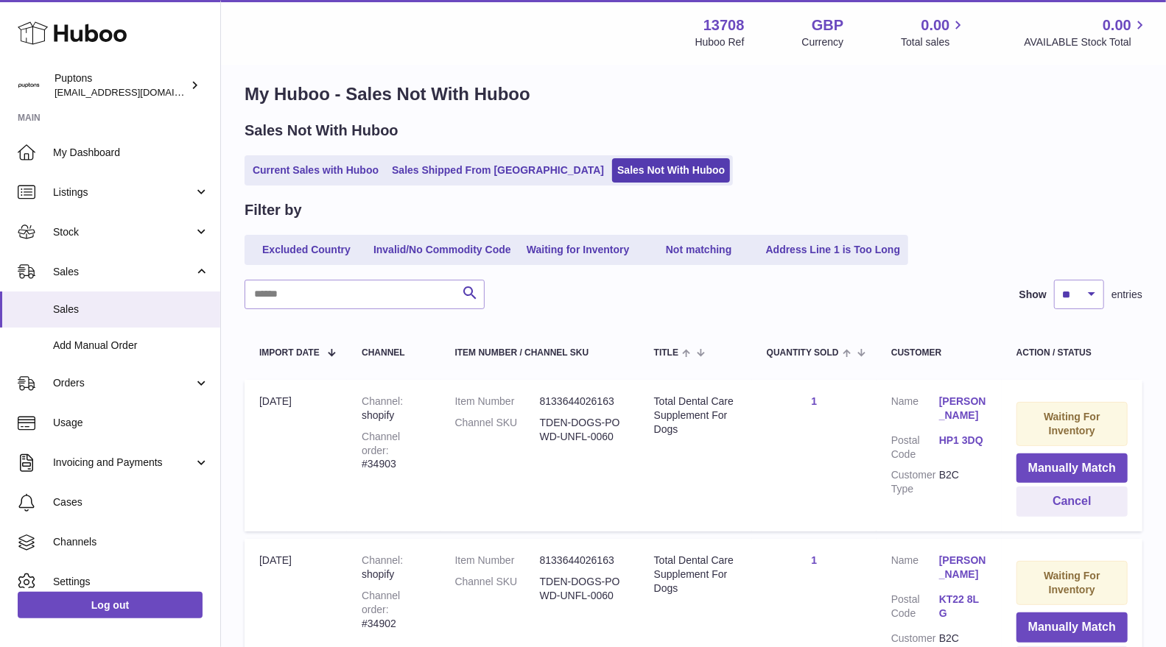
scroll to position [27, 0]
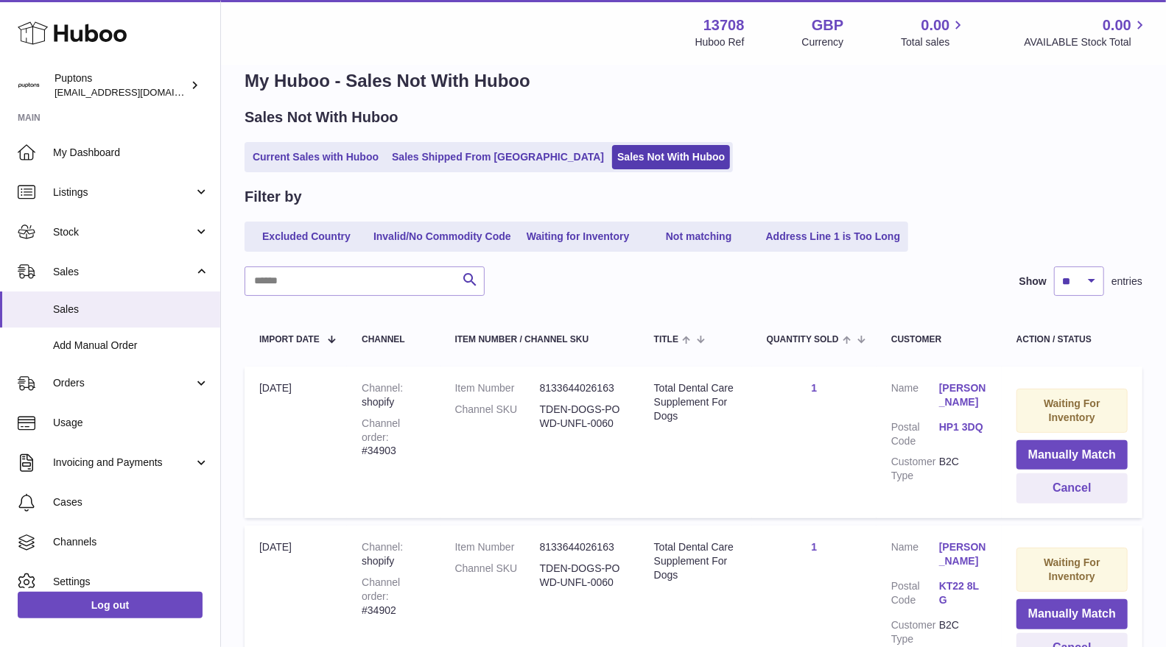
click at [407, 435] on div "Channel order #34903" at bounding box center [393, 438] width 63 height 42
copy div "34903"
drag, startPoint x: 1087, startPoint y: 487, endPoint x: 1017, endPoint y: 497, distance: 70.7
click at [1087, 487] on button "Cancel" at bounding box center [1072, 489] width 111 height 30
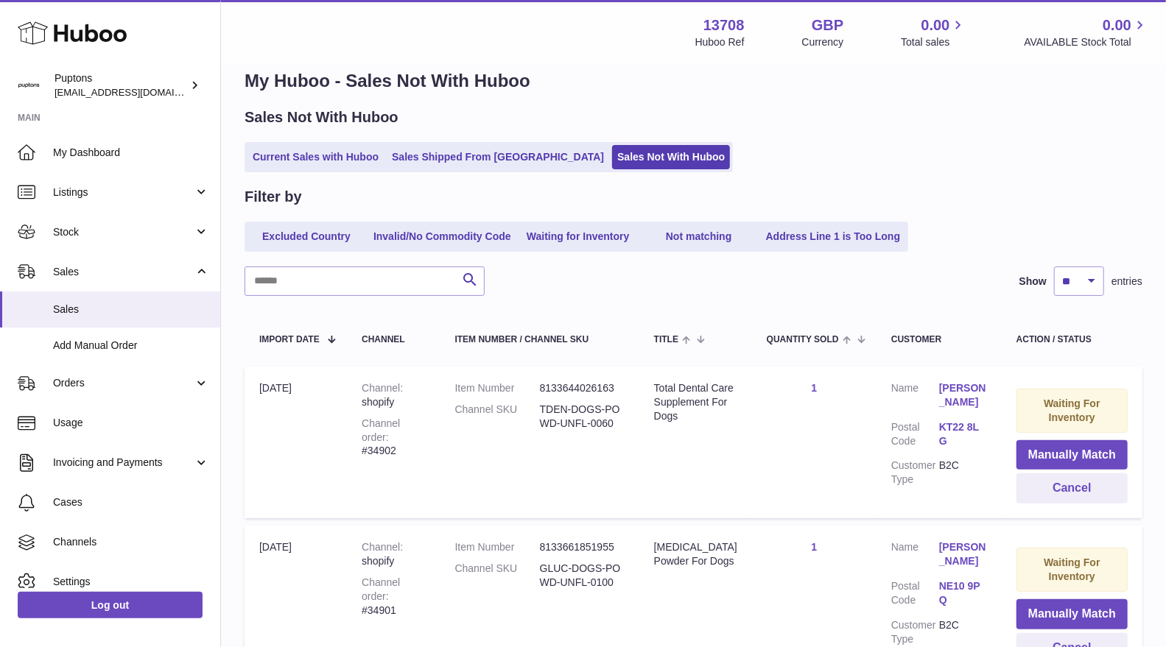
click at [411, 435] on div "Channel order #34902" at bounding box center [393, 438] width 63 height 42
copy div "34902"
click at [1056, 488] on button "Cancel" at bounding box center [1072, 489] width 111 height 30
click at [411, 429] on div "Channel order #34901" at bounding box center [393, 438] width 63 height 42
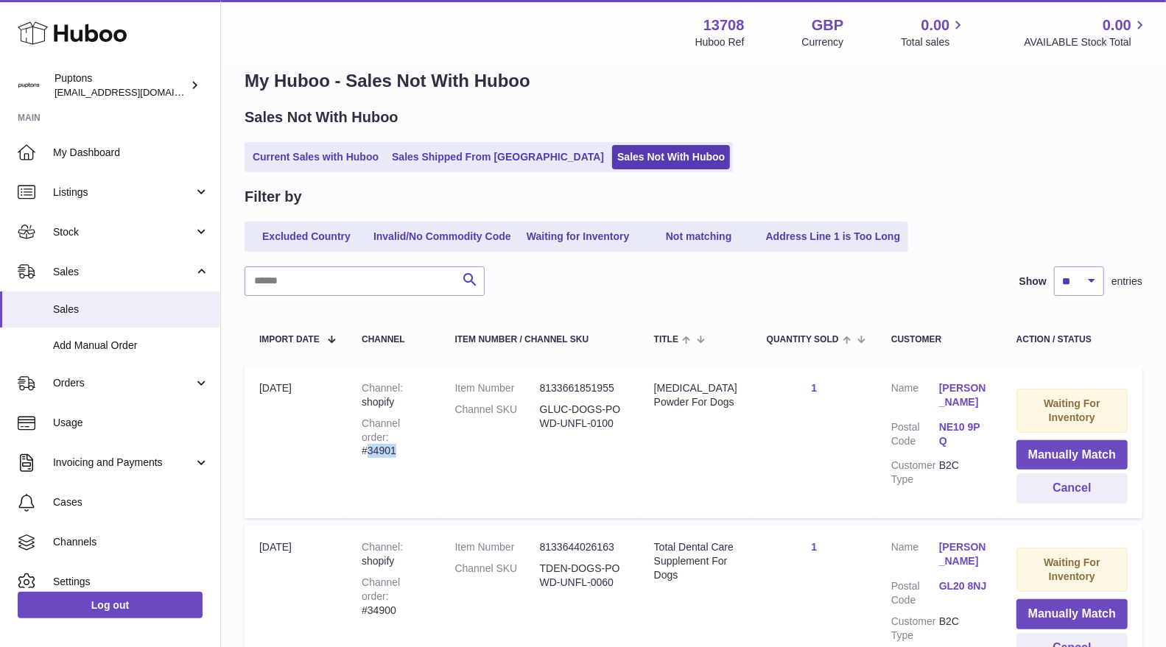
click at [411, 429] on div "Channel order #34901" at bounding box center [393, 438] width 63 height 42
copy div "34901"
click at [1070, 492] on button "Cancel" at bounding box center [1072, 489] width 111 height 30
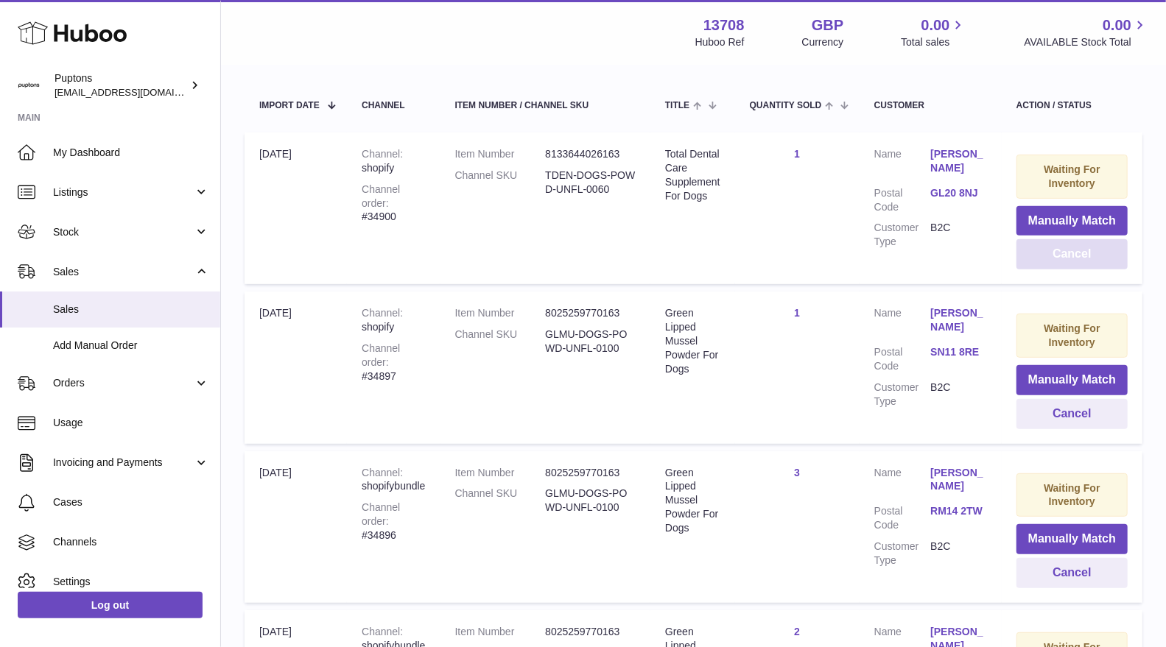
scroll to position [0, 0]
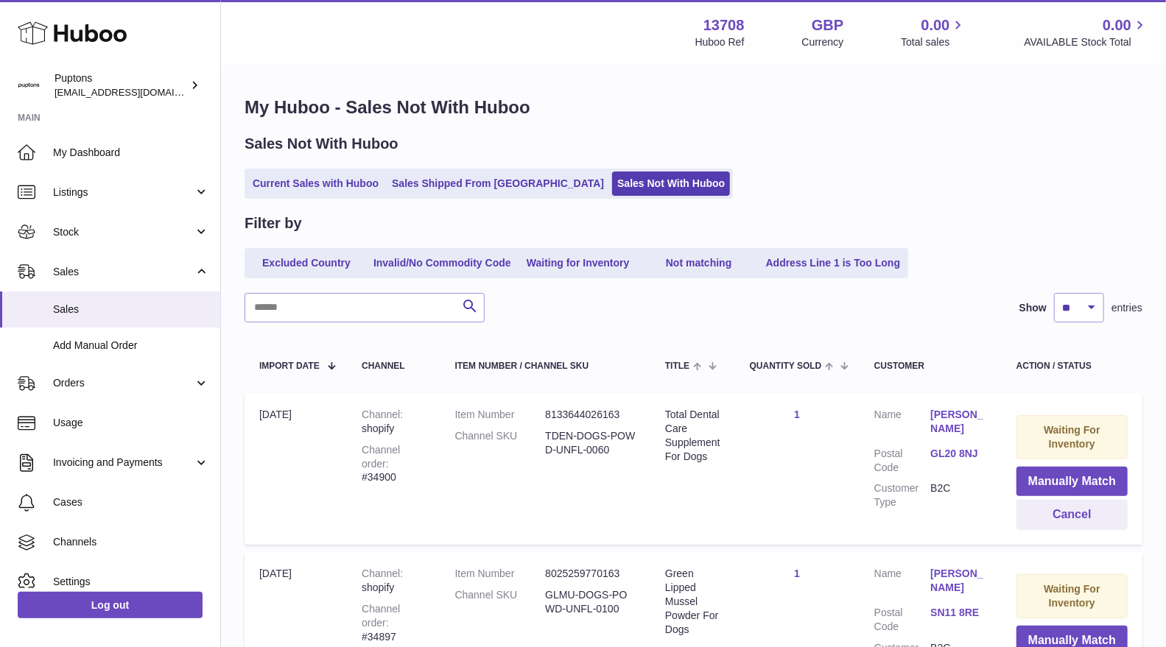
click at [391, 458] on strong "Channel order" at bounding box center [381, 457] width 38 height 26
click at [419, 463] on div "Channel order #34900" at bounding box center [393, 464] width 63 height 42
copy div "34900"
click at [1027, 507] on button "Cancel" at bounding box center [1072, 515] width 111 height 30
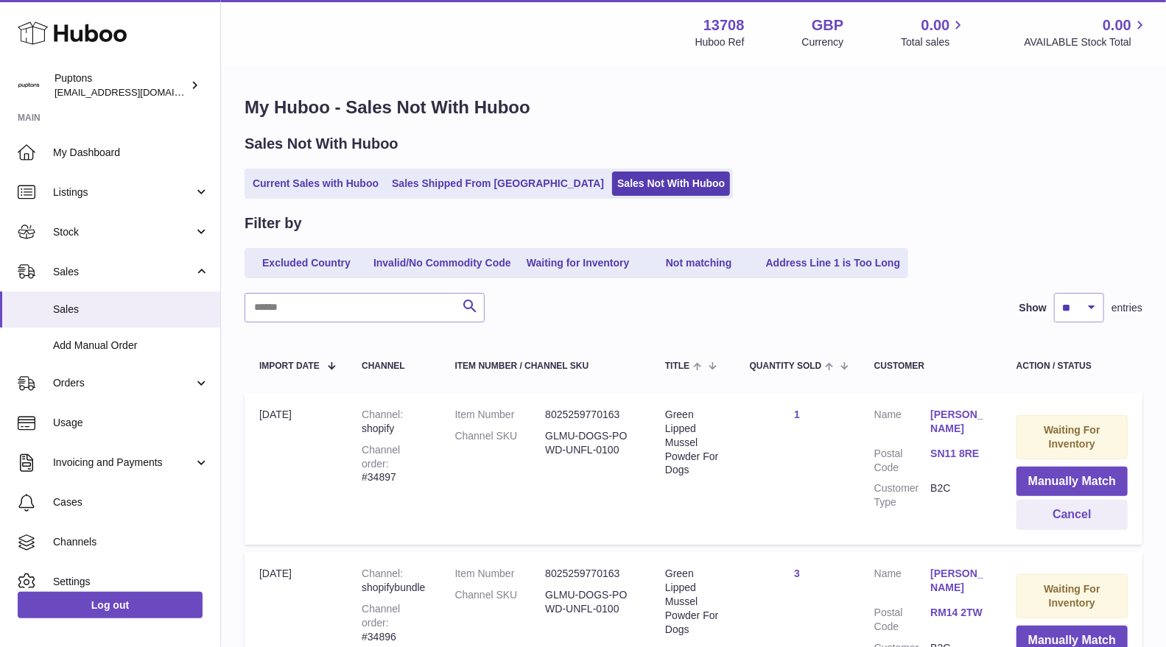
click at [414, 459] on div "Channel order #34897" at bounding box center [393, 464] width 63 height 42
copy div "34897"
click at [1087, 524] on button "Cancel" at bounding box center [1072, 515] width 111 height 30
click at [371, 482] on div "Channel order #34896" at bounding box center [393, 464] width 63 height 42
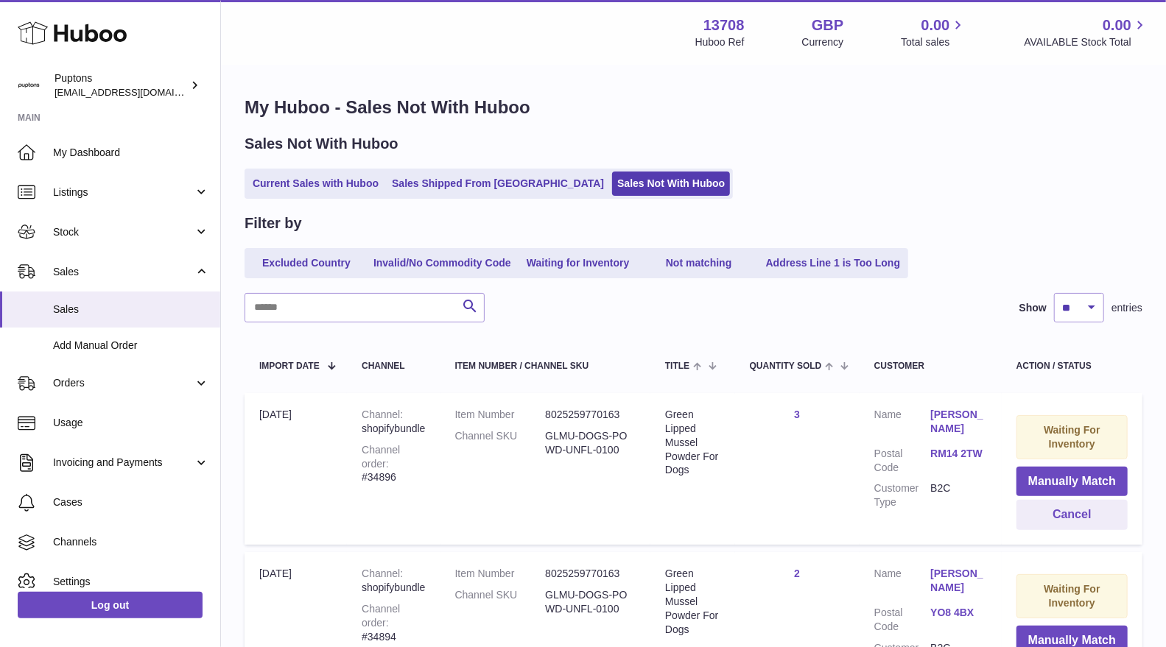
click at [371, 482] on div "Channel order #34896" at bounding box center [393, 464] width 63 height 42
copy div "34896"
click at [1073, 519] on button "Cancel" at bounding box center [1072, 515] width 111 height 30
click at [412, 465] on div "Channel order #34894" at bounding box center [393, 464] width 63 height 42
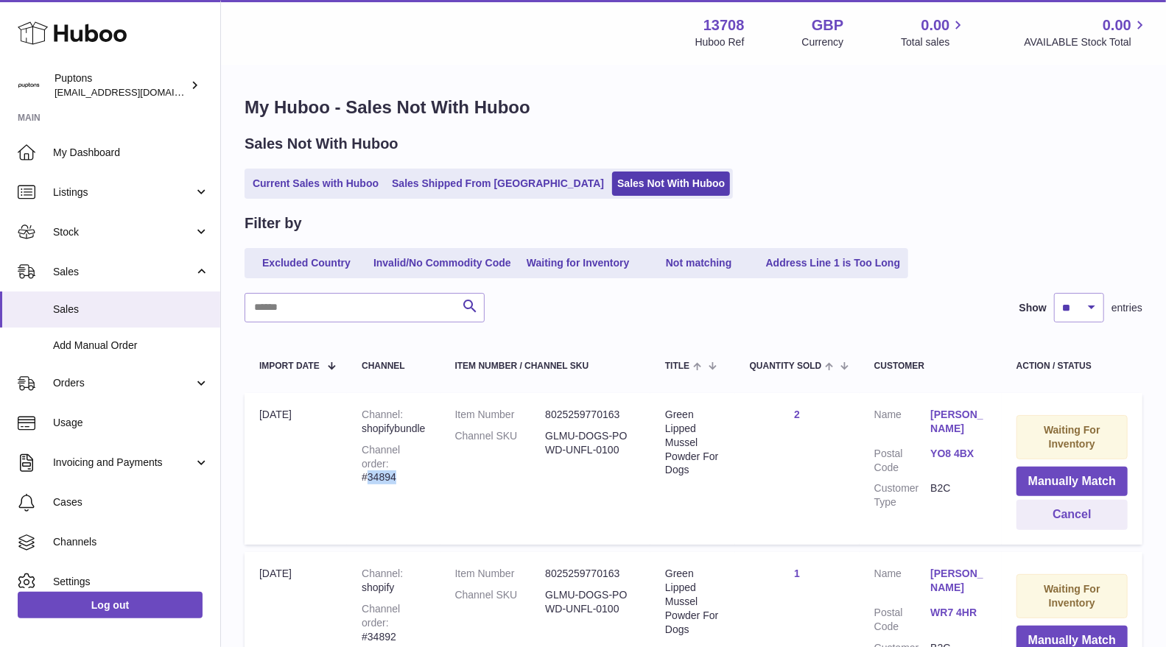
copy div "34894"
click at [1059, 511] on button "Cancel" at bounding box center [1072, 515] width 111 height 30
click at [424, 465] on div "Channel order #34892" at bounding box center [393, 464] width 63 height 42
click at [423, 465] on div "Channel order #34892" at bounding box center [393, 464] width 63 height 42
click at [413, 468] on div "Channel order #34892" at bounding box center [393, 464] width 63 height 42
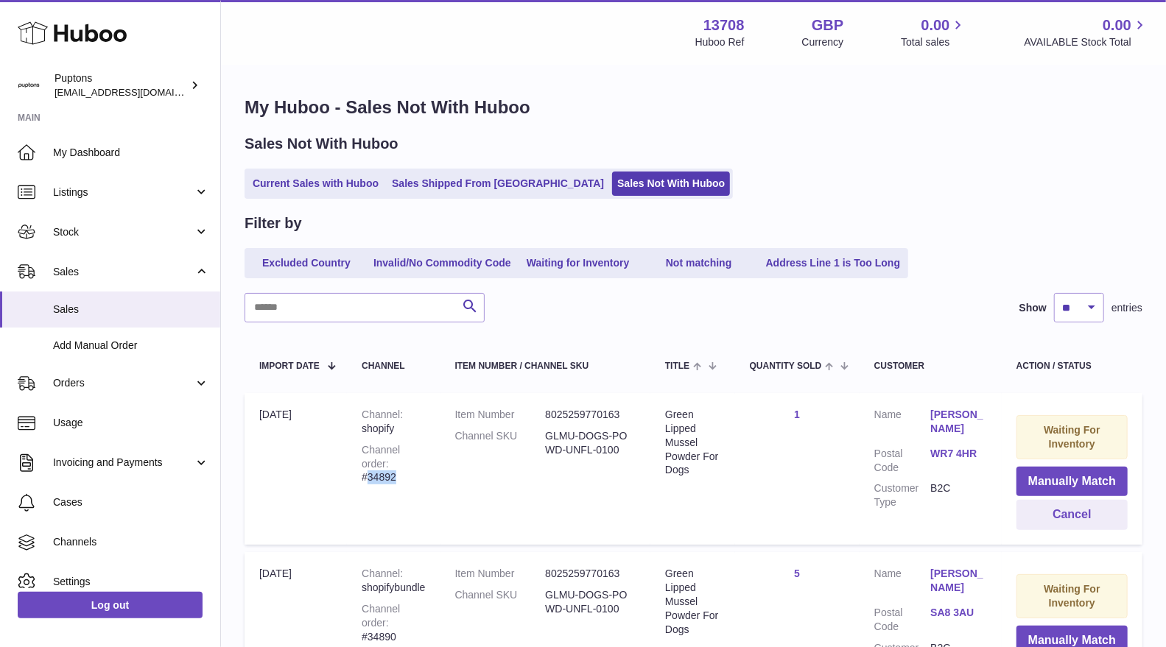
click at [413, 468] on div "Channel order #34892" at bounding box center [393, 464] width 63 height 42
copy div "34892"
click at [1065, 512] on button "Cancel" at bounding box center [1072, 515] width 111 height 30
drag, startPoint x: 505, startPoint y: 463, endPoint x: 418, endPoint y: 463, distance: 86.2
click at [418, 463] on tr "Import date 7th Sep Channel shopifybundle Channel order #34890 Item Number 8025…" at bounding box center [694, 469] width 898 height 152
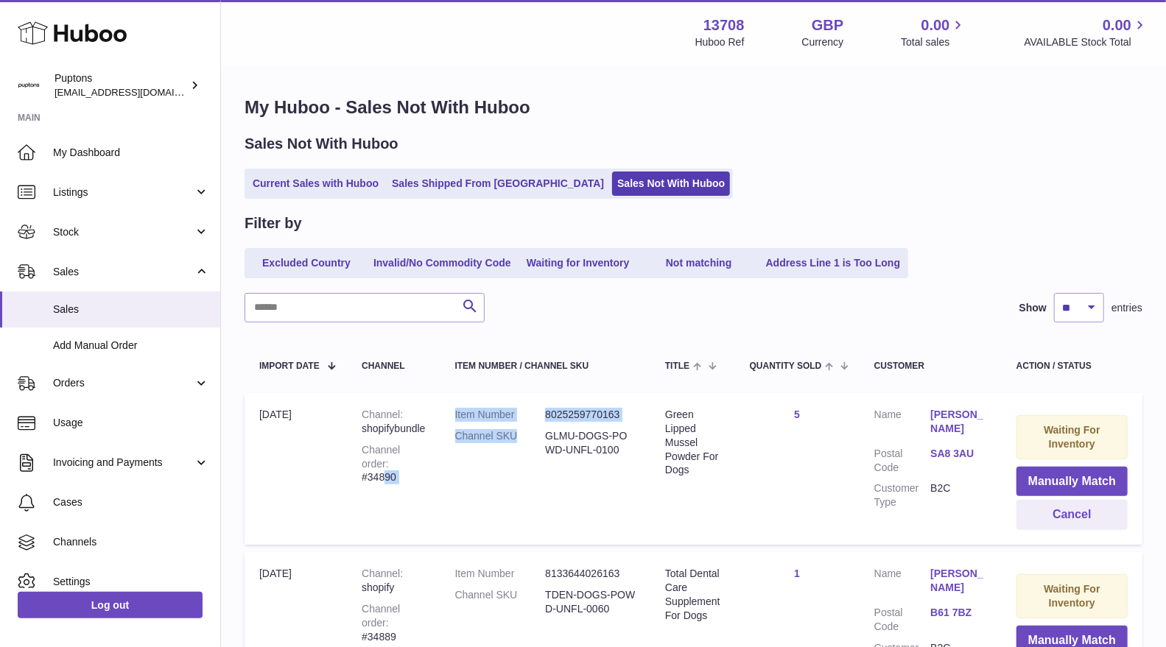
click at [418, 463] on div "Channel order #34890" at bounding box center [393, 464] width 63 height 42
drag, startPoint x: 1067, startPoint y: 518, endPoint x: 1032, endPoint y: 513, distance: 35.0
click at [1067, 518] on button "Cancel" at bounding box center [1072, 515] width 111 height 30
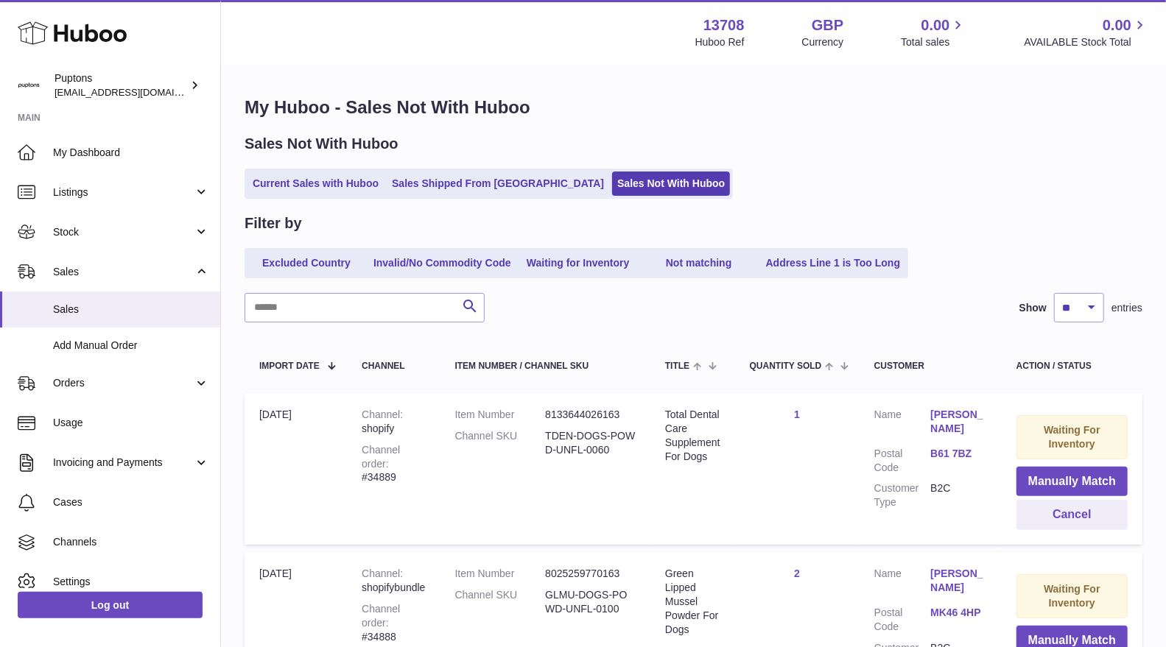
click at [413, 463] on div "Channel order #34889" at bounding box center [393, 464] width 63 height 42
copy div "34889"
click at [1070, 514] on button "Cancel" at bounding box center [1072, 515] width 111 height 30
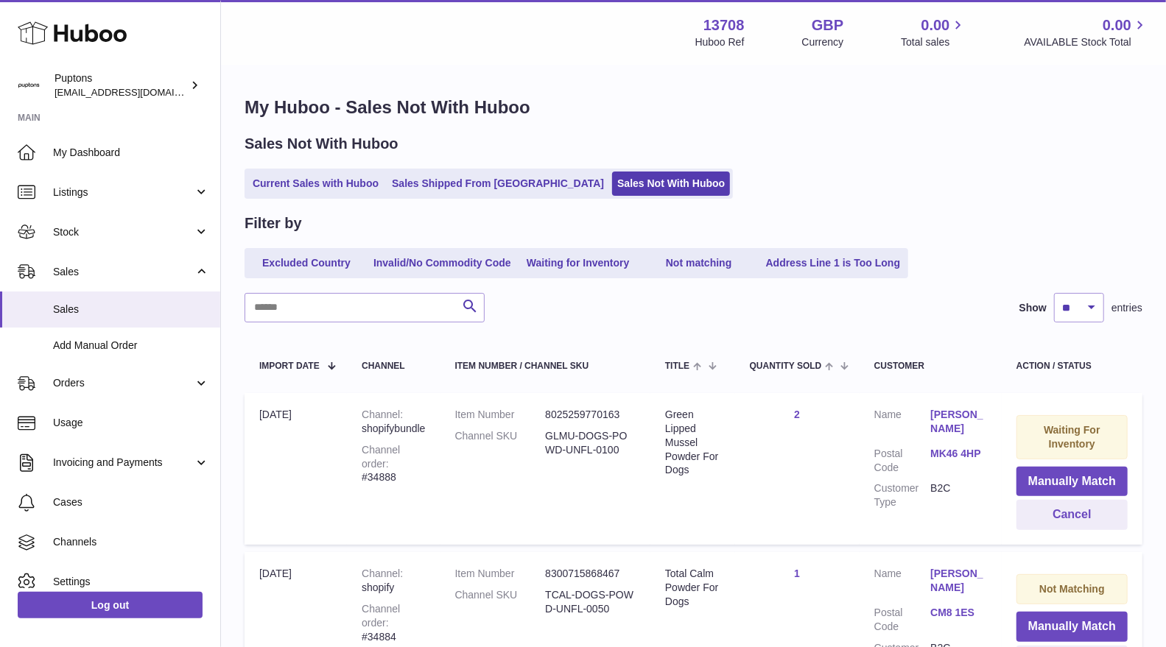
click at [425, 459] on div "Channel order #34888" at bounding box center [393, 464] width 63 height 42
copy div "34888"
click at [1053, 509] on button "Cancel" at bounding box center [1072, 515] width 111 height 30
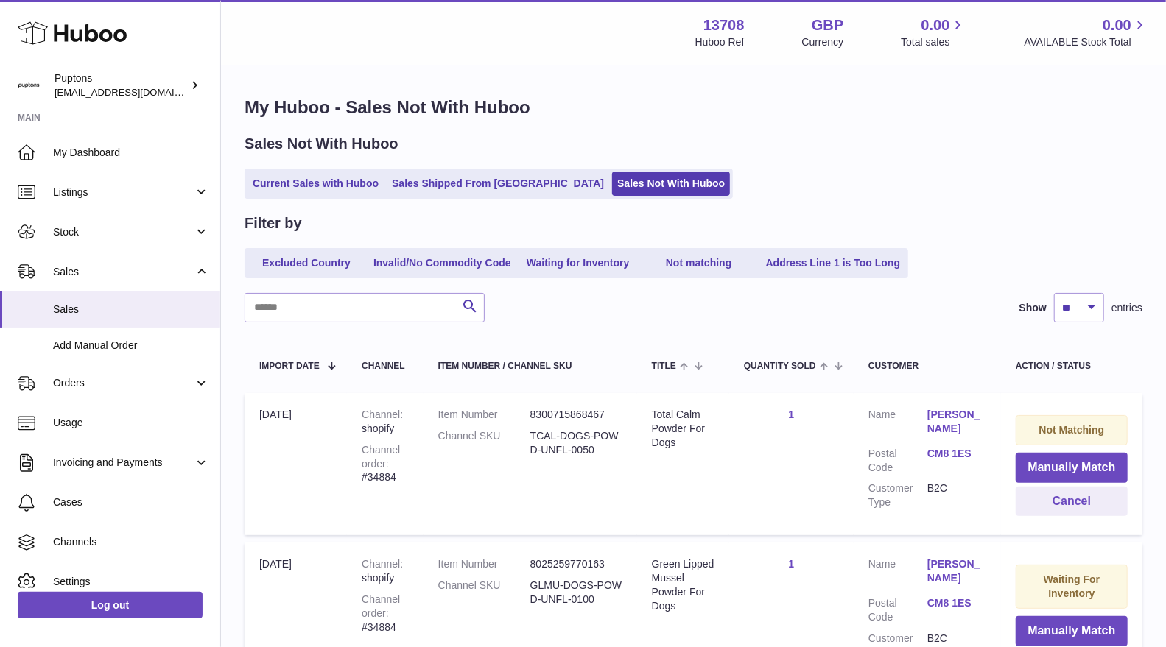
click at [395, 475] on div "Channel order #34884" at bounding box center [385, 464] width 47 height 42
click at [1055, 499] on button "Cancel" at bounding box center [1072, 502] width 112 height 30
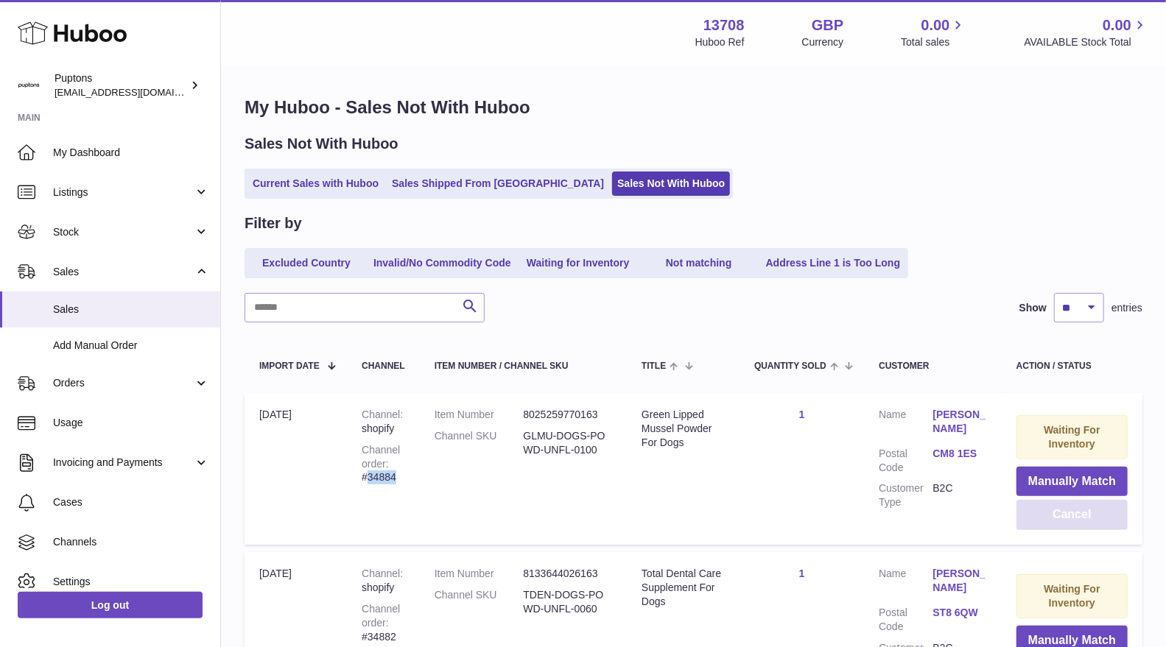
click at [1067, 512] on button "Cancel" at bounding box center [1072, 515] width 111 height 30
click at [395, 479] on div "Channel order #34882" at bounding box center [383, 464] width 43 height 42
click at [1026, 505] on button "Cancel" at bounding box center [1072, 515] width 111 height 30
click at [373, 473] on div "Channel order #34881" at bounding box center [383, 464] width 43 height 42
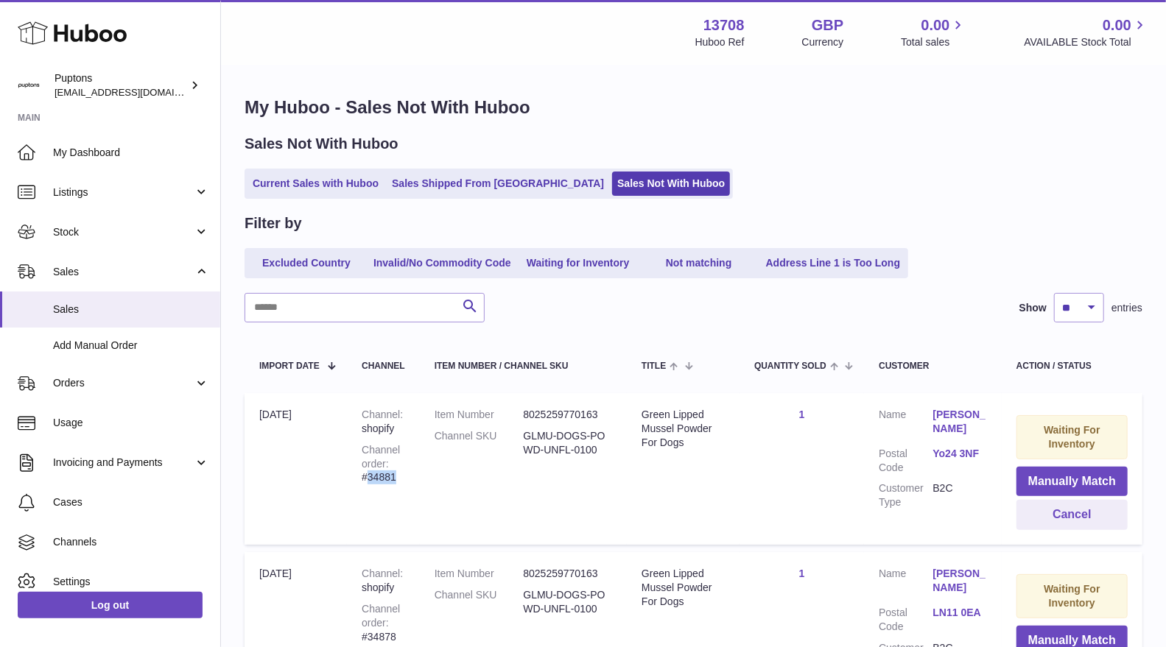
click at [373, 473] on div "Channel order #34881" at bounding box center [383, 464] width 43 height 42
click at [1058, 516] on button "Cancel" at bounding box center [1072, 515] width 111 height 30
click at [369, 477] on div "Channel order #34878" at bounding box center [383, 464] width 43 height 42
click at [1047, 515] on button "Cancel" at bounding box center [1072, 515] width 111 height 30
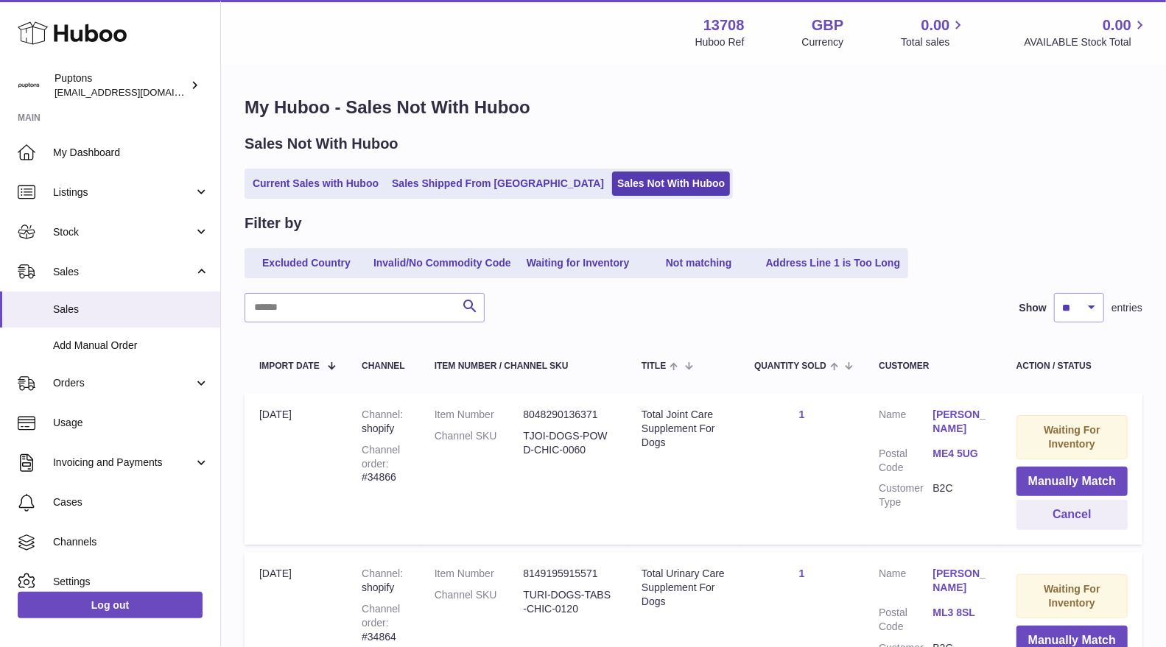
click at [403, 476] on div "Channel order #34866" at bounding box center [383, 464] width 43 height 42
click at [379, 478] on div "Channel order #34866" at bounding box center [383, 464] width 43 height 42
click at [1078, 522] on button "Cancel" at bounding box center [1072, 515] width 111 height 30
click at [367, 475] on div "Channel order #34864" at bounding box center [383, 464] width 43 height 42
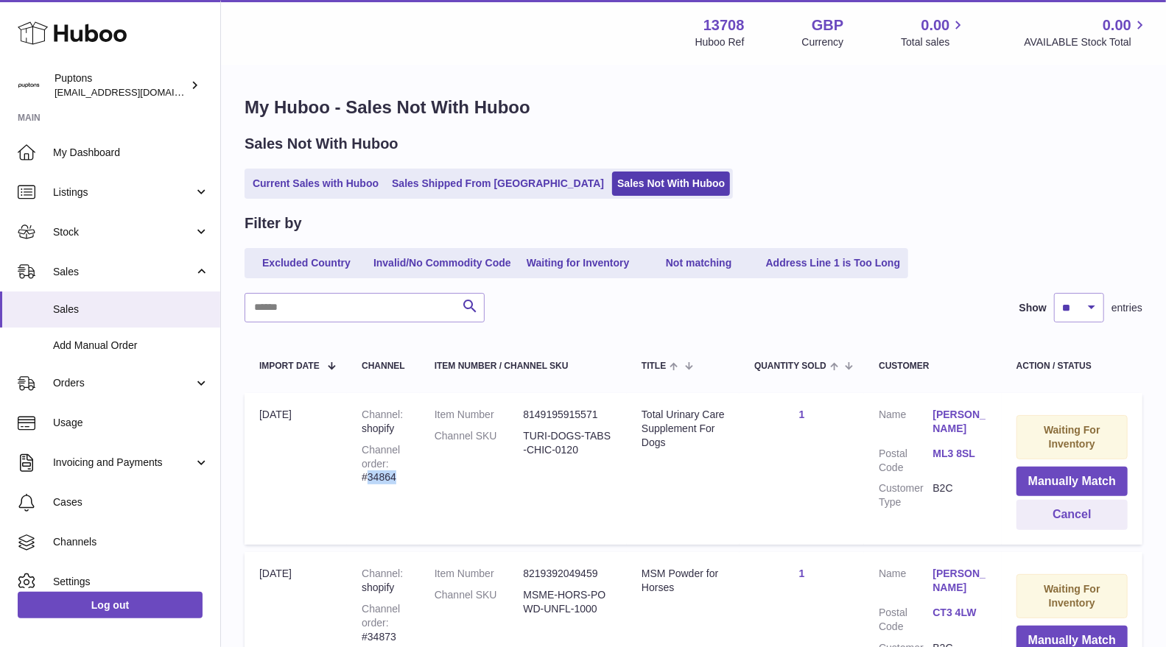
click at [367, 475] on div "Channel order #34864" at bounding box center [383, 464] width 43 height 42
click at [1084, 513] on button "Cancel" at bounding box center [1072, 515] width 111 height 30
click at [393, 480] on div "Channel order #34873" at bounding box center [383, 464] width 43 height 42
drag, startPoint x: 1039, startPoint y: 510, endPoint x: 1002, endPoint y: 502, distance: 38.6
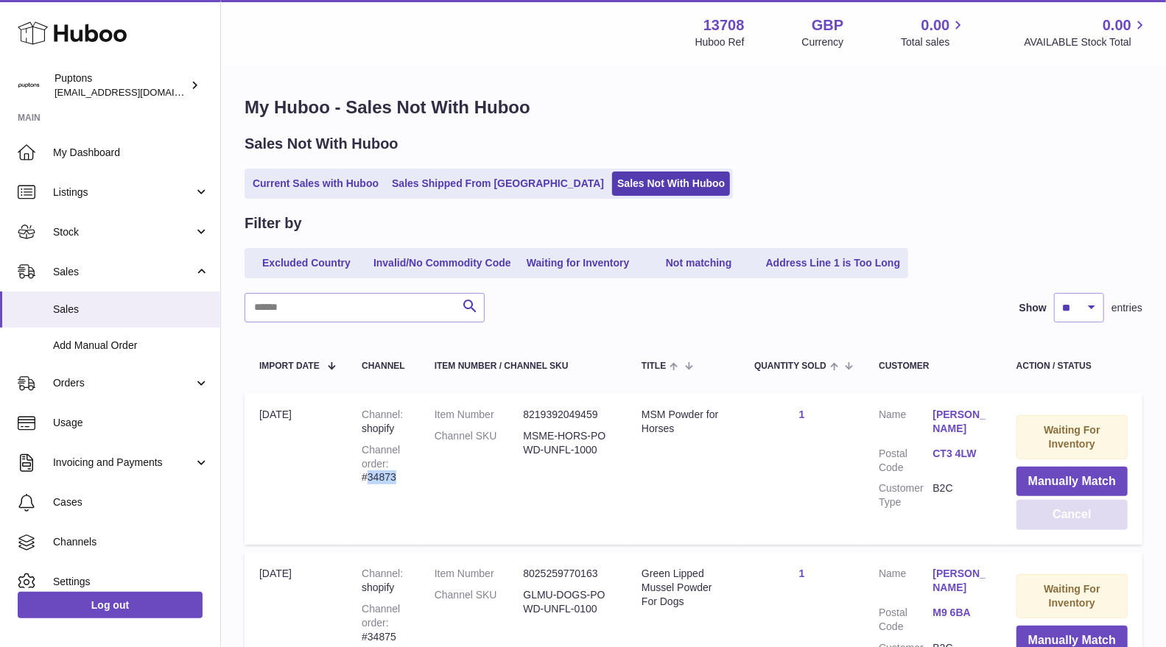
click at [1039, 510] on button "Cancel" at bounding box center [1072, 515] width 111 height 30
click at [394, 480] on div "Channel order #34875" at bounding box center [383, 464] width 43 height 42
click at [1043, 513] on button "Cancel" at bounding box center [1072, 515] width 111 height 30
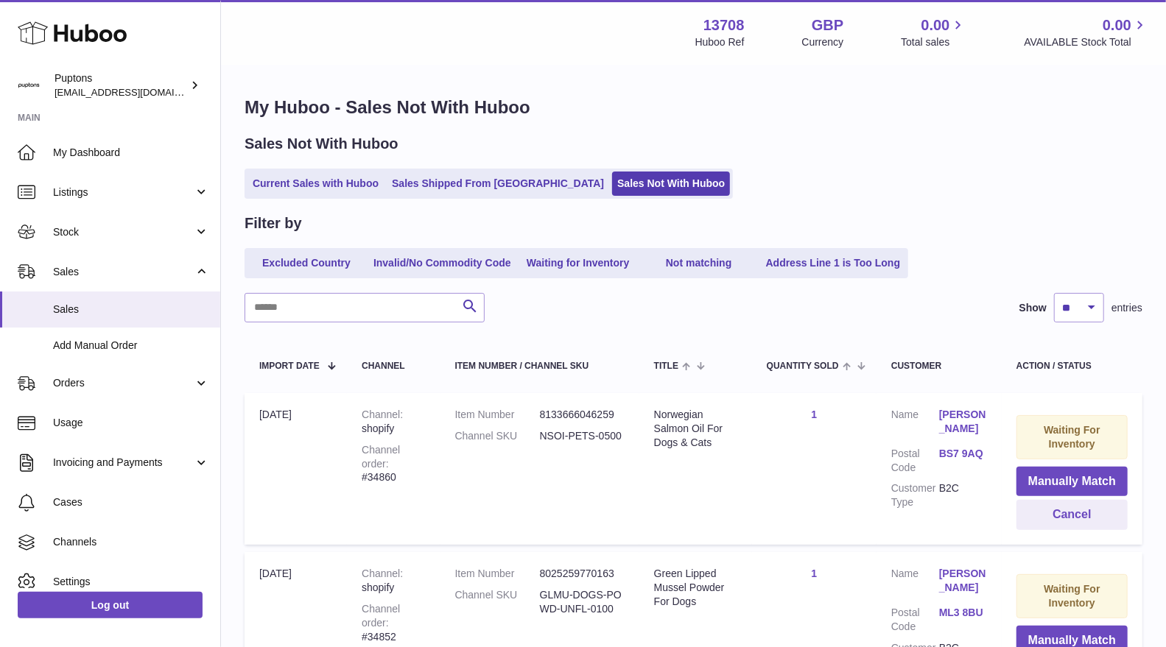
click at [409, 466] on div "Channel order #34860" at bounding box center [393, 464] width 63 height 42
click at [1017, 510] on button "Cancel" at bounding box center [1072, 515] width 111 height 30
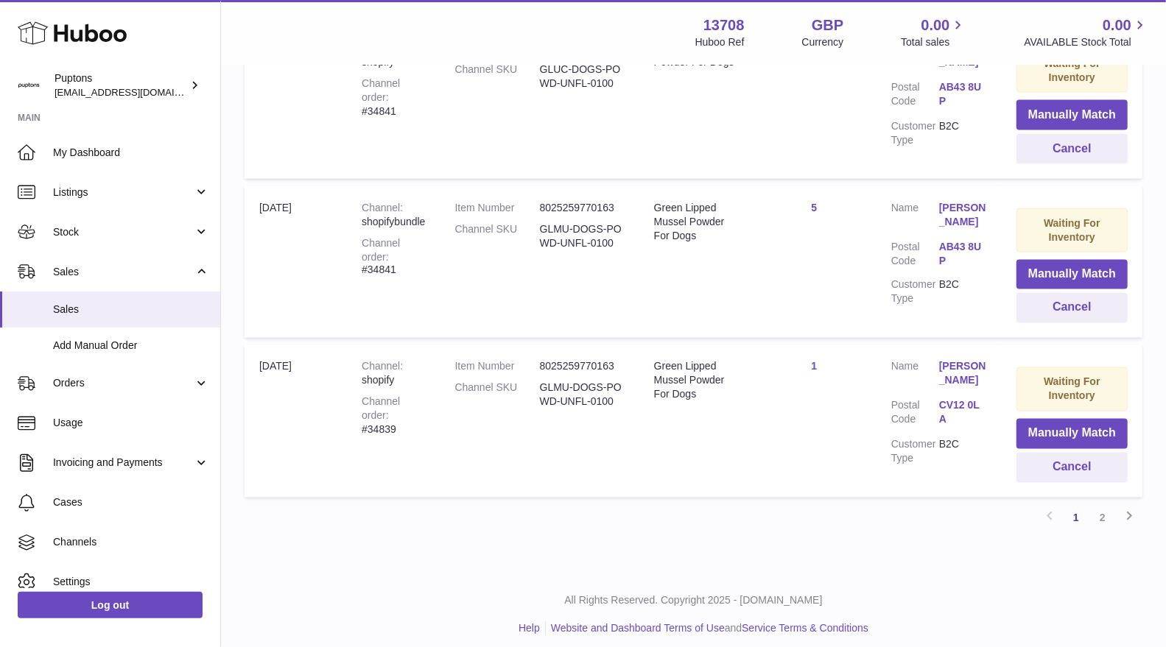
scroll to position [1506, 0]
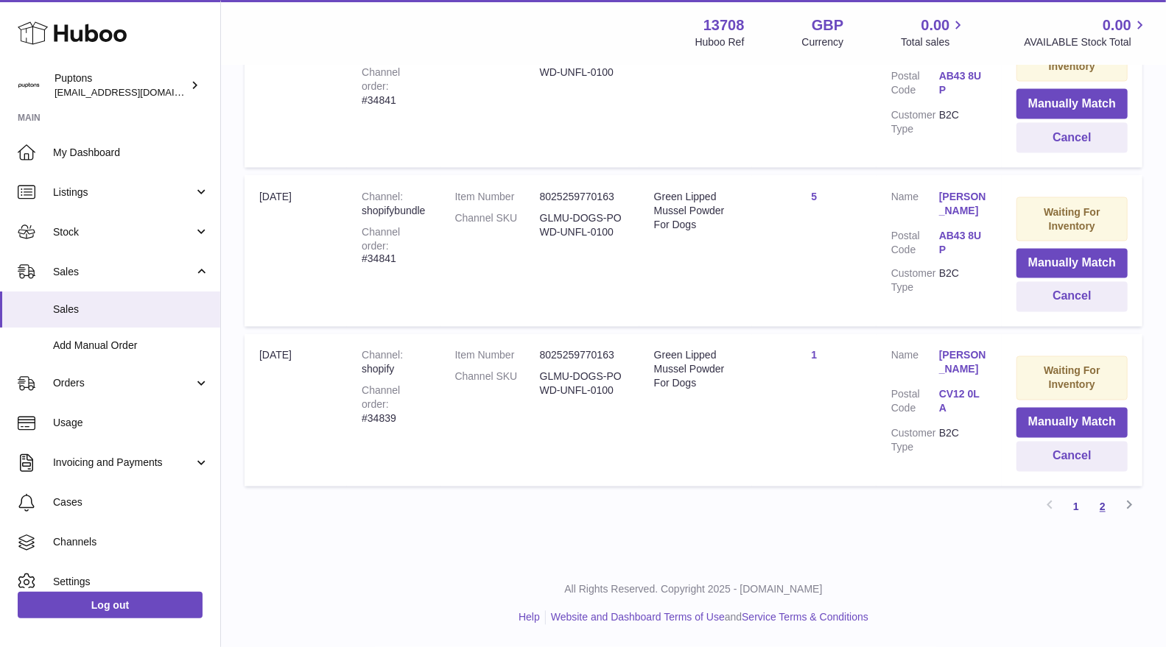
click at [1102, 502] on link "2" at bounding box center [1102, 507] width 27 height 27
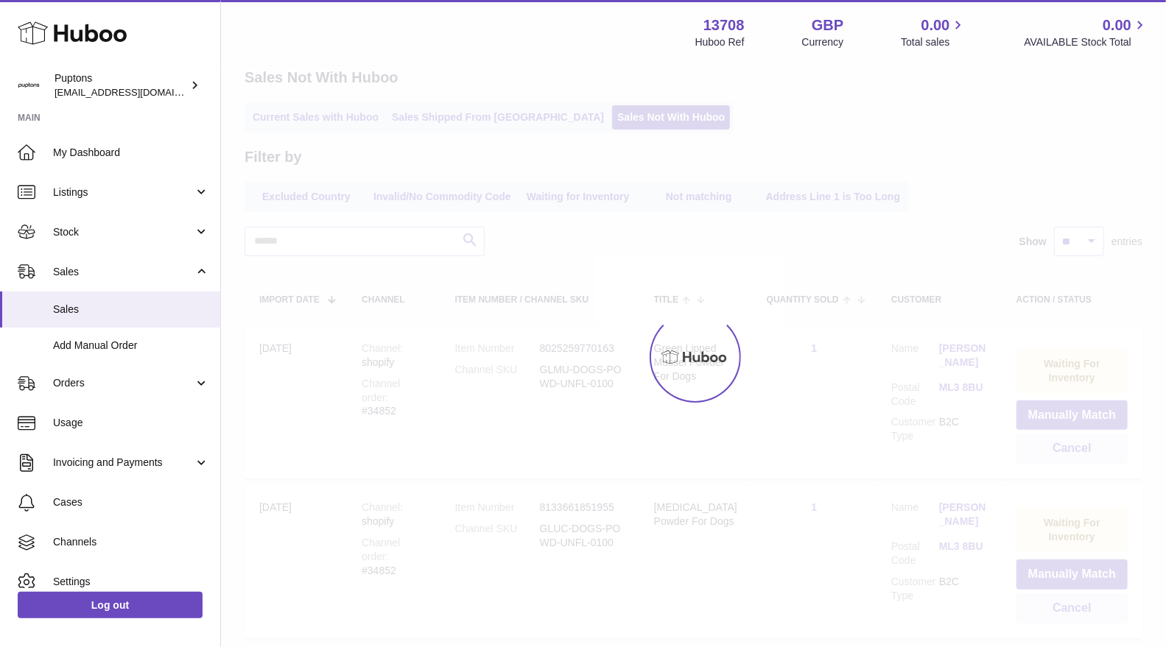
scroll to position [57, 0]
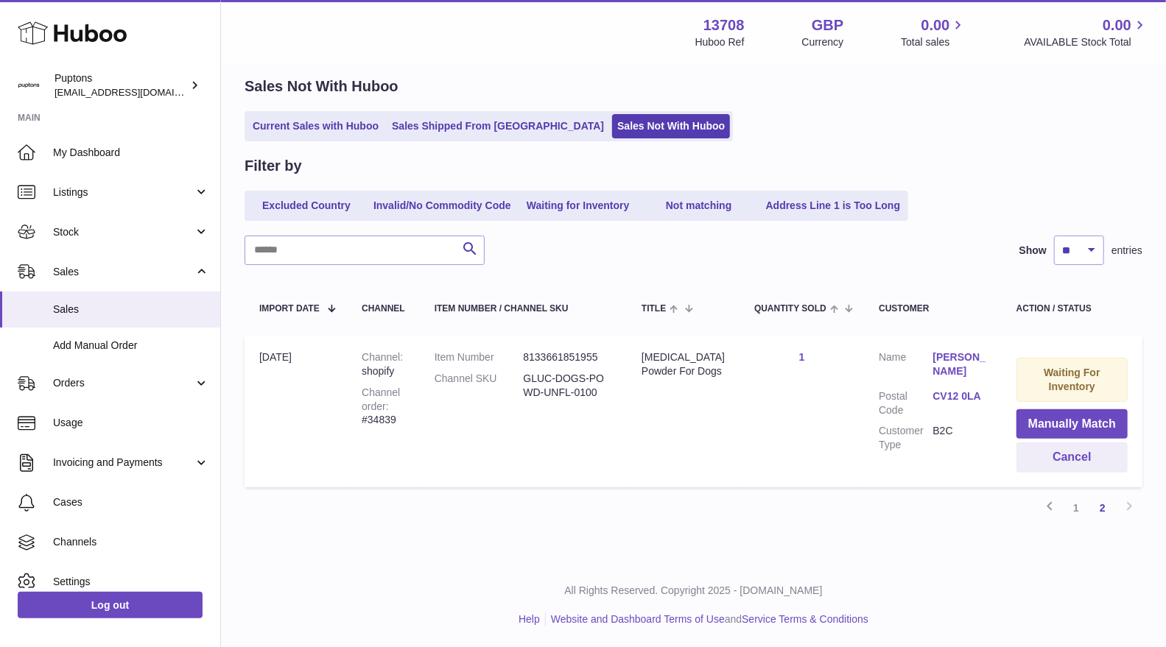
click at [390, 413] on div "Channel order #34839" at bounding box center [383, 407] width 43 height 42
click at [1055, 456] on button "Cancel" at bounding box center [1072, 458] width 111 height 30
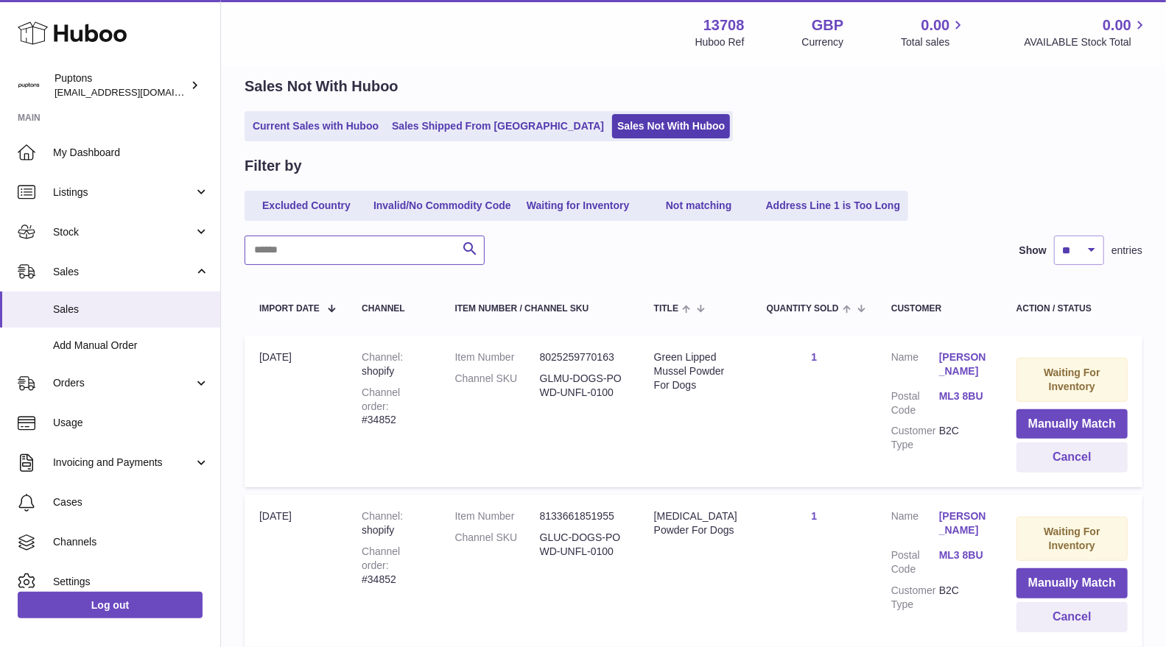
click at [354, 253] on input "text" at bounding box center [365, 250] width 240 height 29
paste input "*****"
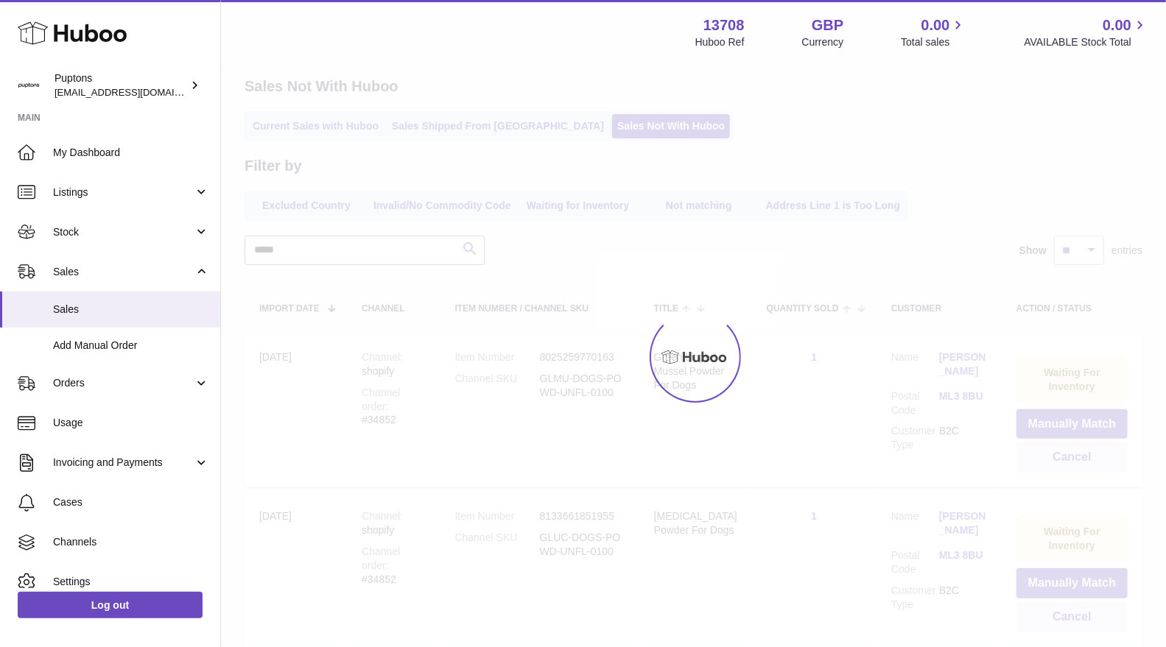
type input "*****"
click at [473, 248] on div at bounding box center [693, 356] width 945 height 581
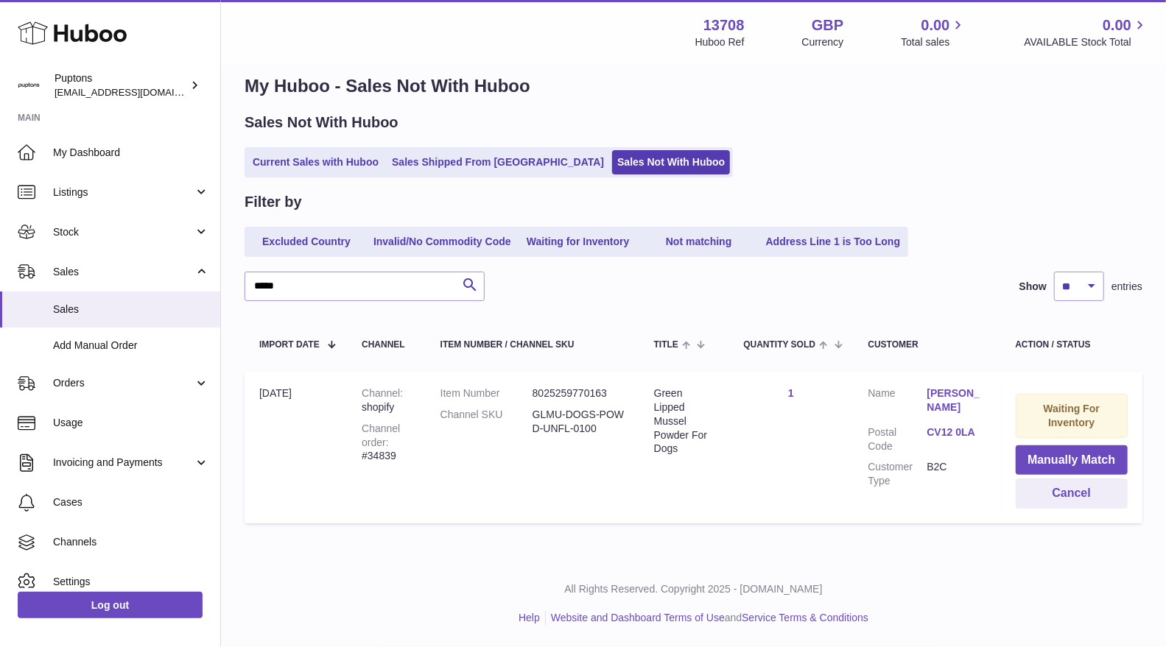
scroll to position [21, 0]
click at [1103, 490] on button "Cancel" at bounding box center [1072, 495] width 113 height 30
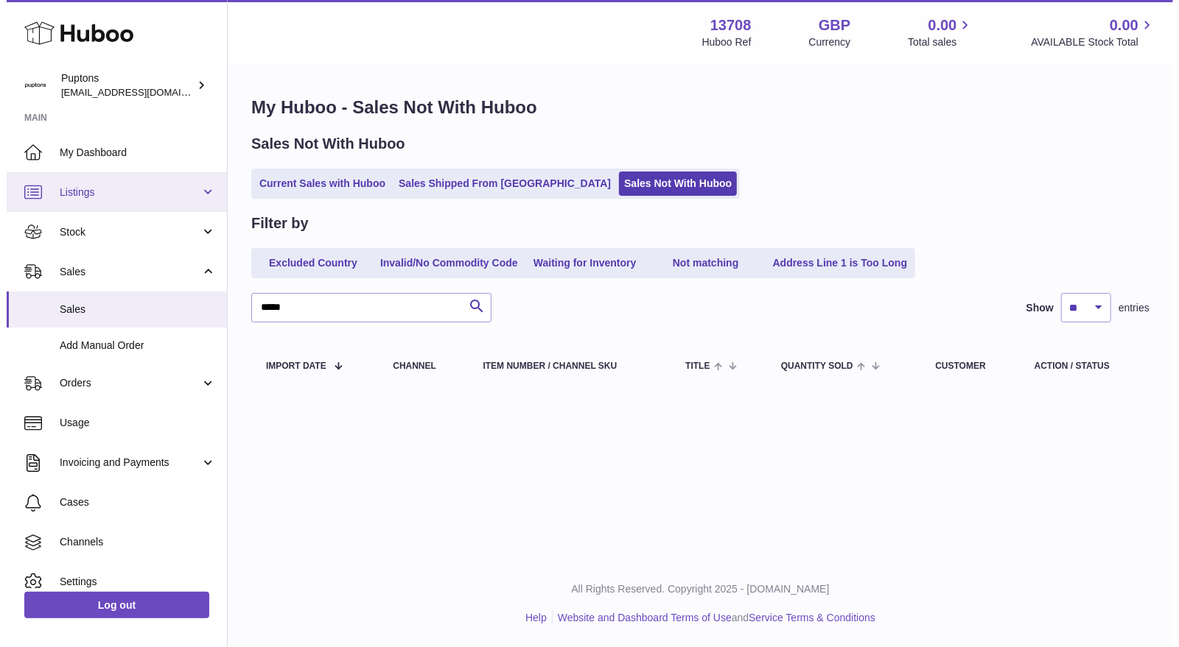
scroll to position [0, 0]
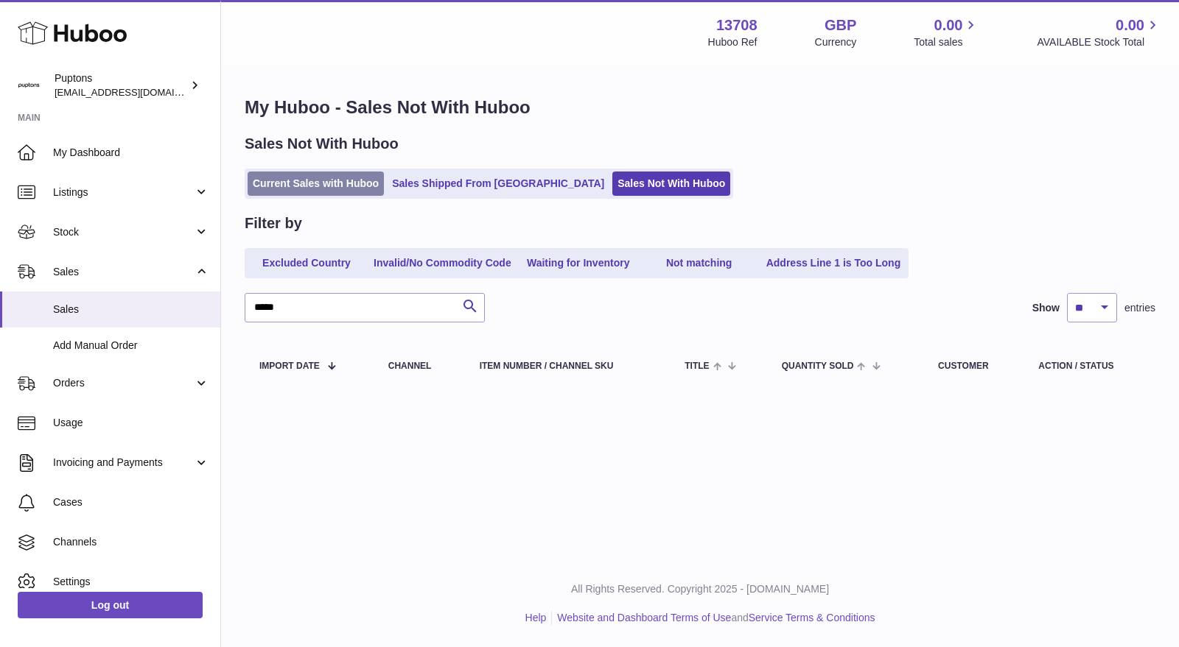
click at [303, 183] on link "Current Sales with Huboo" at bounding box center [316, 184] width 136 height 24
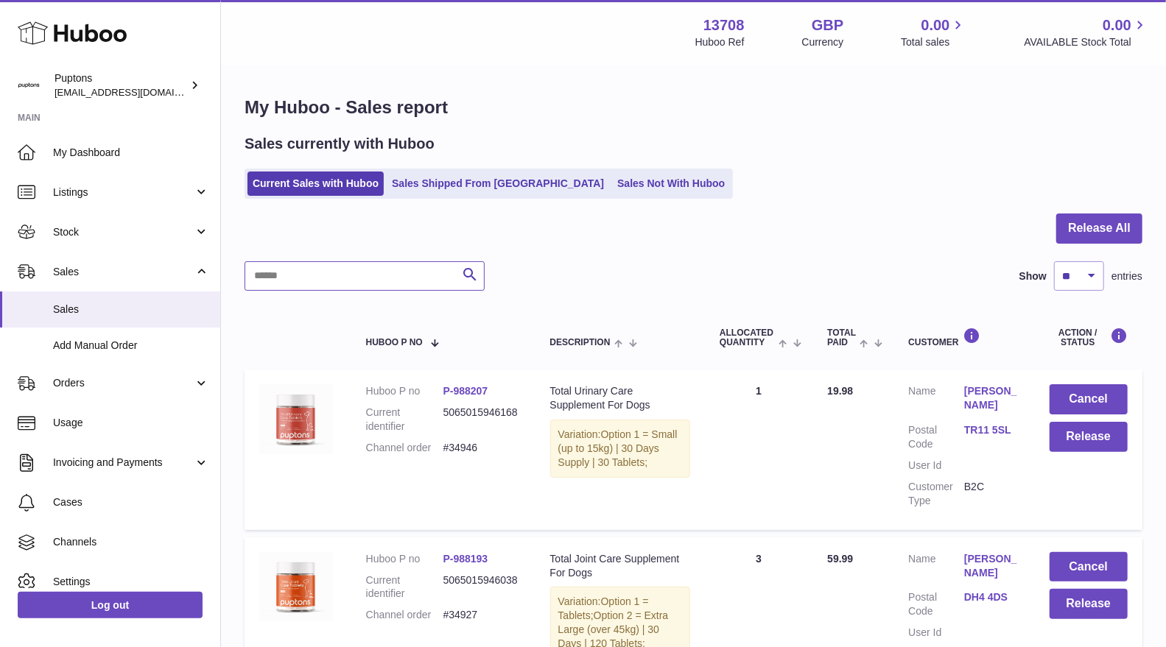
click at [373, 287] on input "text" at bounding box center [365, 275] width 240 height 29
paste input "*****"
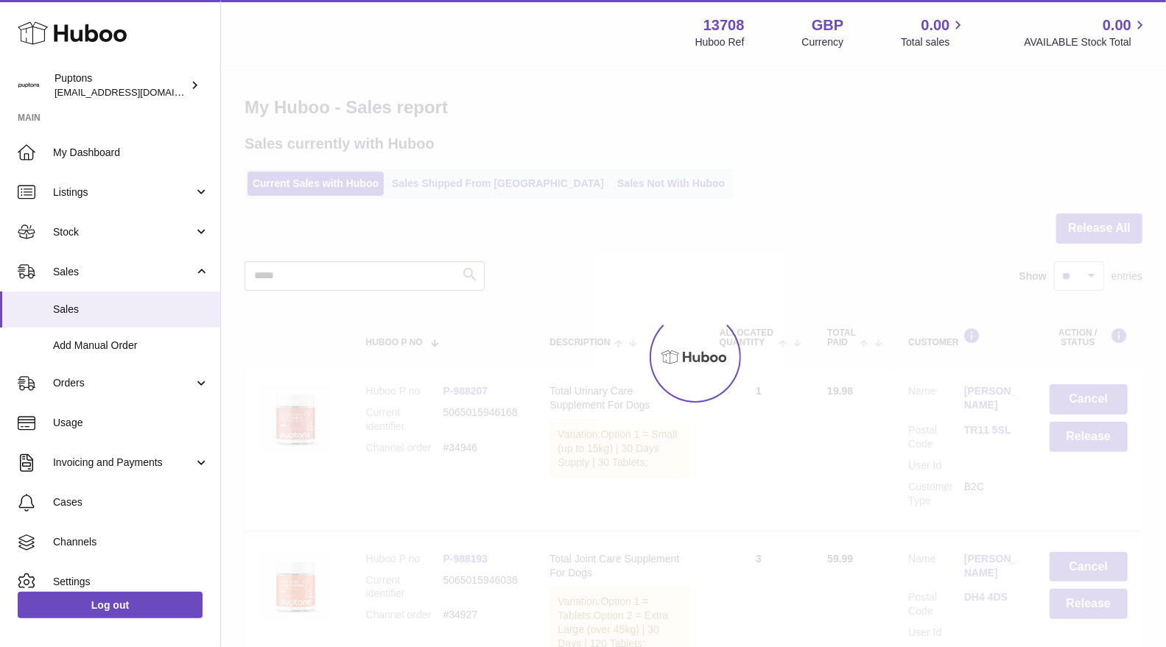
type input "*****"
click at [452, 279] on div at bounding box center [693, 356] width 945 height 581
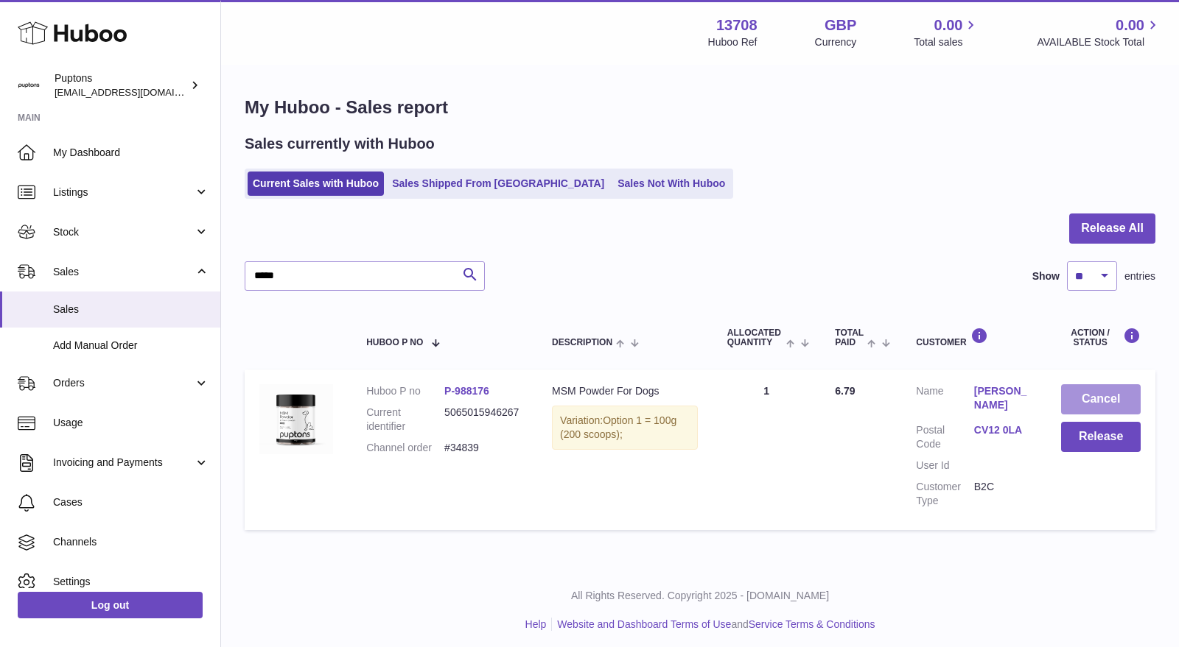
click at [1090, 407] on button "Cancel" at bounding box center [1101, 400] width 80 height 30
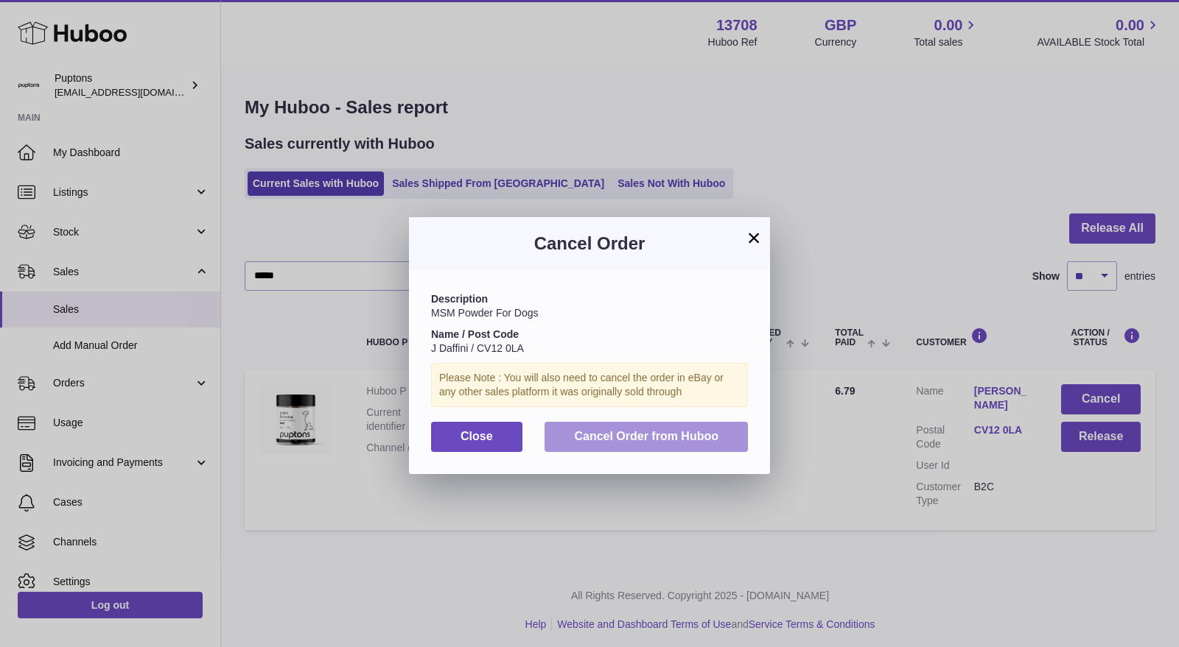
click at [589, 422] on button "Cancel Order from Huboo" at bounding box center [645, 437] width 203 height 30
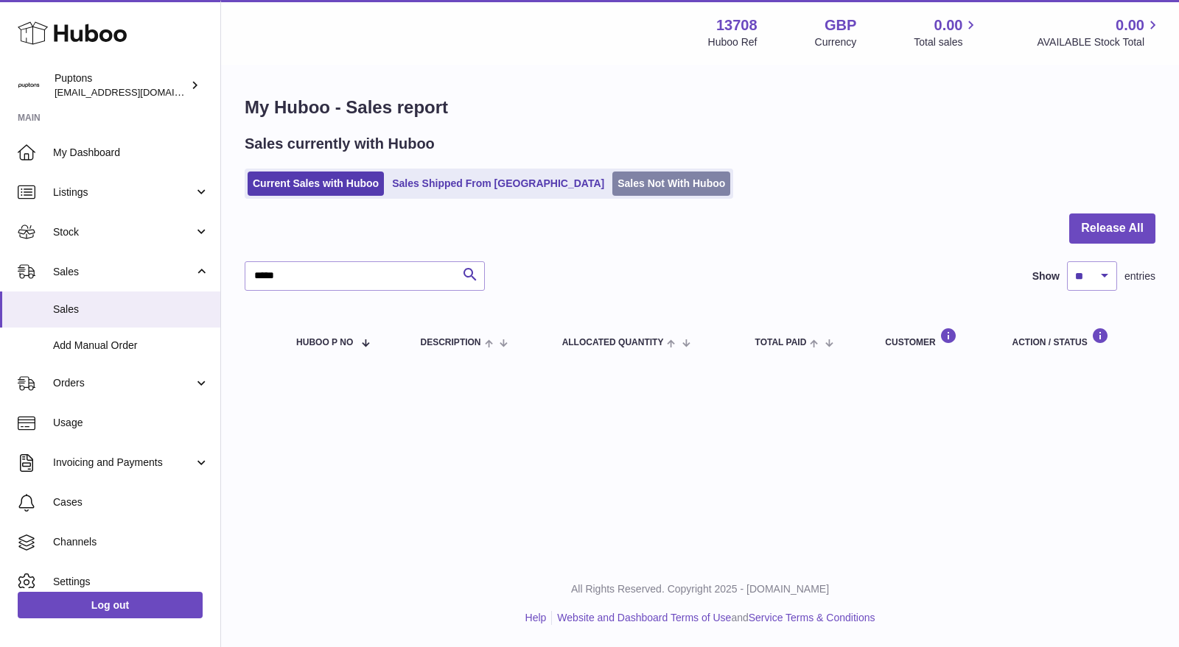
click at [657, 189] on link "Sales Not With Huboo" at bounding box center [671, 184] width 118 height 24
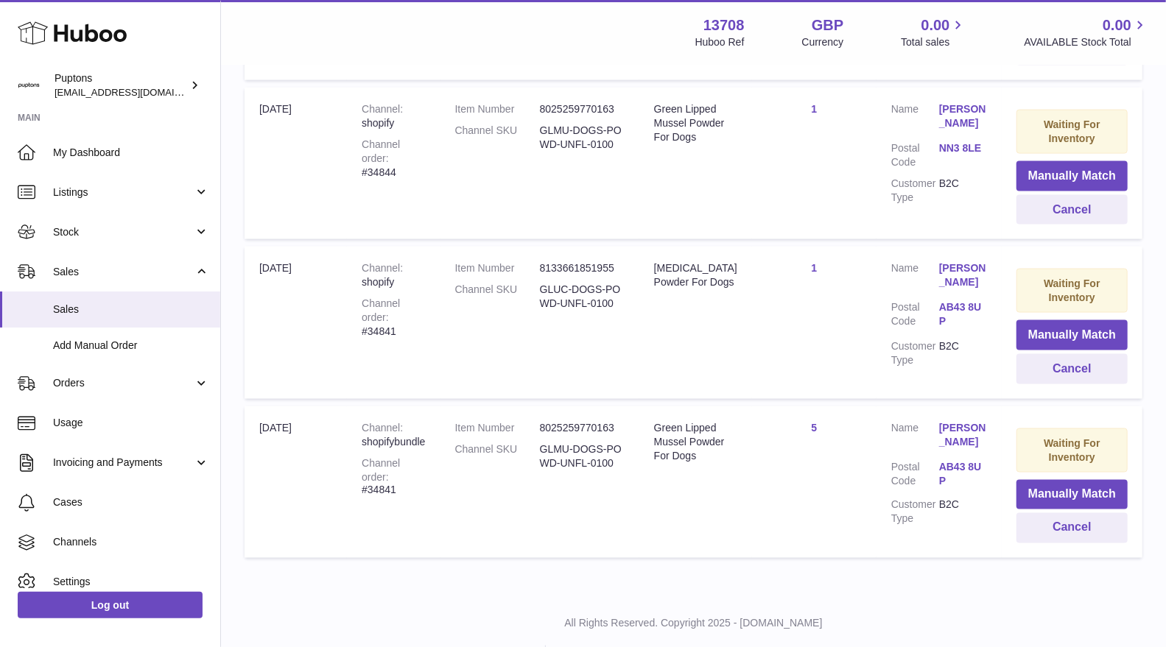
scroll to position [1310, 0]
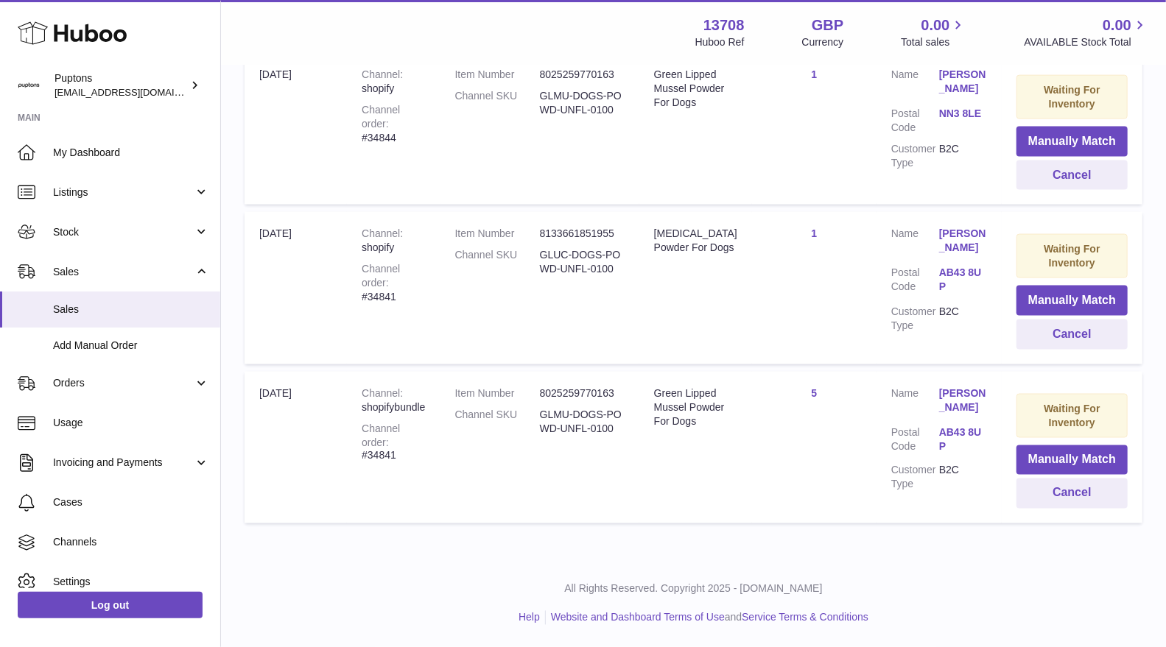
click at [414, 442] on div "Channel order #34841" at bounding box center [393, 443] width 63 height 42
copy div "34841"
click at [1060, 485] on button "Cancel" at bounding box center [1072, 494] width 111 height 30
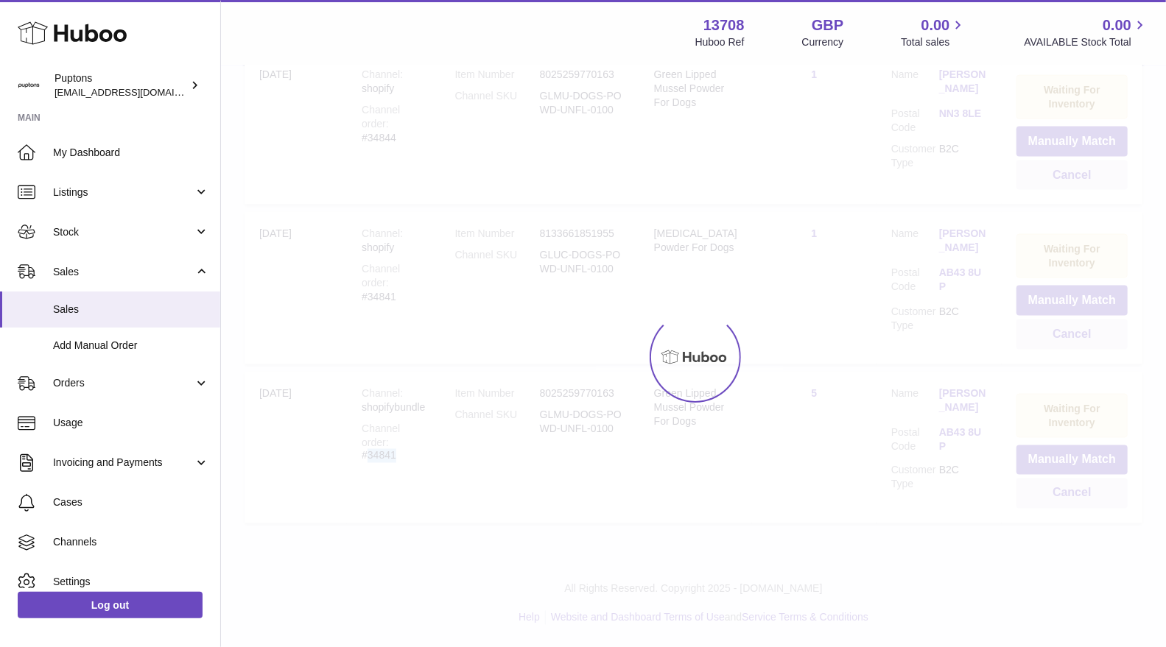
scroll to position [1131, 0]
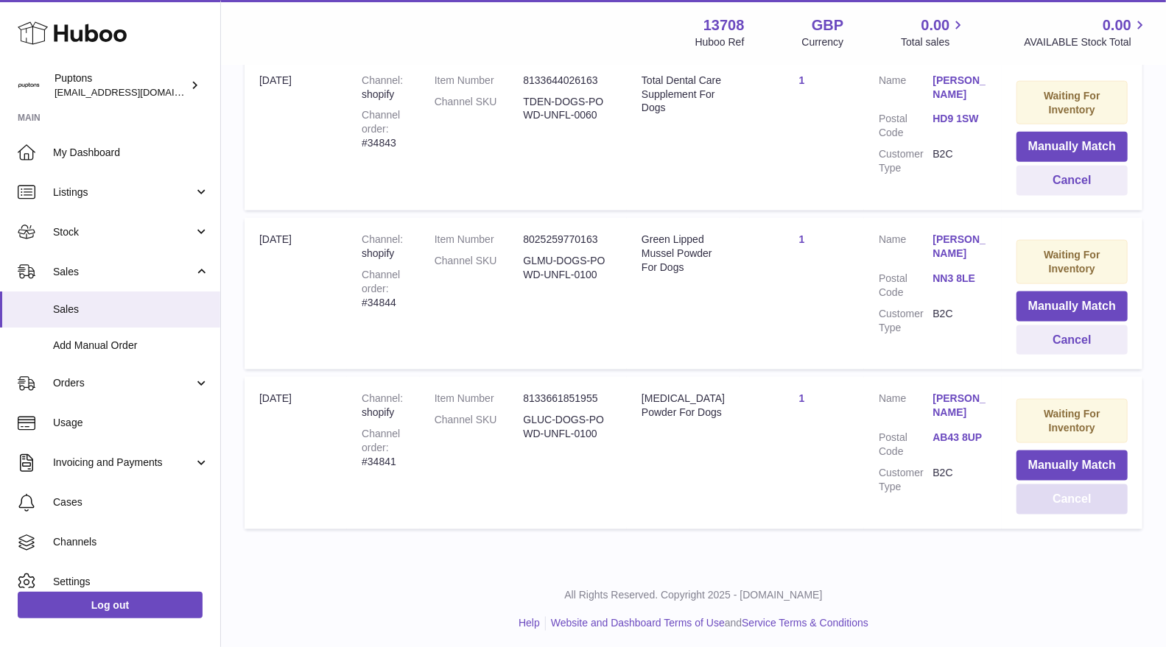
click at [1055, 492] on button "Cancel" at bounding box center [1072, 500] width 111 height 30
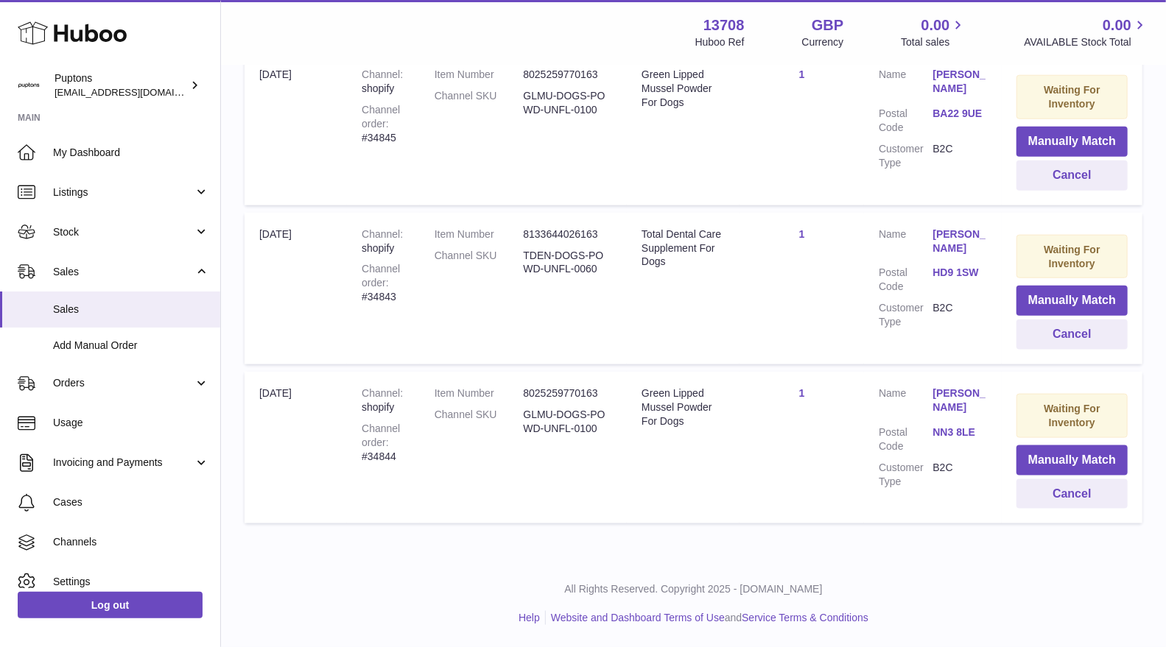
scroll to position [973, 0]
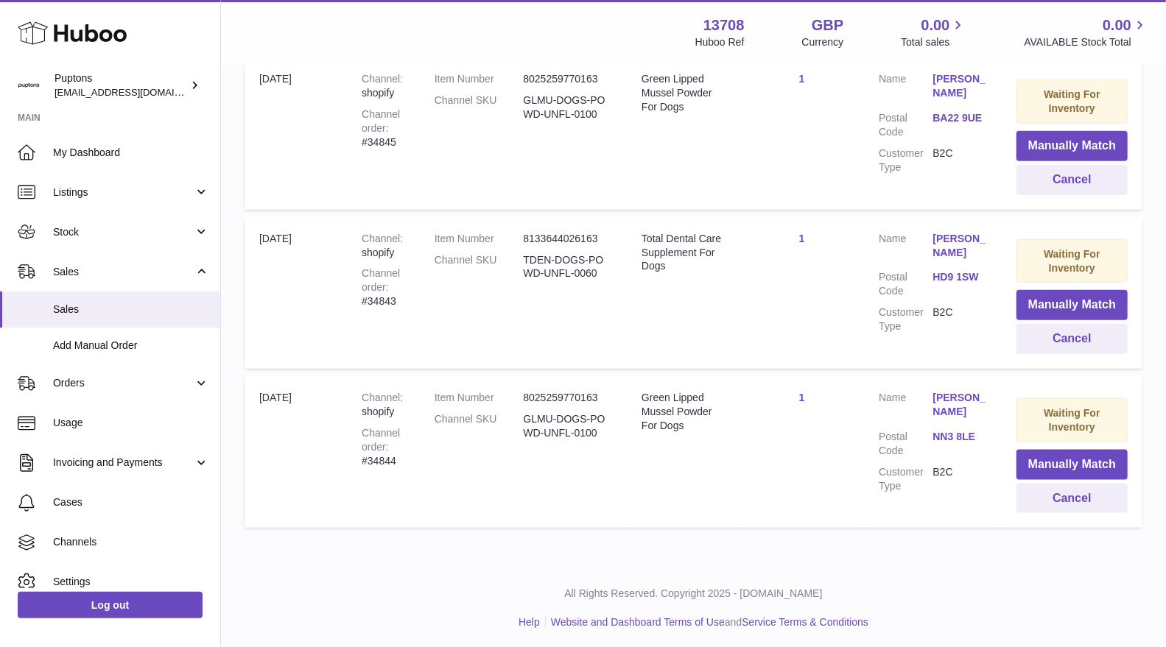
click at [389, 456] on div "Channel order #34844" at bounding box center [383, 448] width 43 height 42
click at [388, 456] on div "Channel order #34844" at bounding box center [383, 448] width 43 height 42
copy div "34844"
click at [1003, 499] on td "Waiting For Inventory Manually Match Cancel" at bounding box center [1072, 452] width 141 height 152
click at [1017, 500] on button "Cancel" at bounding box center [1072, 499] width 111 height 30
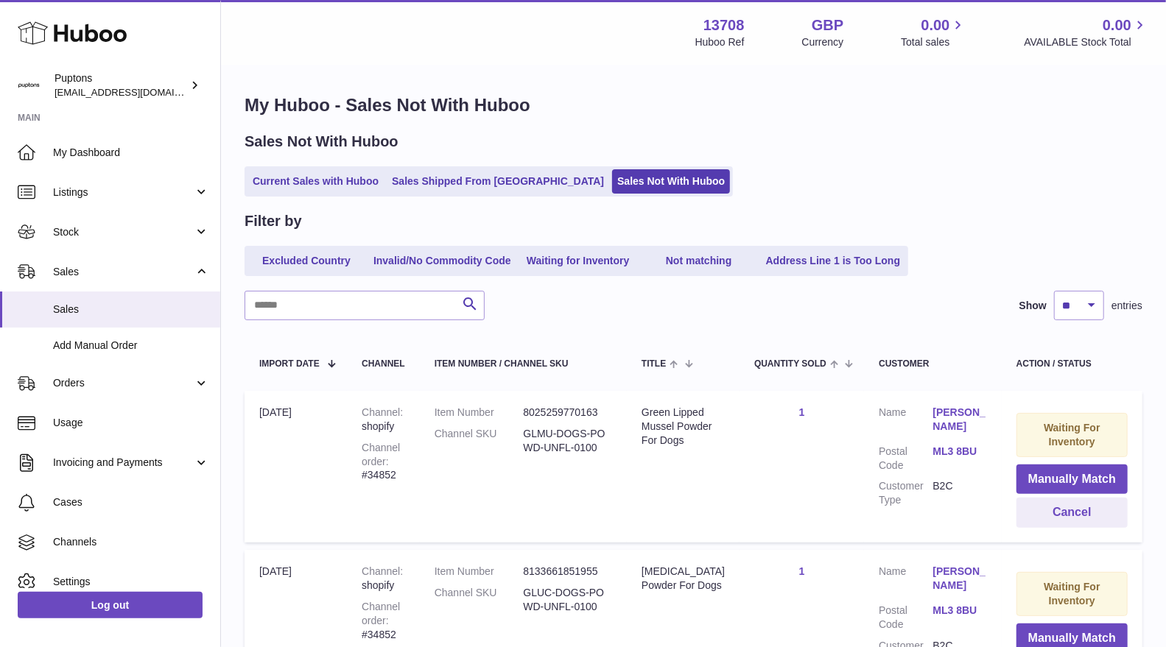
scroll to position [0, 0]
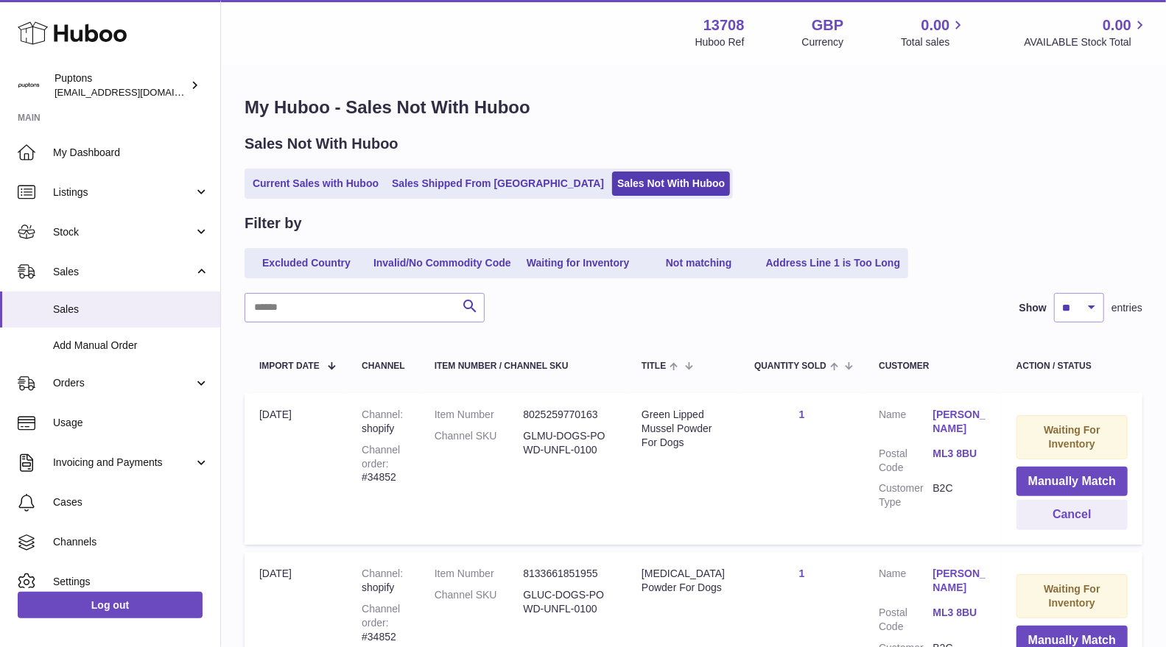
click at [381, 476] on div "Channel order #34852" at bounding box center [383, 464] width 43 height 42
copy div "34852"
click at [1064, 514] on button "Cancel" at bounding box center [1072, 515] width 111 height 30
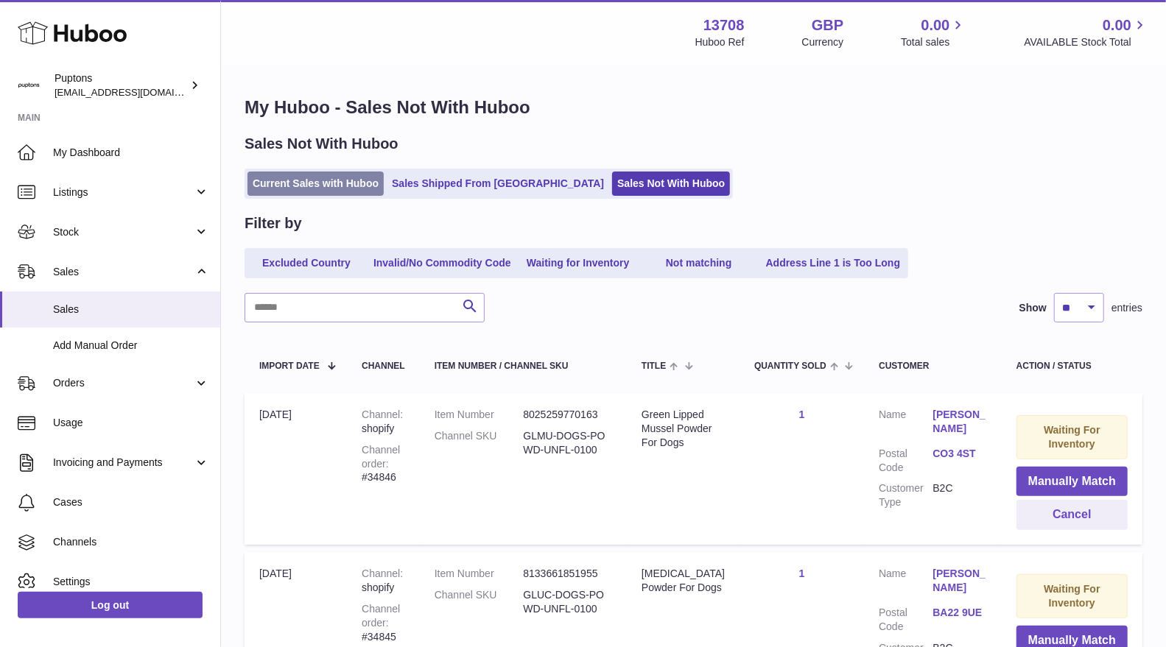
click at [317, 188] on link "Current Sales with Huboo" at bounding box center [316, 184] width 136 height 24
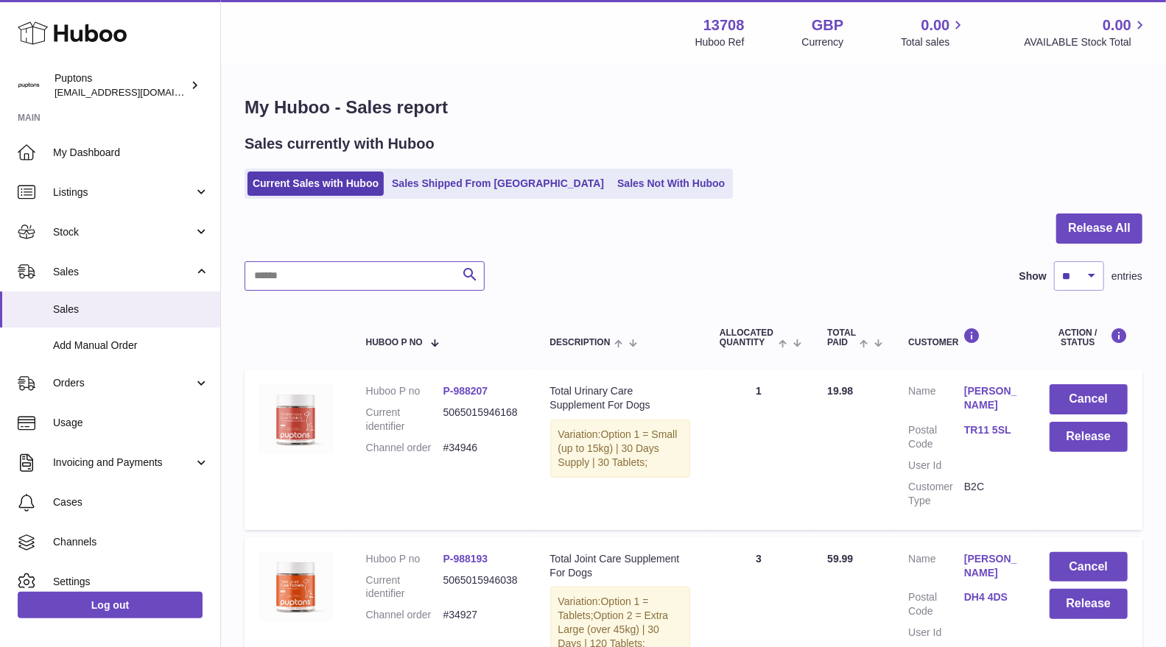
click at [365, 278] on input "text" at bounding box center [365, 275] width 240 height 29
paste input "*****"
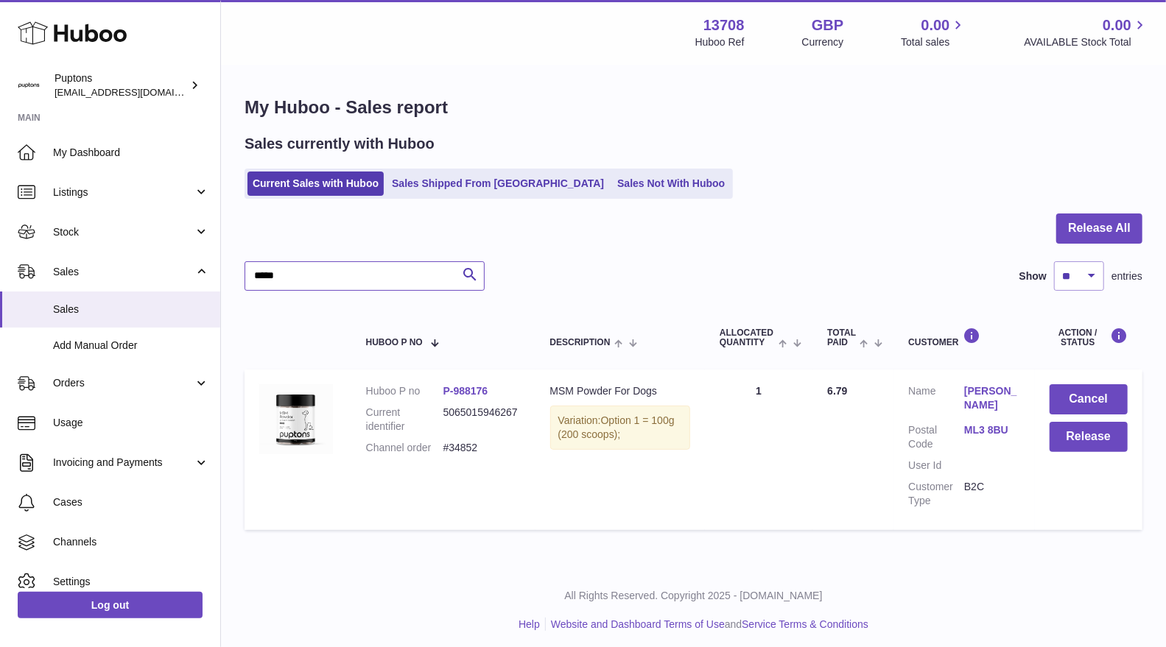
type input "*****"
click at [1098, 382] on td "Cancel Release" at bounding box center [1089, 450] width 108 height 160
click at [1098, 389] on button "Cancel" at bounding box center [1089, 400] width 78 height 30
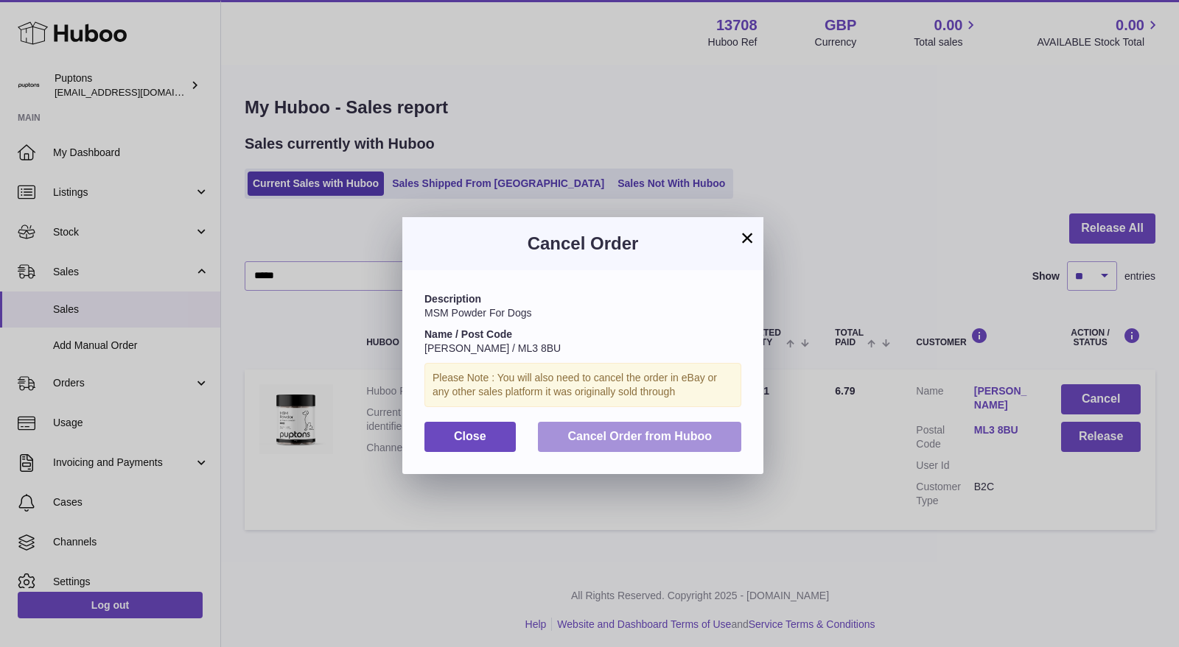
click at [620, 430] on span "Cancel Order from Huboo" at bounding box center [639, 436] width 144 height 13
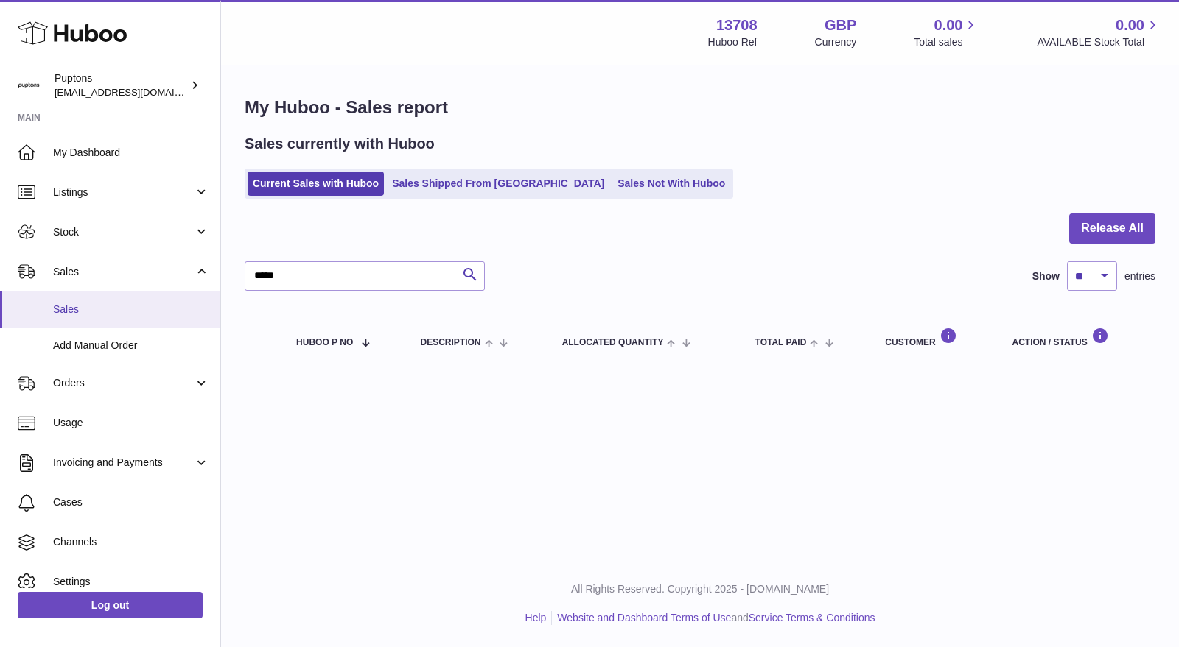
click at [65, 309] on span "Sales" at bounding box center [131, 310] width 156 height 14
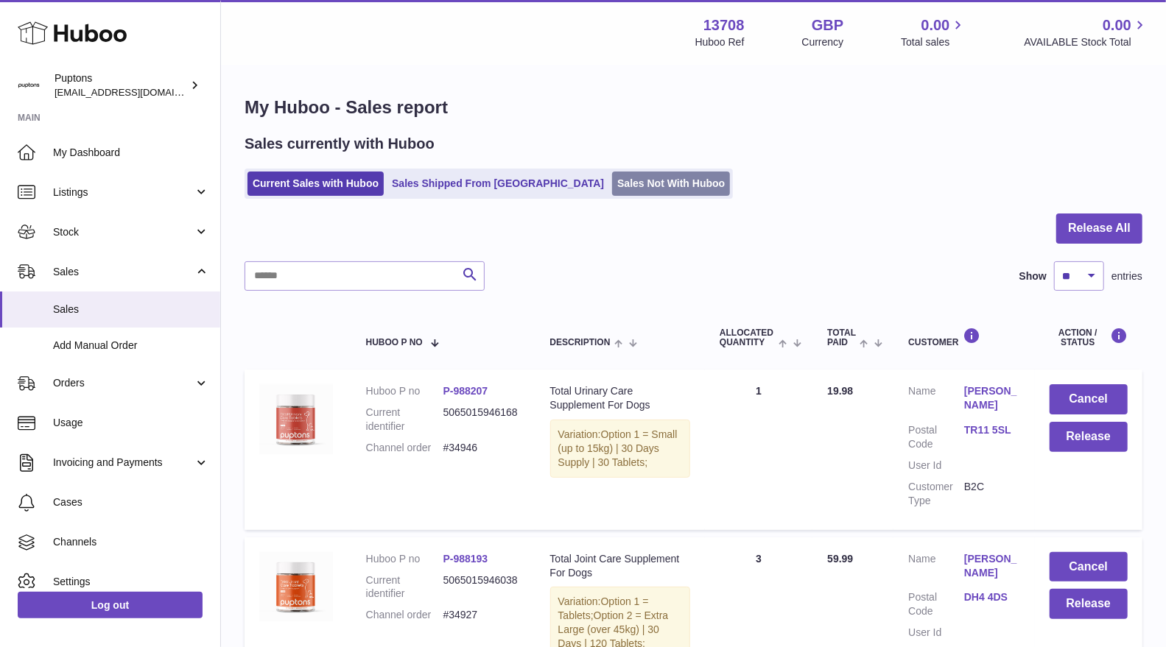
click at [612, 178] on link "Sales Not With Huboo" at bounding box center [671, 184] width 118 height 24
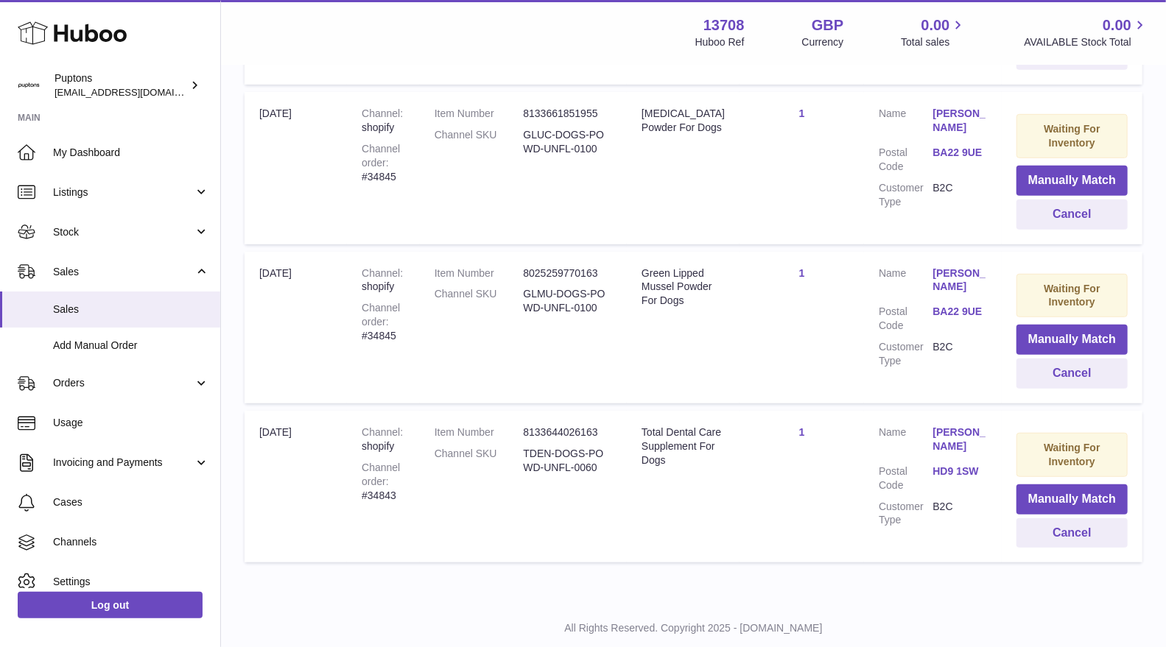
scroll to position [474, 0]
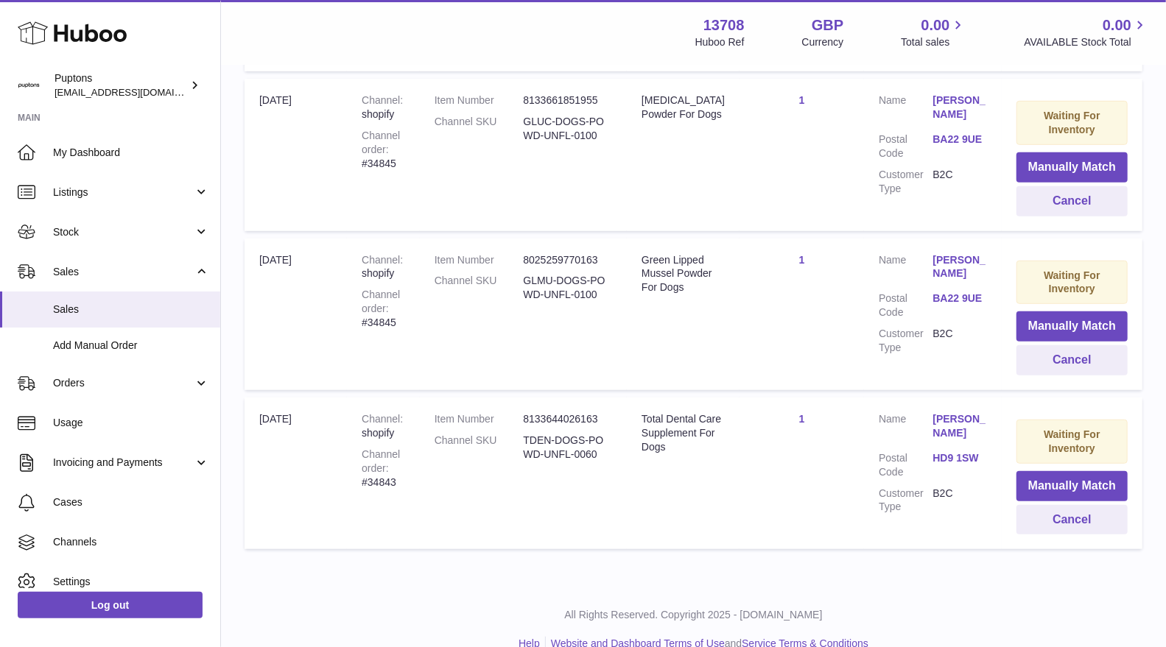
click at [396, 474] on div "Channel order #34843" at bounding box center [383, 469] width 43 height 42
copy div "34843"
click at [1074, 523] on button "Cancel" at bounding box center [1072, 520] width 111 height 30
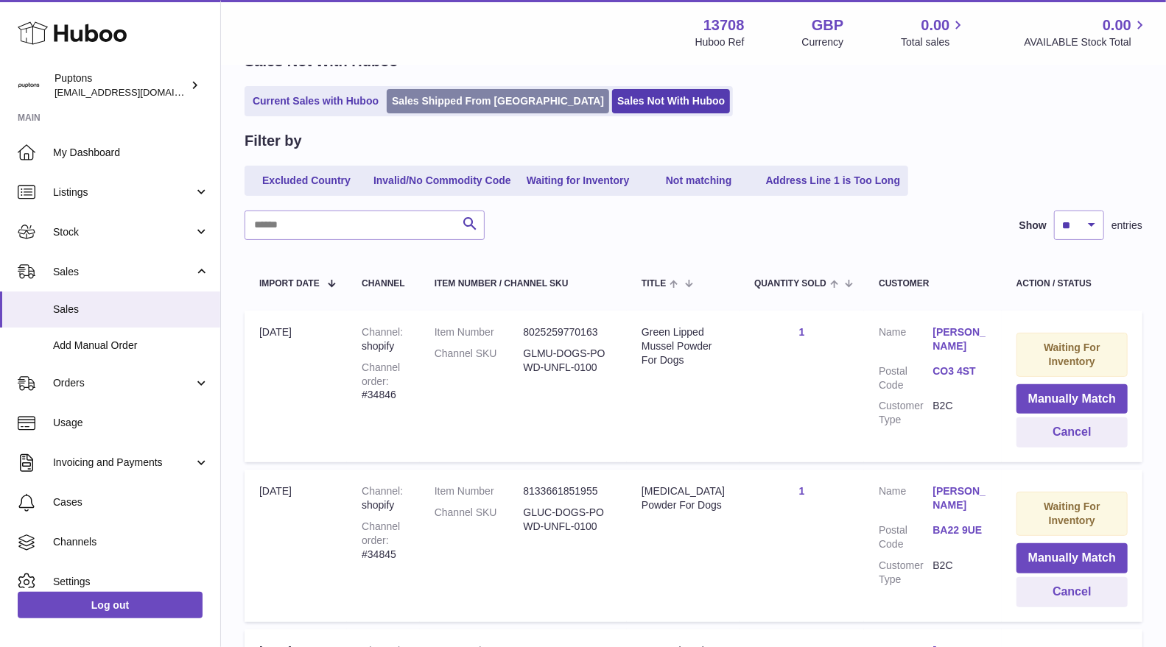
scroll to position [0, 0]
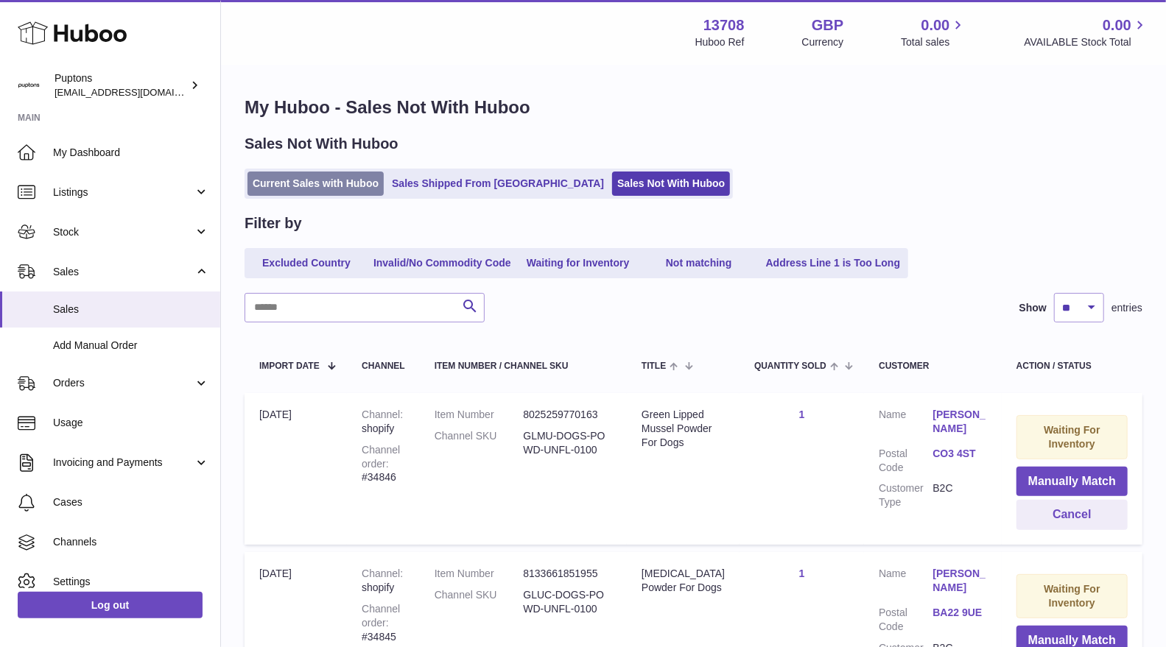
click at [321, 192] on link "Current Sales with Huboo" at bounding box center [316, 184] width 136 height 24
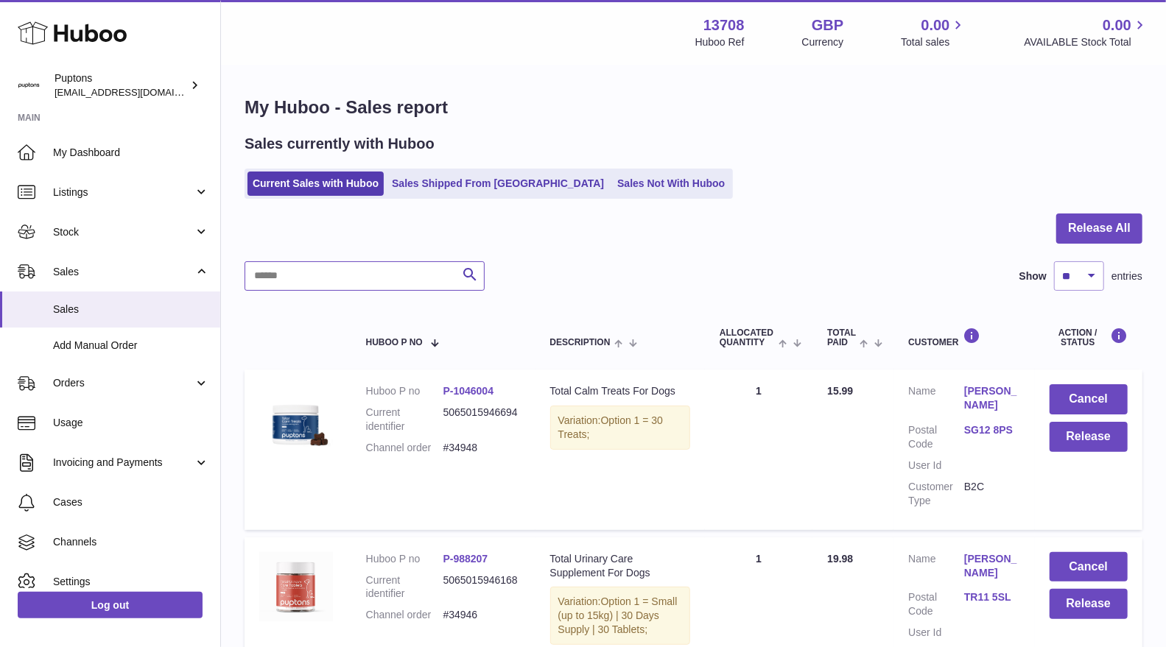
click at [400, 274] on input "text" at bounding box center [365, 275] width 240 height 29
paste input "*****"
type input "*****"
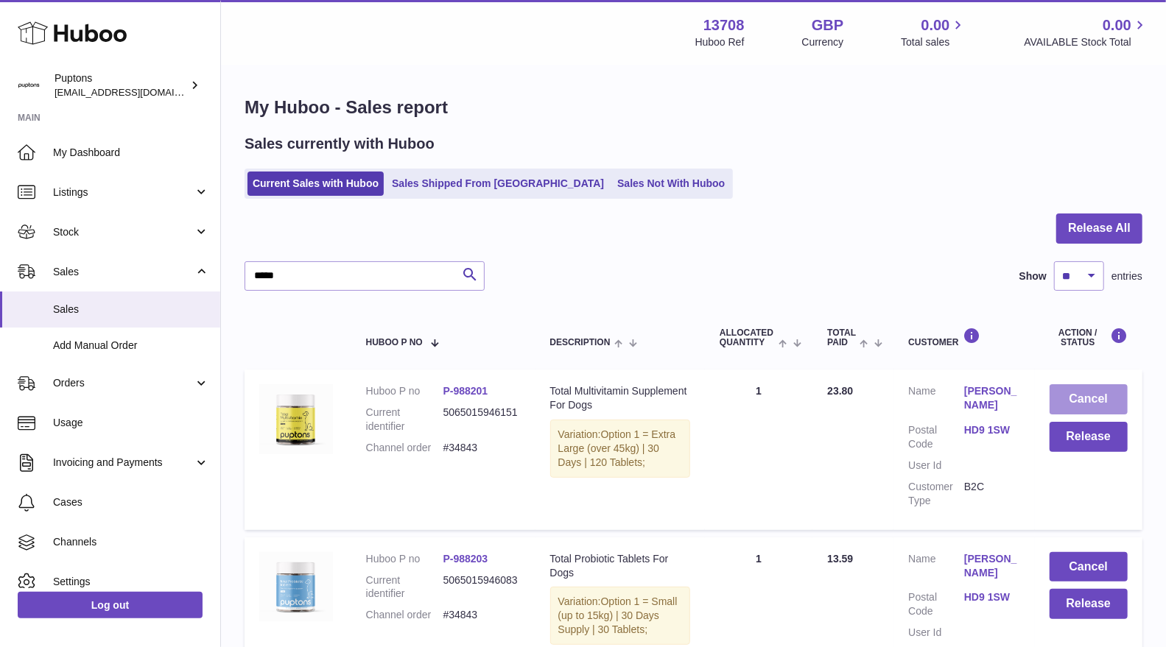
click at [1088, 407] on button "Cancel" at bounding box center [1089, 400] width 78 height 30
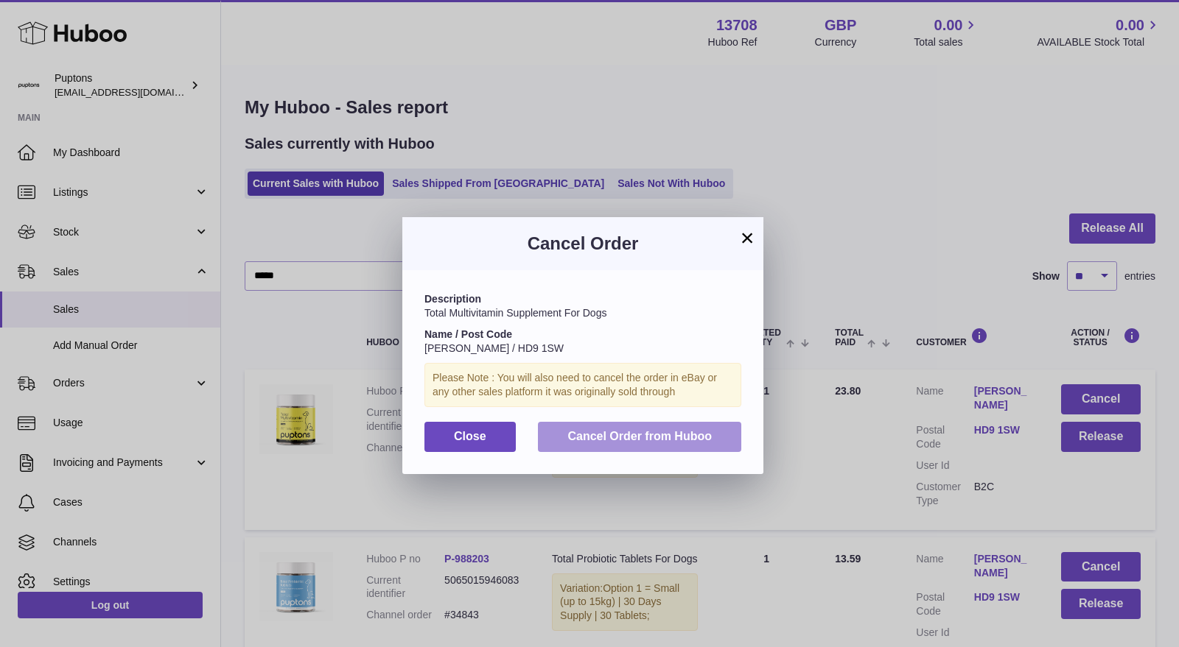
click at [567, 435] on span "Cancel Order from Huboo" at bounding box center [639, 436] width 144 height 13
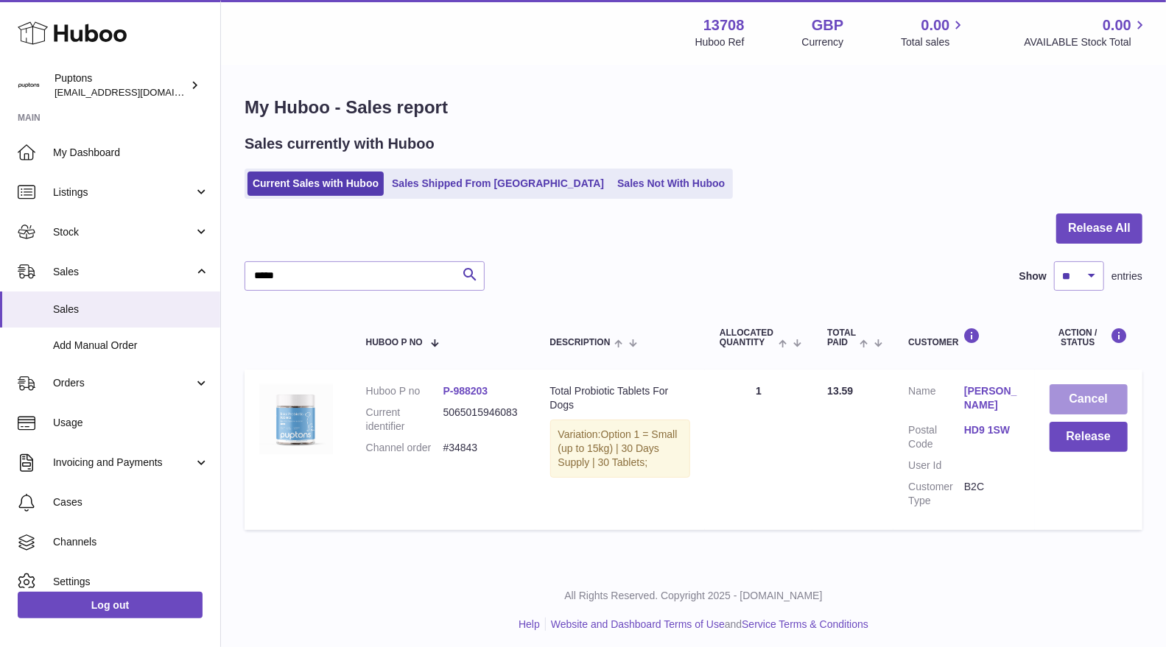
click at [1106, 398] on button "Cancel" at bounding box center [1089, 400] width 78 height 30
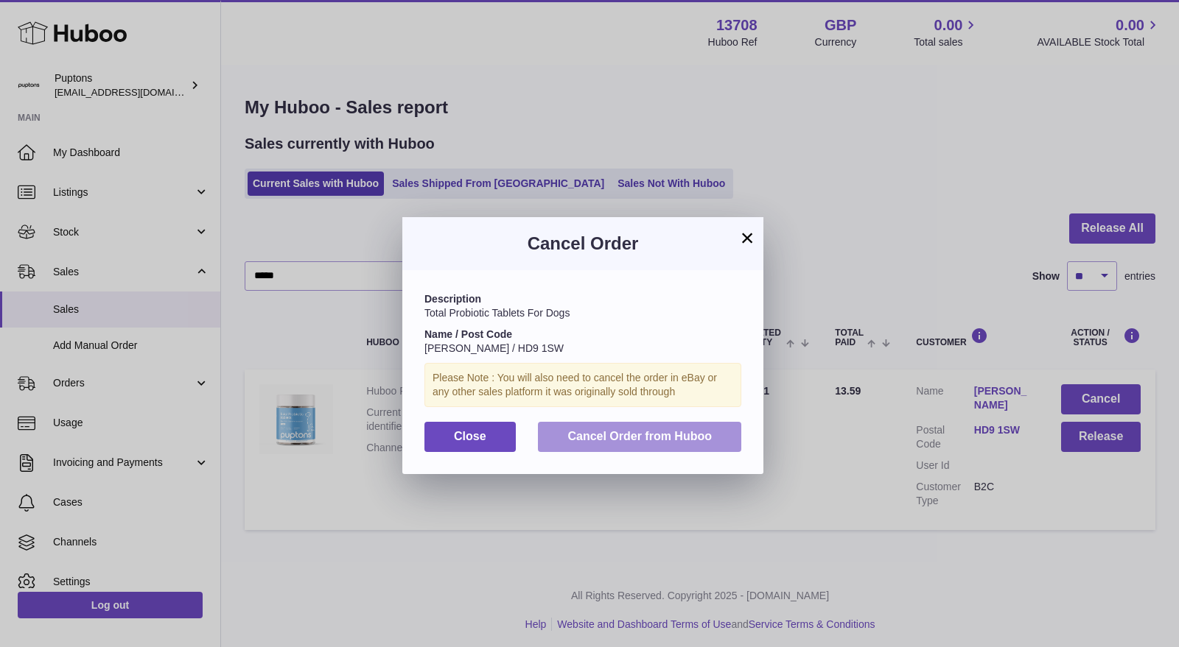
click at [641, 437] on span "Cancel Order from Huboo" at bounding box center [639, 436] width 144 height 13
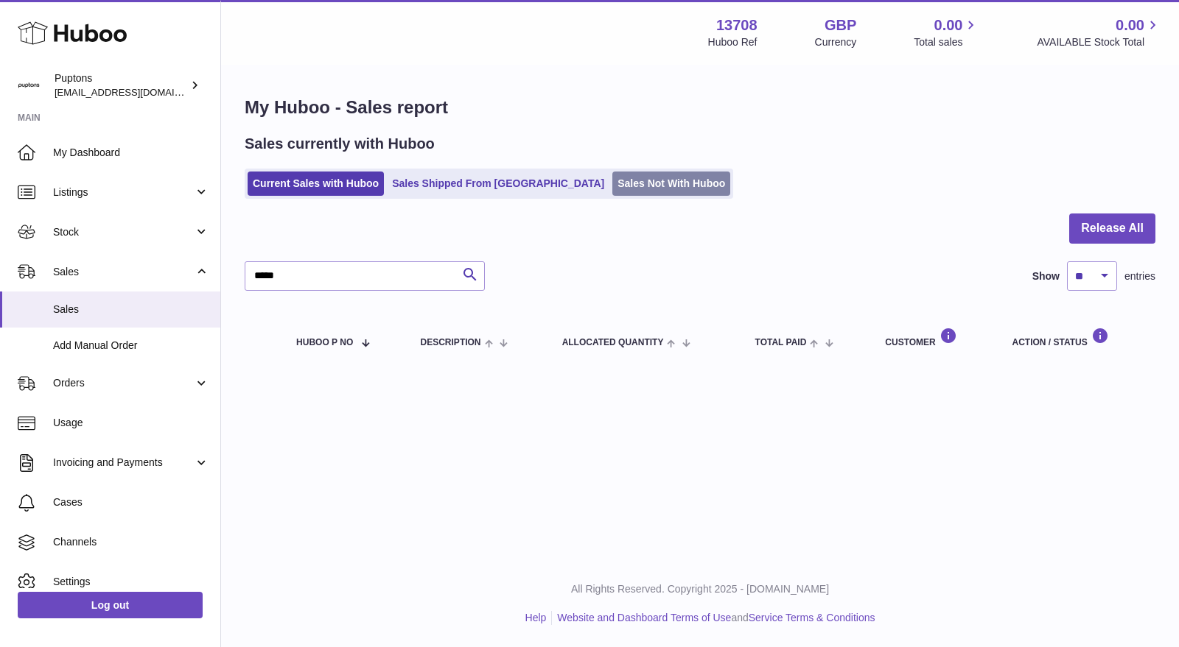
click at [637, 177] on link "Sales Not With Huboo" at bounding box center [671, 184] width 118 height 24
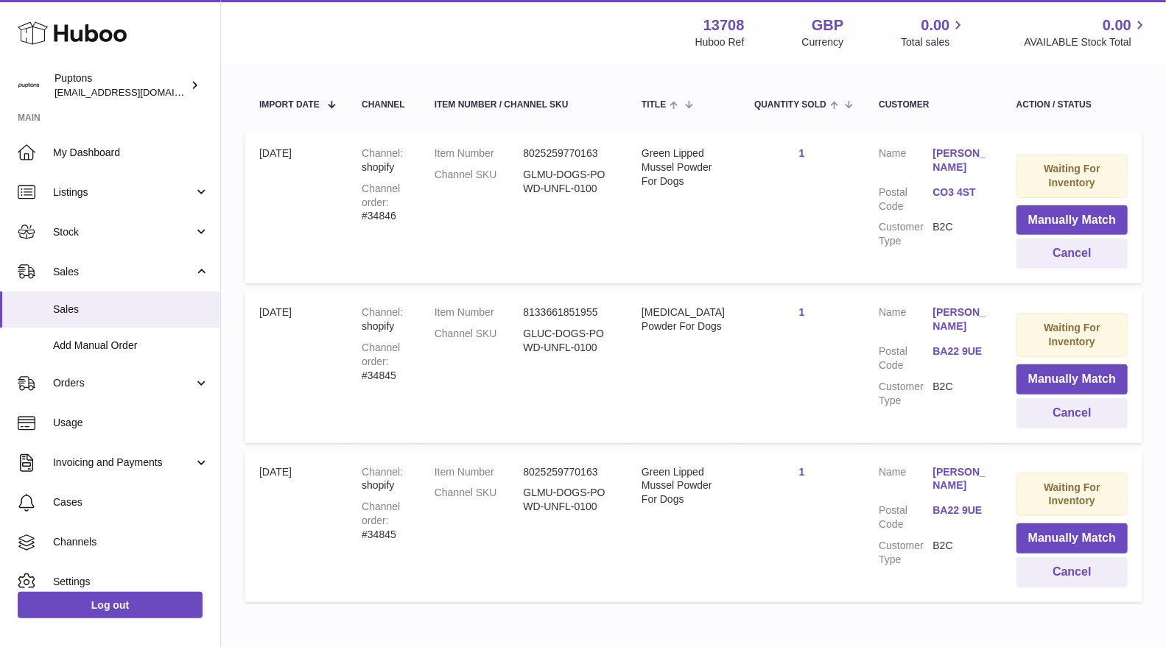
scroll to position [337, 0]
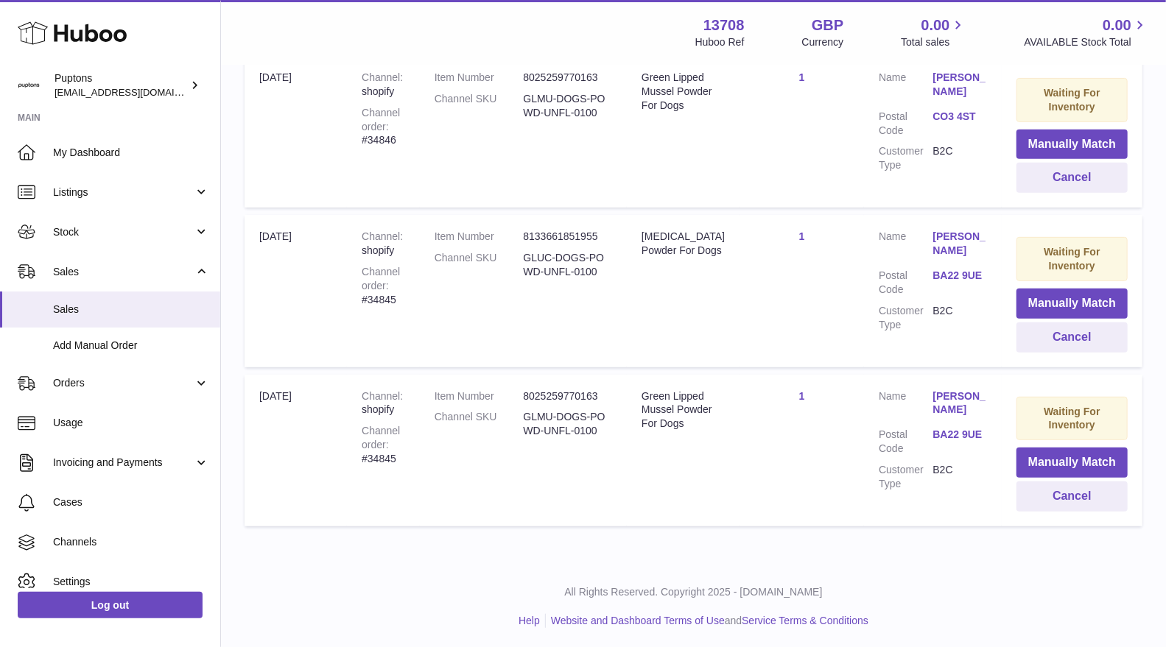
click at [387, 457] on div "Channel order #34845" at bounding box center [383, 445] width 43 height 42
copy div "34845"
click at [1089, 496] on button "Cancel" at bounding box center [1072, 497] width 111 height 30
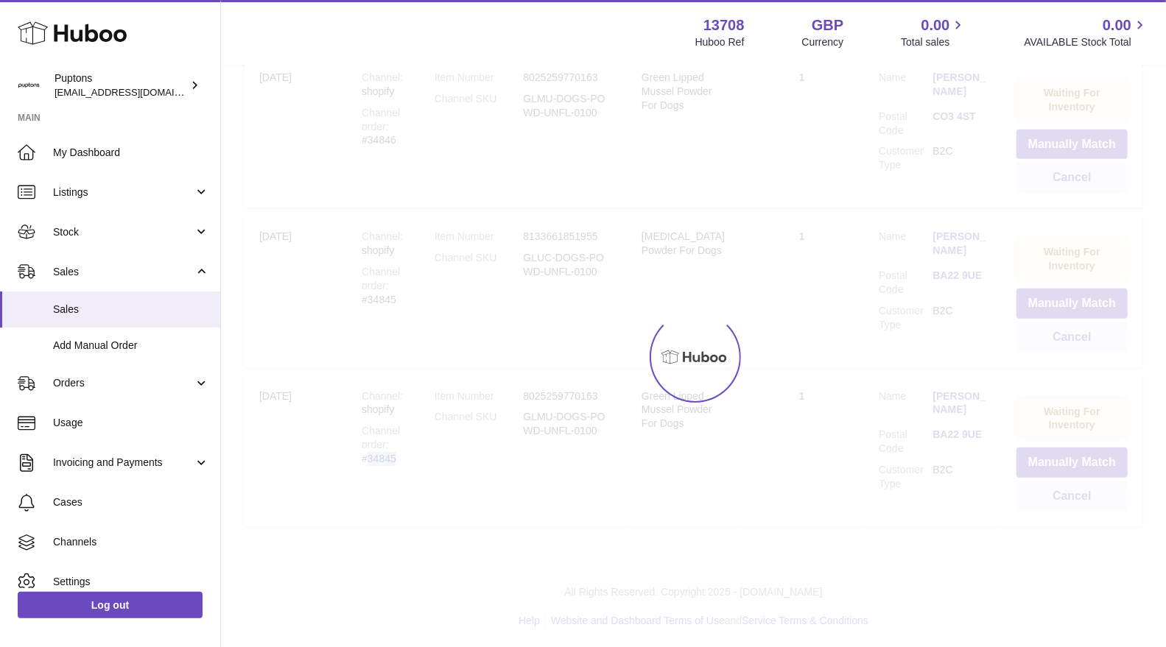
scroll to position [179, 0]
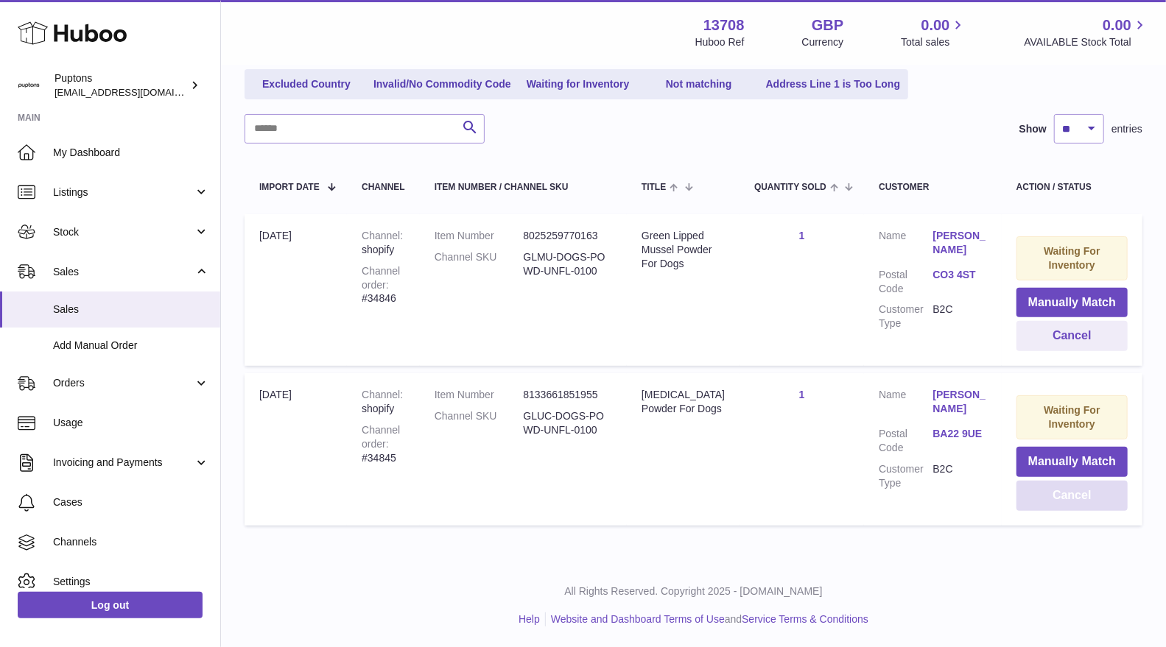
click at [1059, 494] on button "Cancel" at bounding box center [1072, 496] width 111 height 30
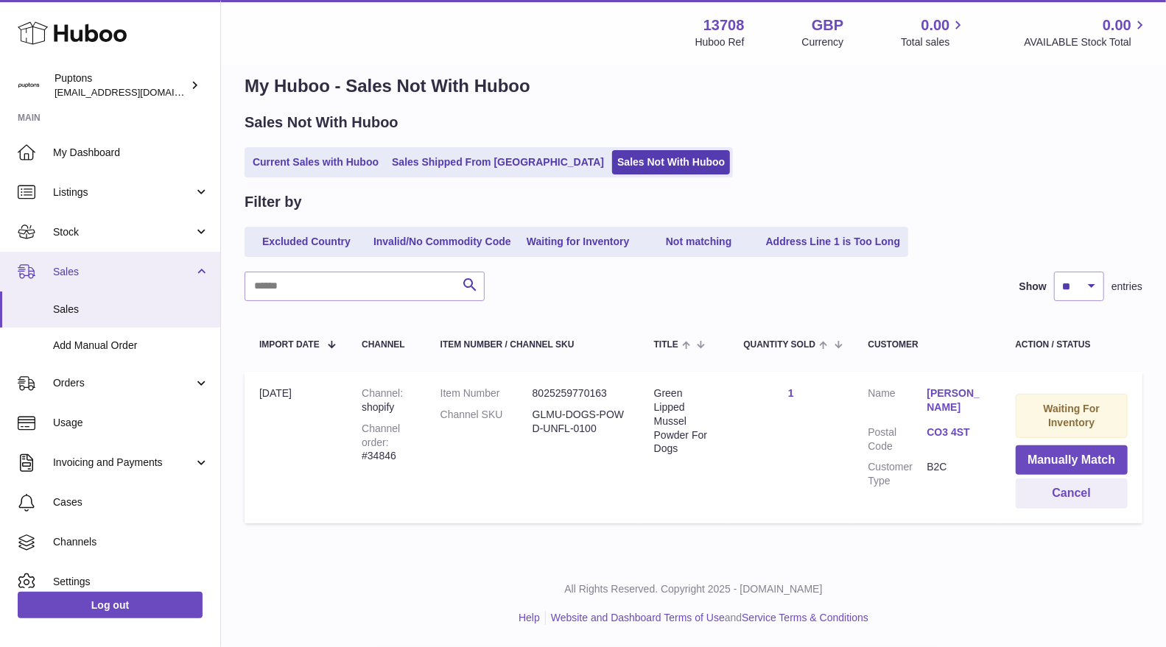
scroll to position [21, 0]
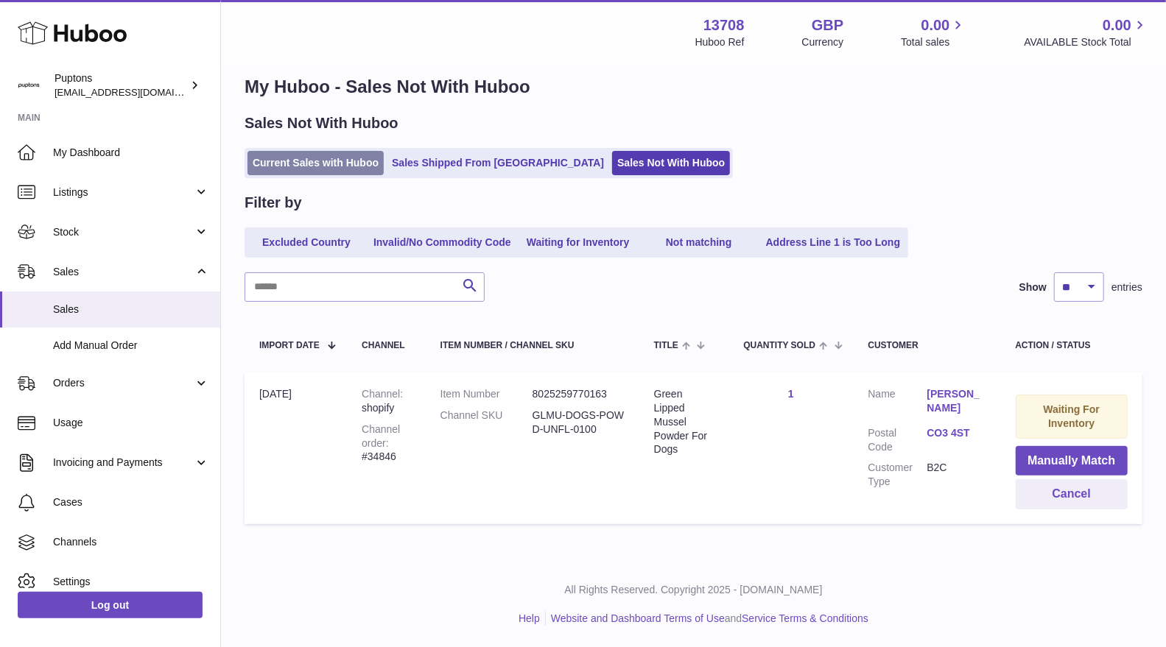
click at [351, 166] on link "Current Sales with Huboo" at bounding box center [316, 163] width 136 height 24
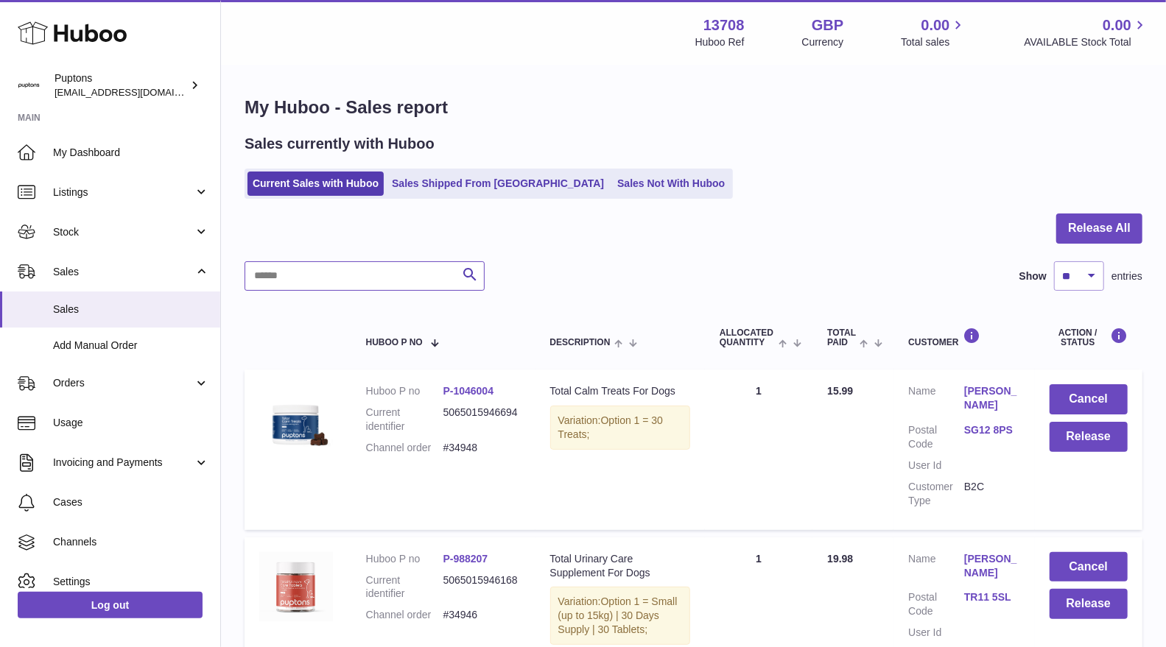
click at [337, 273] on input "text" at bounding box center [365, 275] width 240 height 29
paste input "*****"
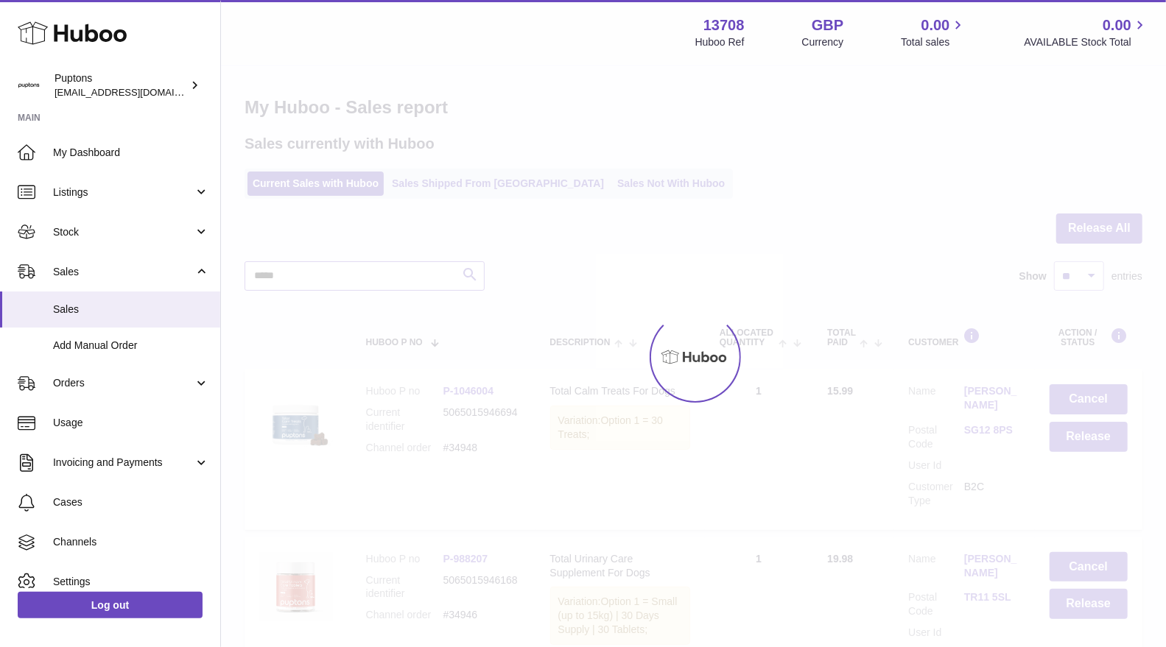
type input "*****"
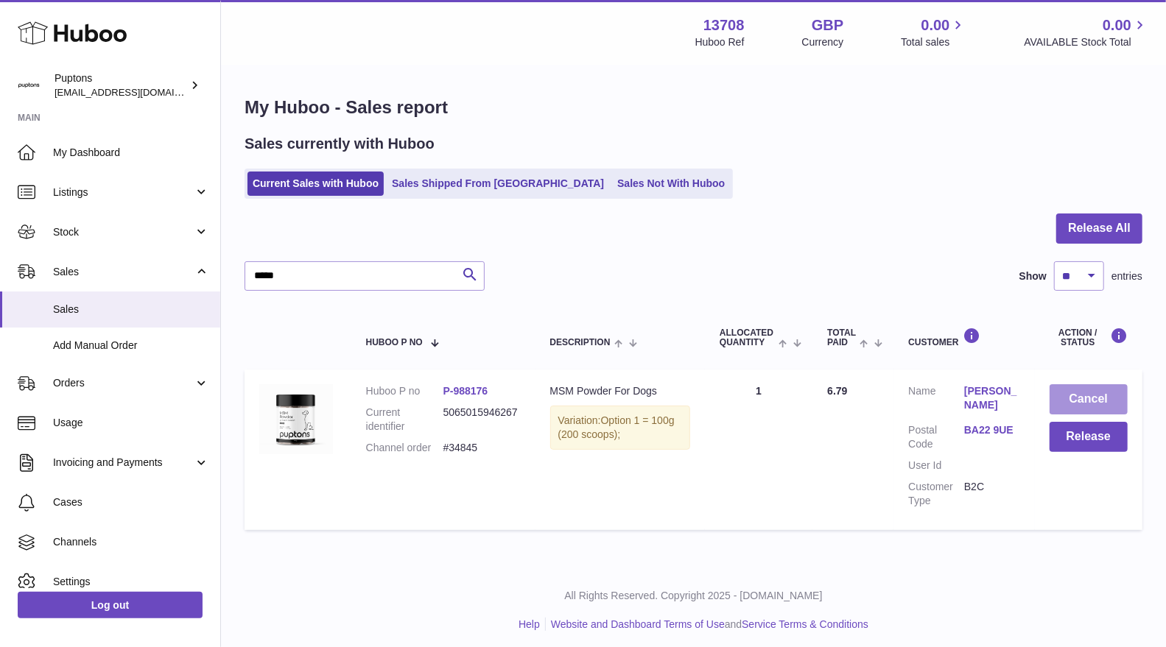
click at [1098, 407] on button "Cancel" at bounding box center [1089, 400] width 78 height 30
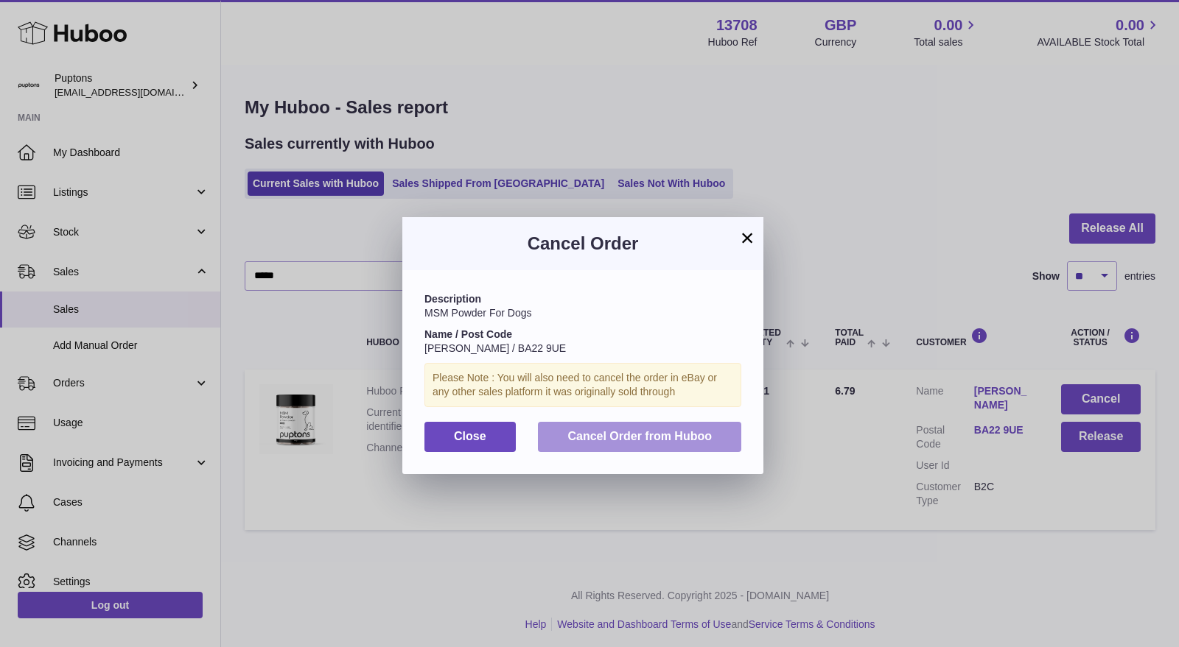
click at [622, 424] on button "Cancel Order from Huboo" at bounding box center [639, 437] width 203 height 30
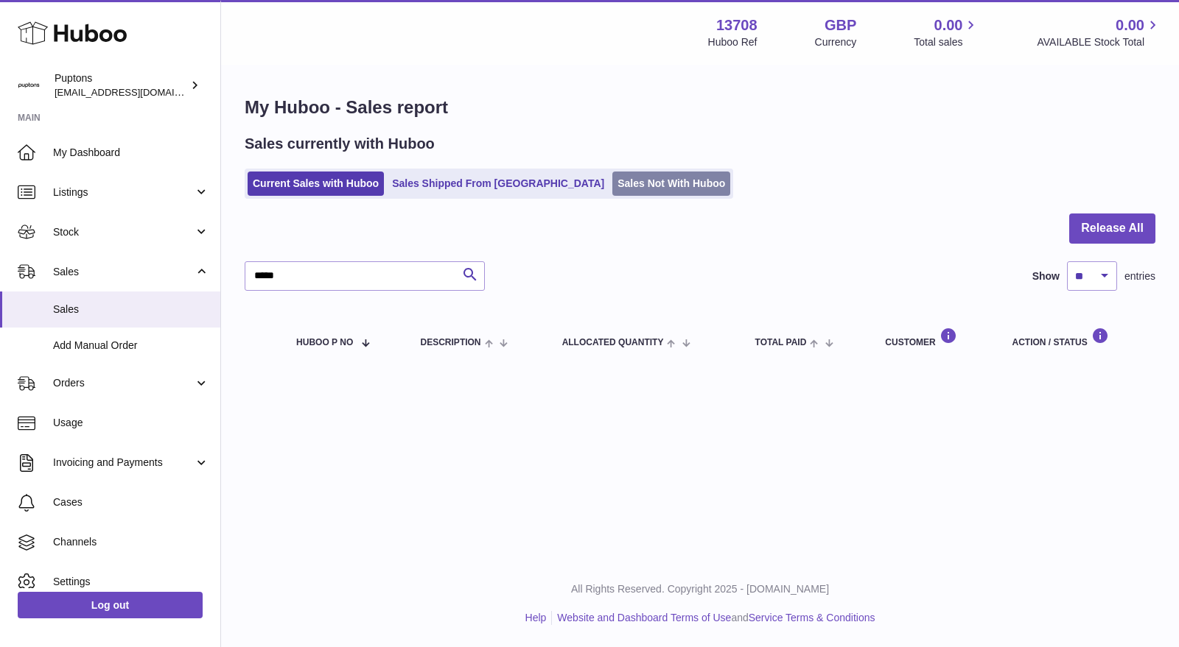
click at [612, 181] on link "Sales Not With Huboo" at bounding box center [671, 184] width 118 height 24
drag, startPoint x: 555, startPoint y: 181, endPoint x: 544, endPoint y: 211, distance: 32.2
click at [549, 197] on ul "Current Sales with Huboo Sales Shipped From Huboo Sales Not With Huboo" at bounding box center [489, 184] width 488 height 30
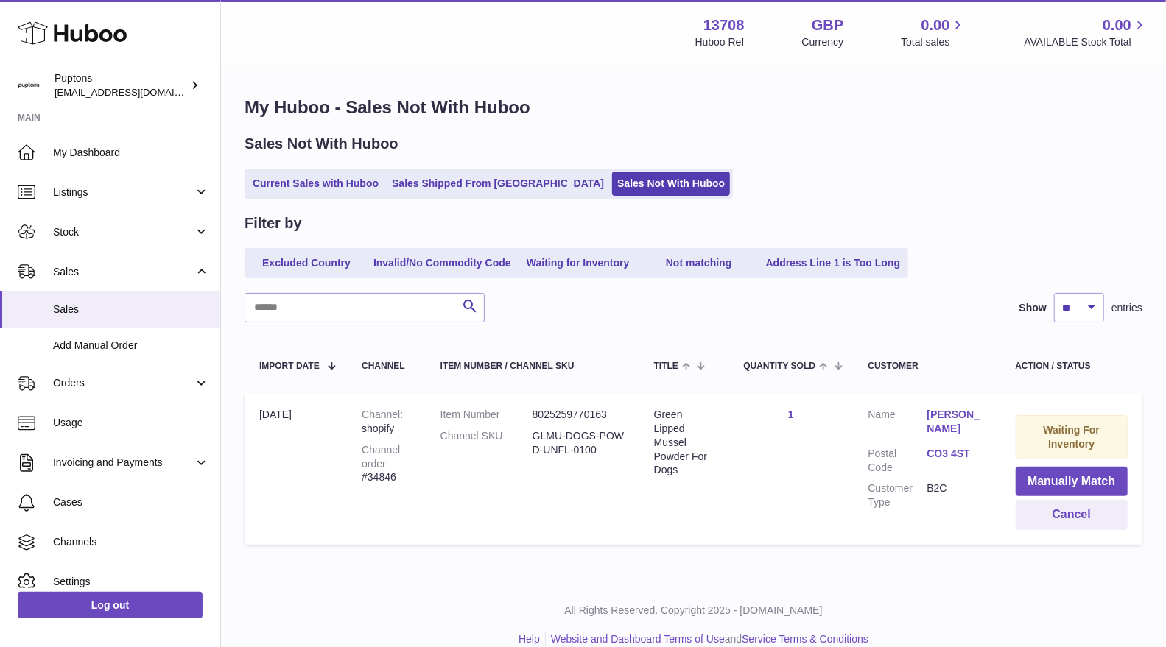
click at [381, 482] on div "Channel order #34846" at bounding box center [386, 464] width 49 height 42
copy div "34846"
click at [1075, 524] on button "Cancel" at bounding box center [1072, 515] width 113 height 30
